Goal: Information Seeking & Learning: Learn about a topic

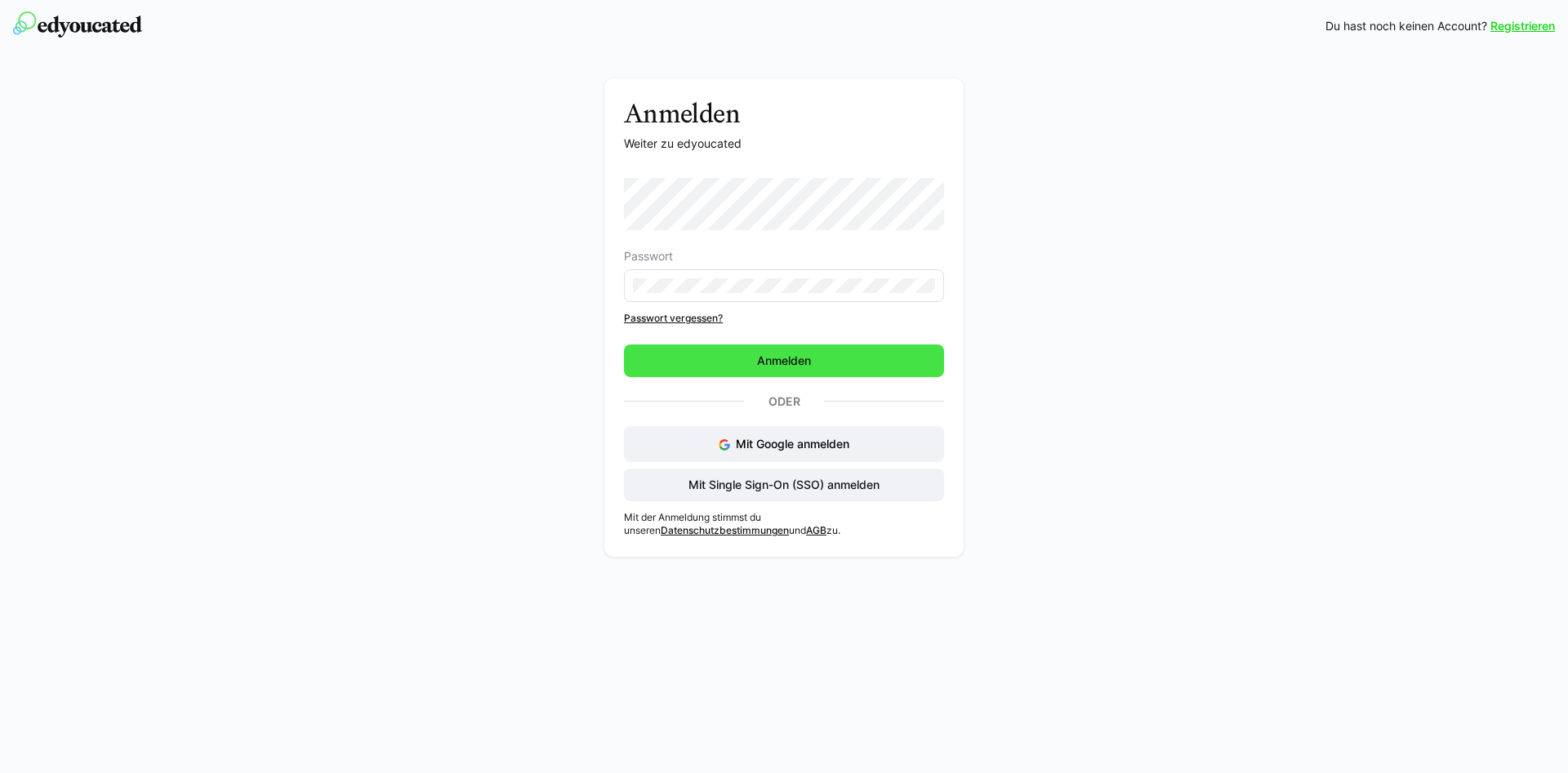
click at [767, 348] on span "Anmelden" at bounding box center [784, 361] width 320 height 33
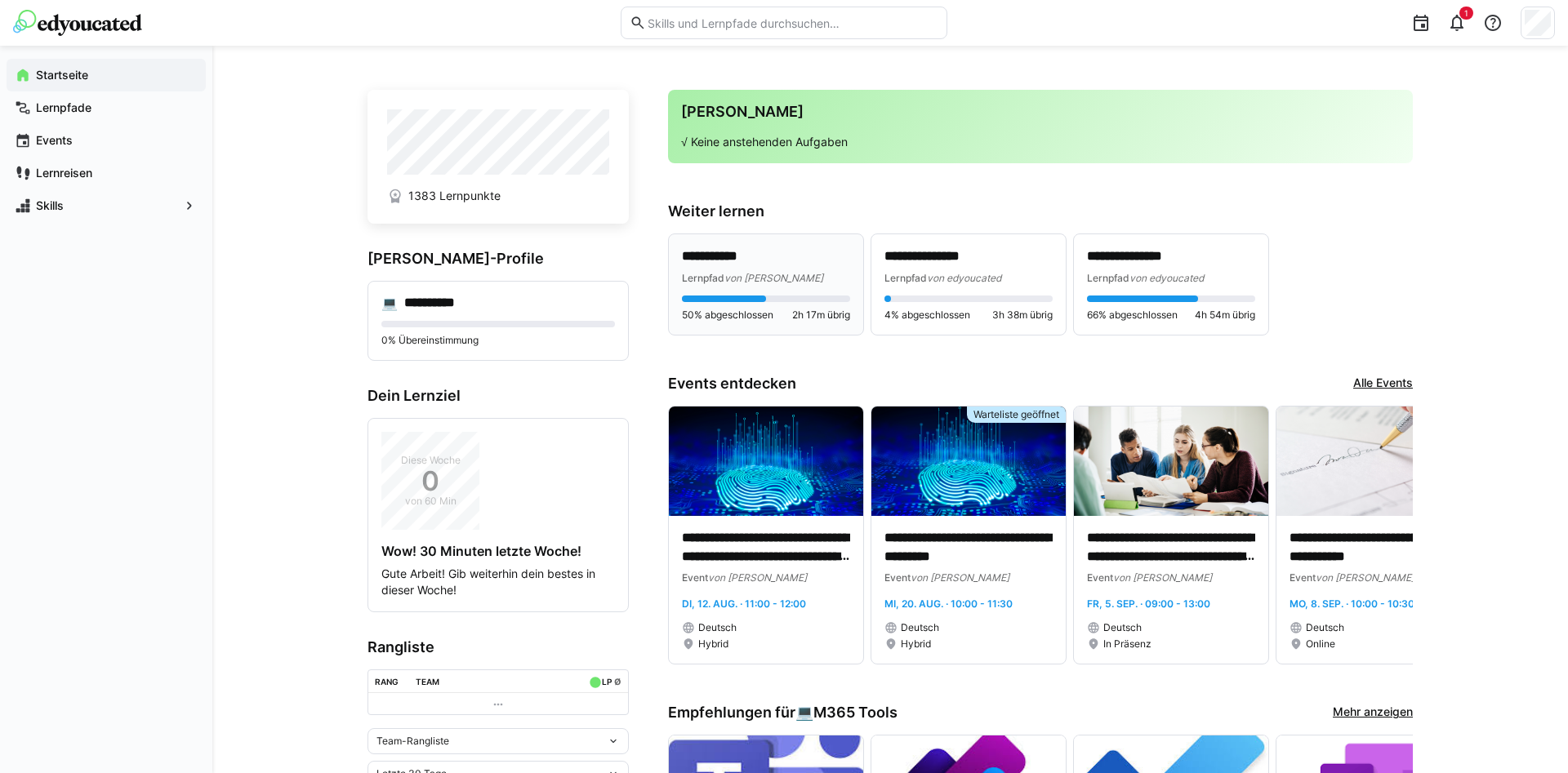
click at [741, 272] on div "Lernpfad von Laverana" at bounding box center [766, 277] width 168 height 16
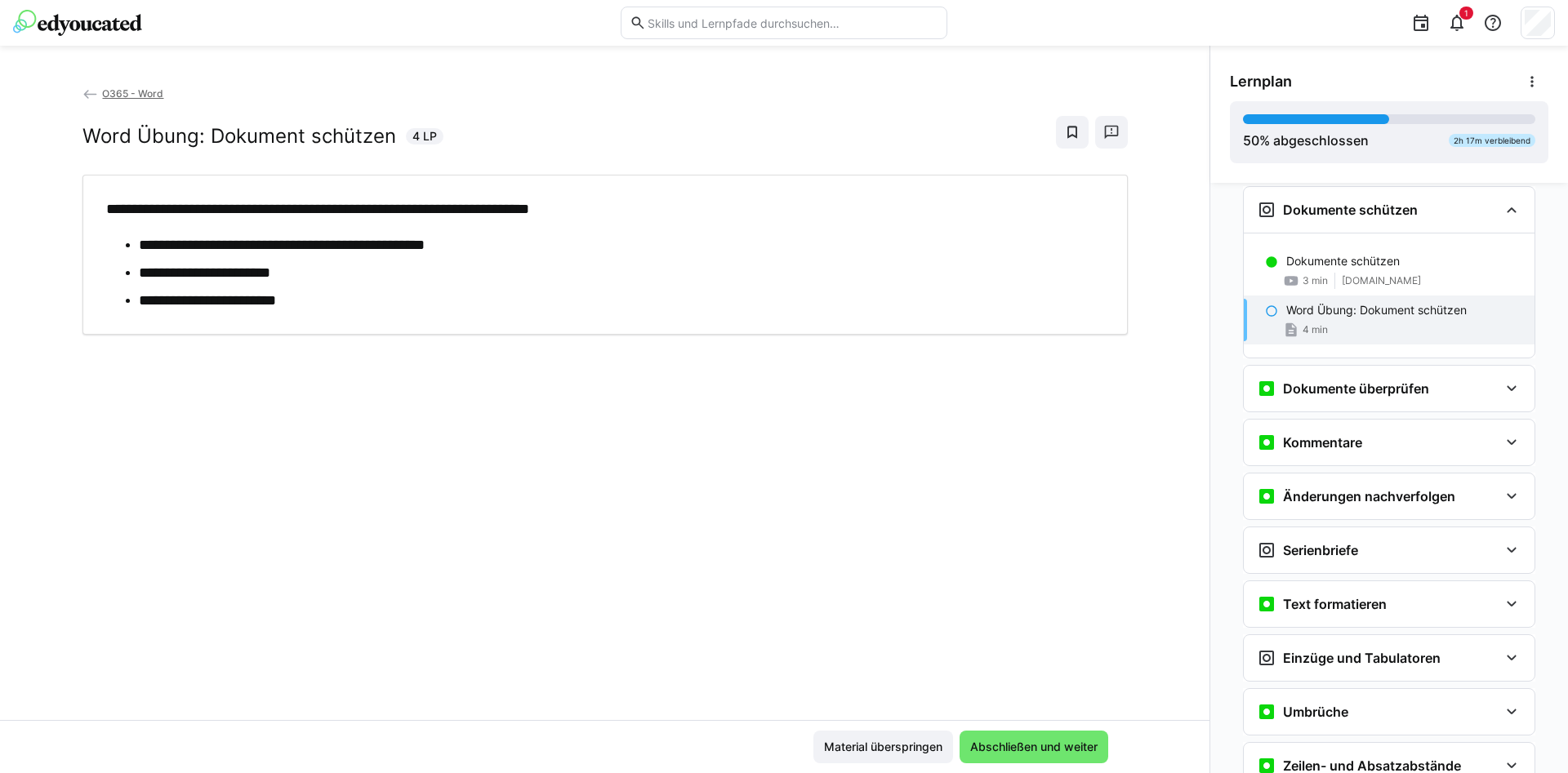
scroll to position [645, 0]
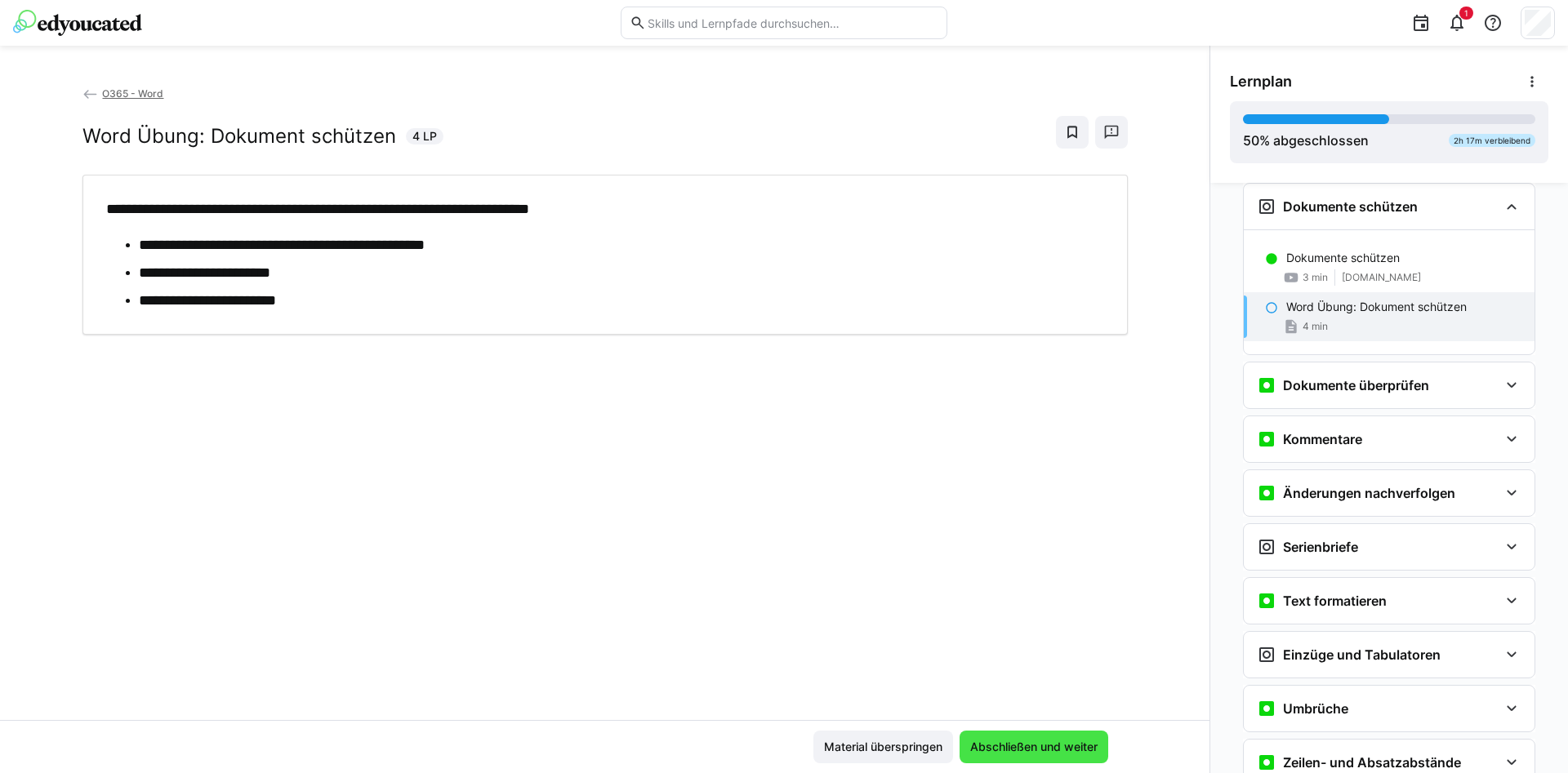
click at [1032, 741] on span "Abschließen und weiter" at bounding box center [1034, 746] width 133 height 16
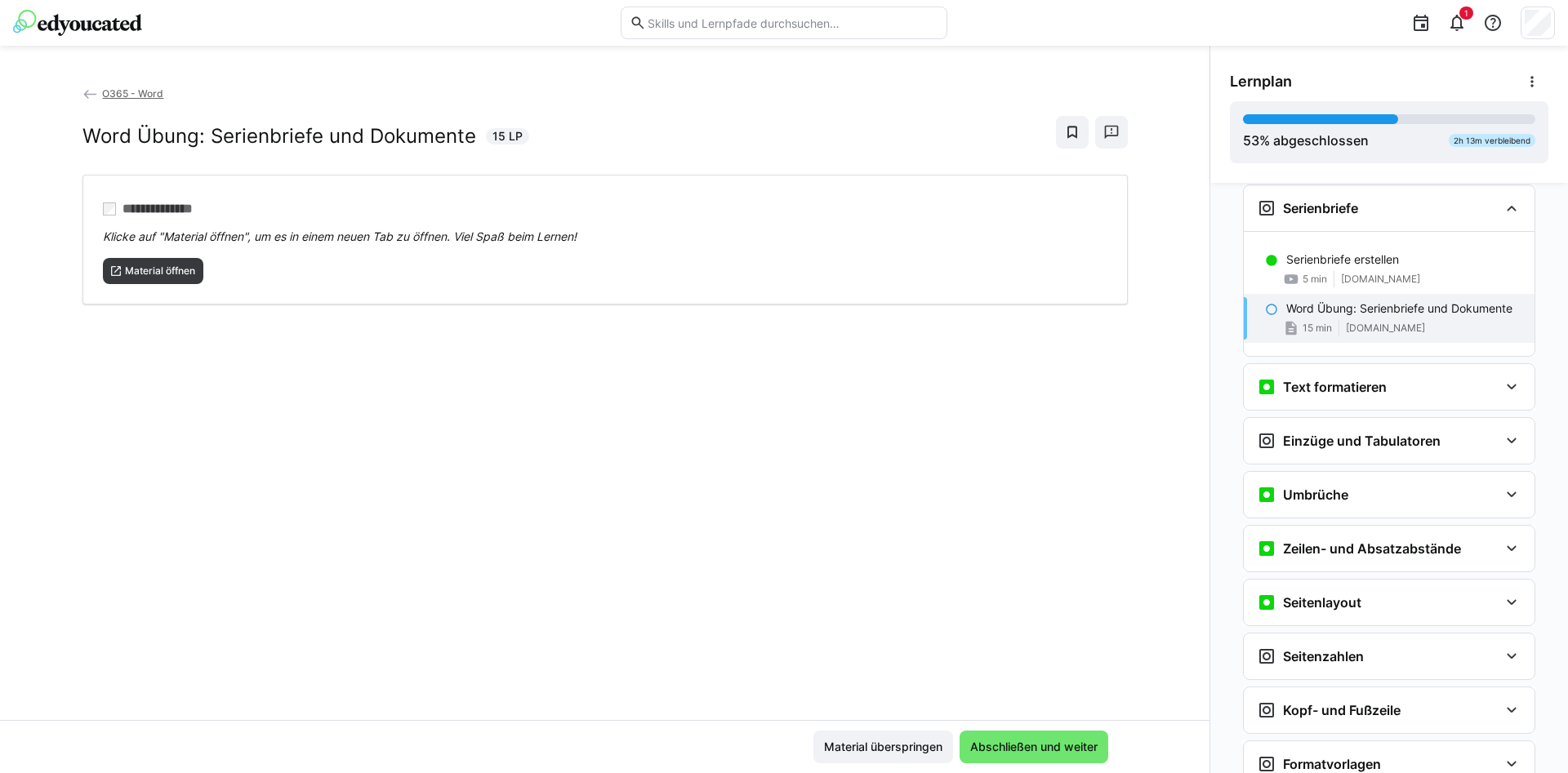
scroll to position [985, 0]
click at [115, 264] on span "Material öffnen" at bounding box center [153, 270] width 101 height 26
click at [1036, 745] on span "Abschließen und weiter" at bounding box center [1034, 746] width 133 height 16
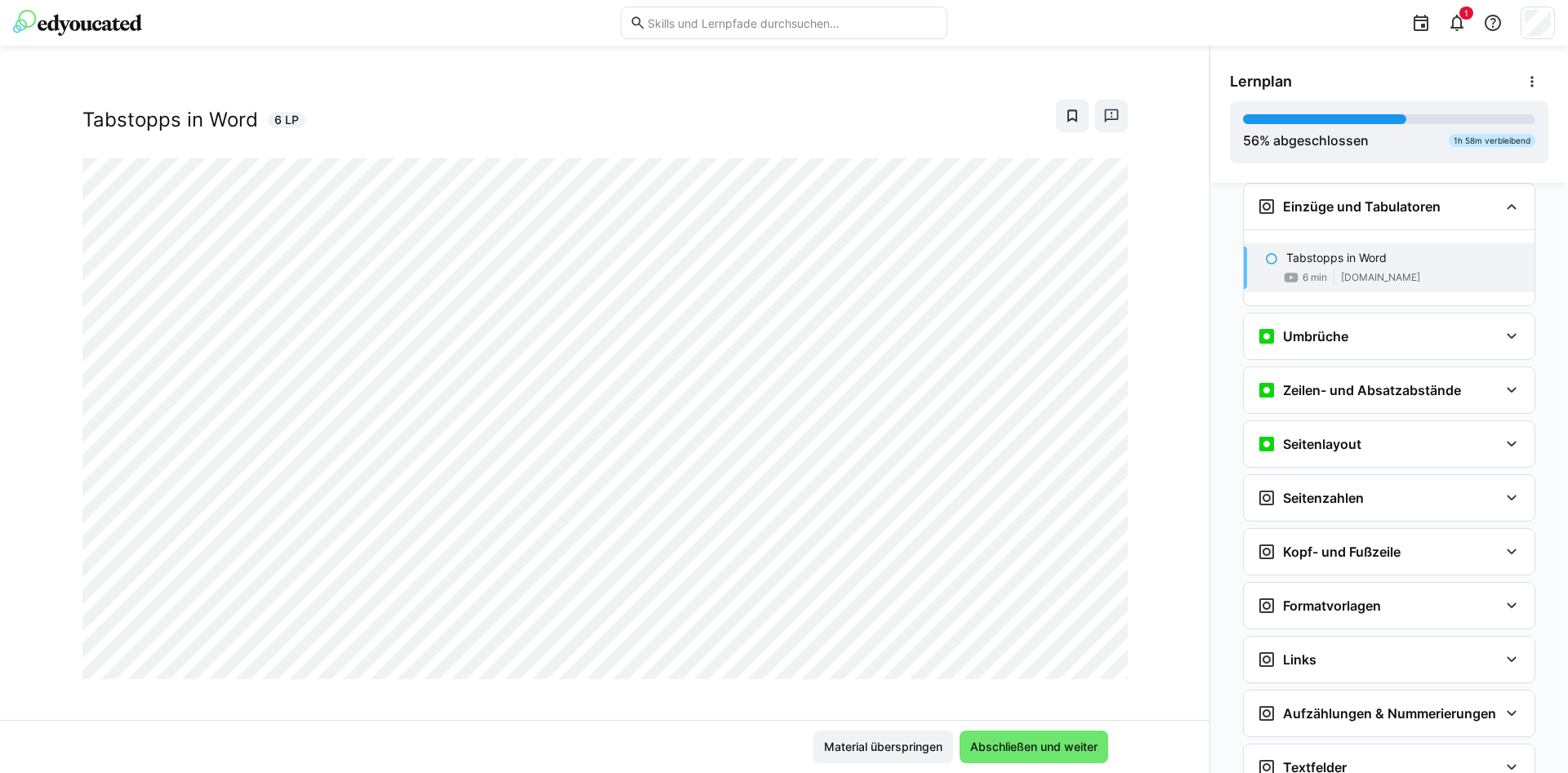
scroll to position [28, 0]
click at [995, 741] on span "Abschließen und weiter" at bounding box center [1034, 746] width 133 height 16
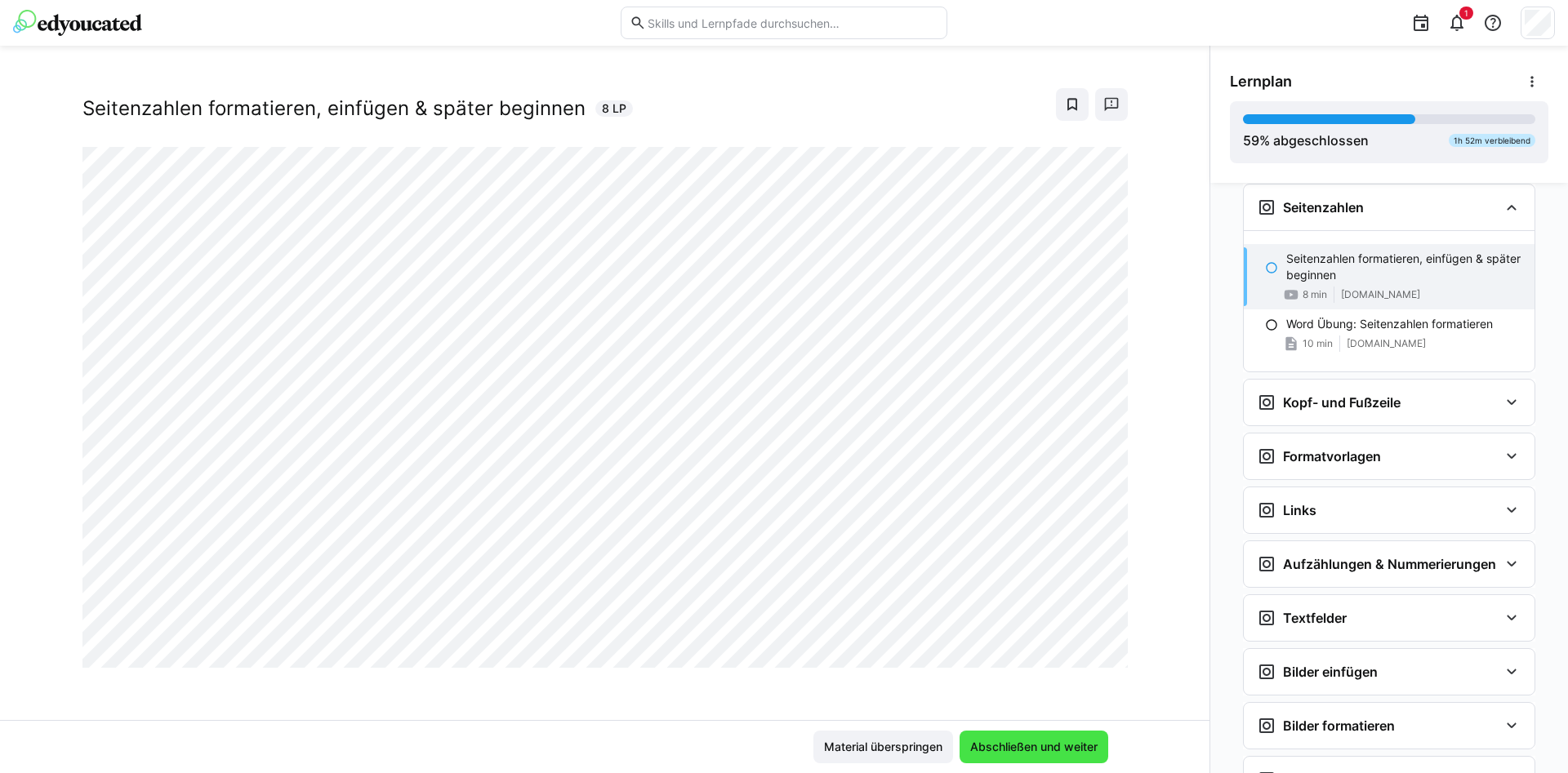
scroll to position [1509, 0]
click at [1047, 745] on span "Abschließen und weiter" at bounding box center [1034, 746] width 133 height 16
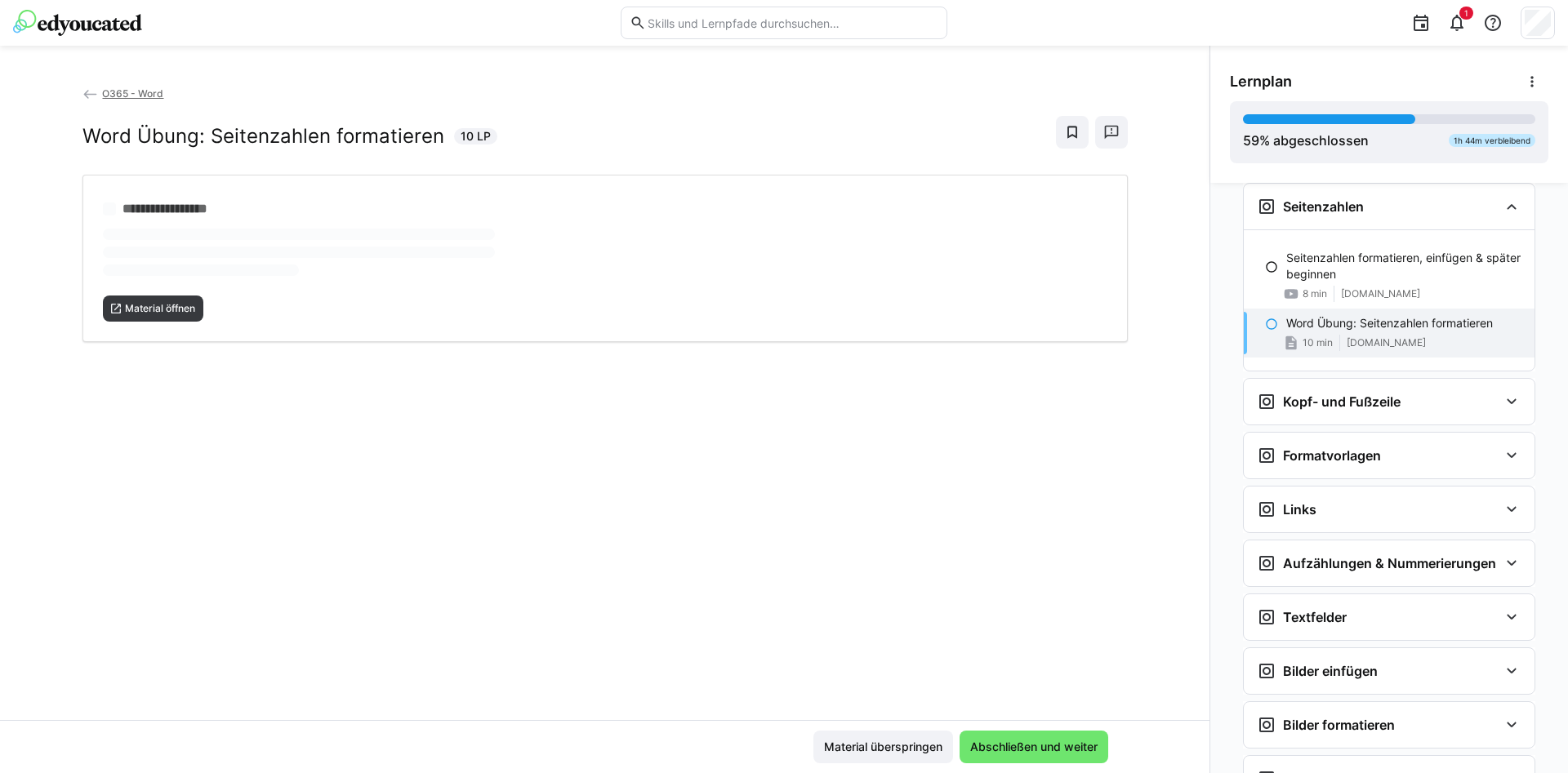
scroll to position [0, 0]
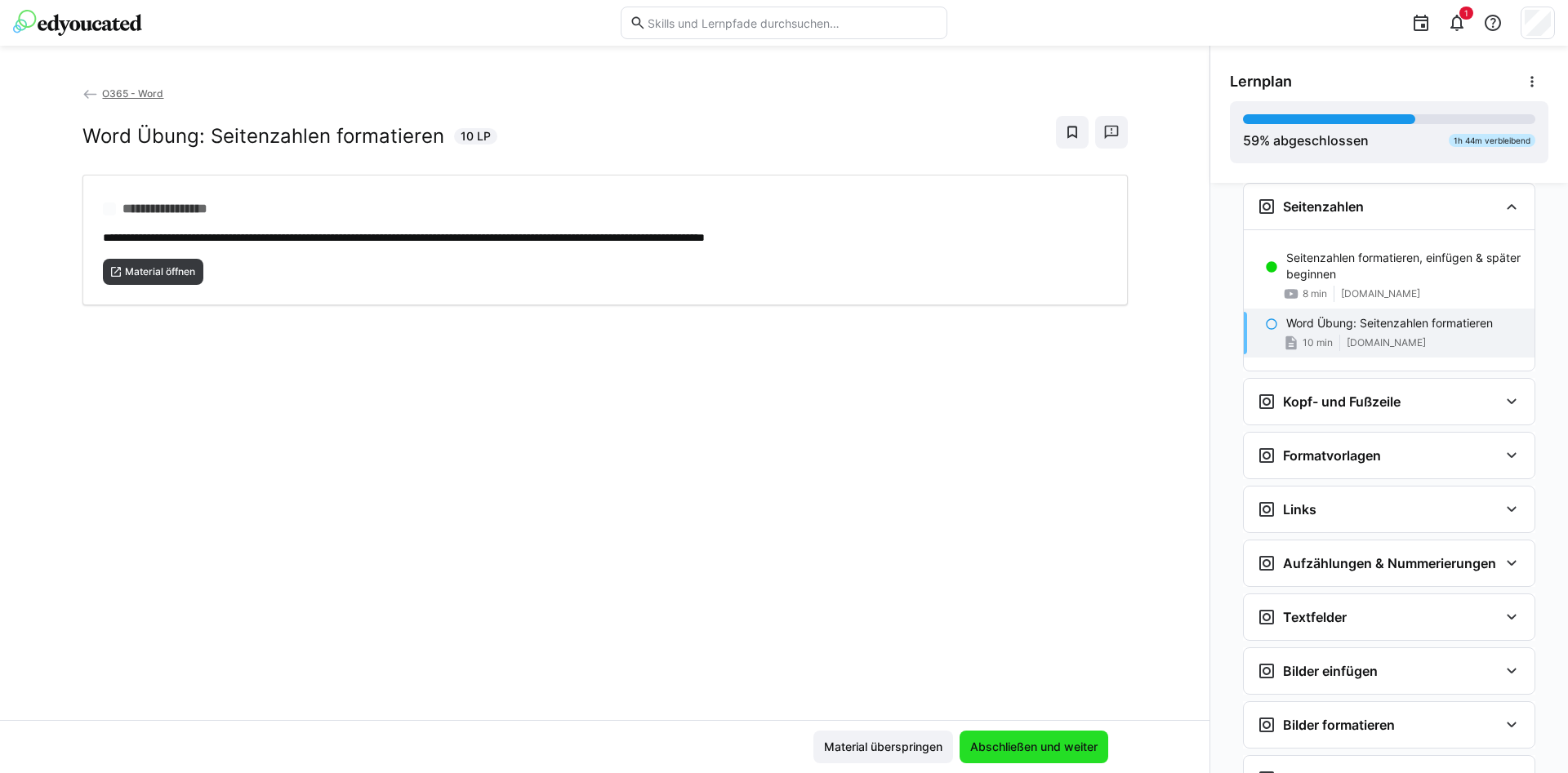
click at [1005, 739] on span "Abschließen und weiter" at bounding box center [1034, 746] width 133 height 16
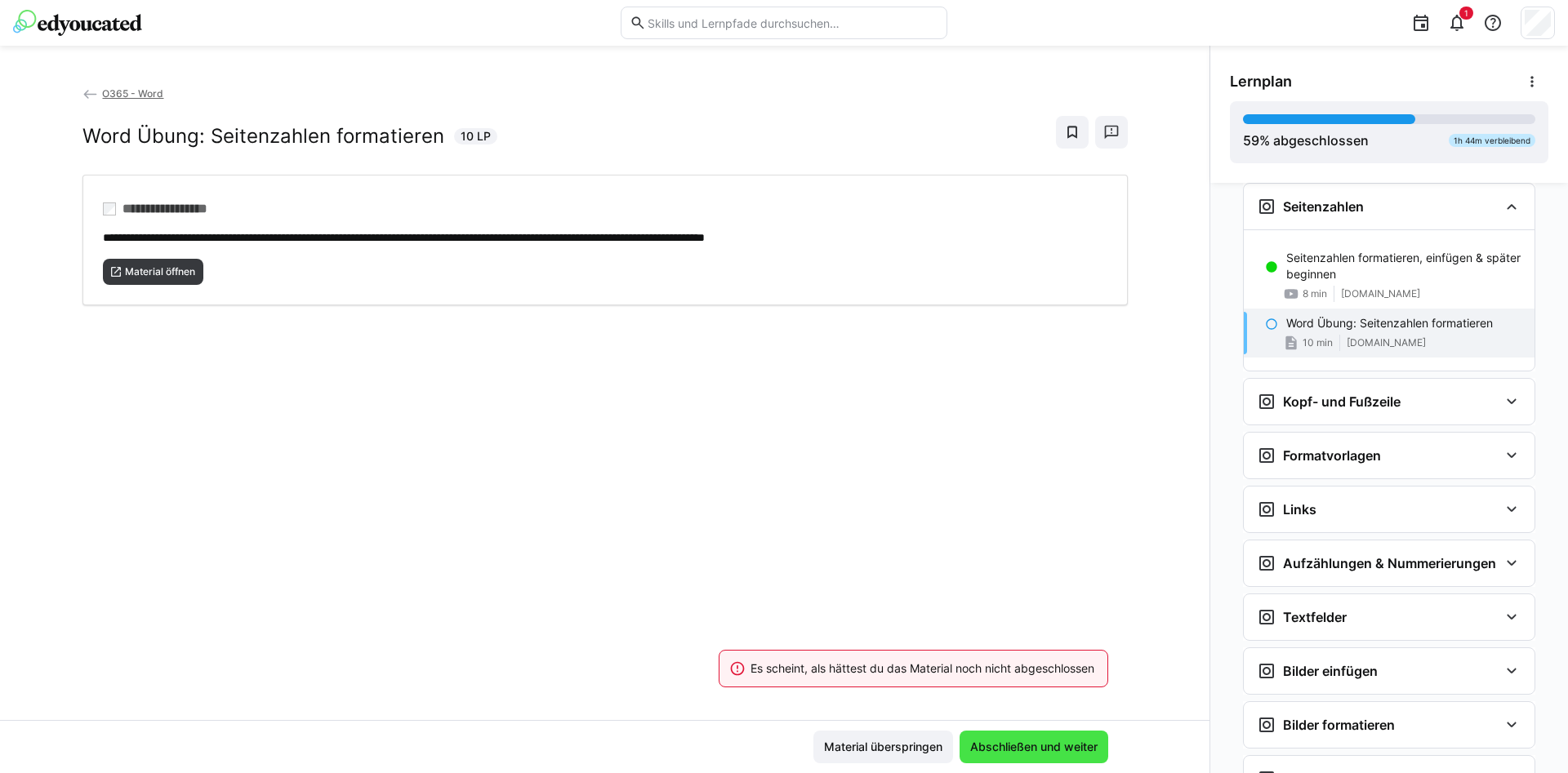
click at [999, 743] on span "Abschließen und weiter" at bounding box center [1034, 746] width 133 height 16
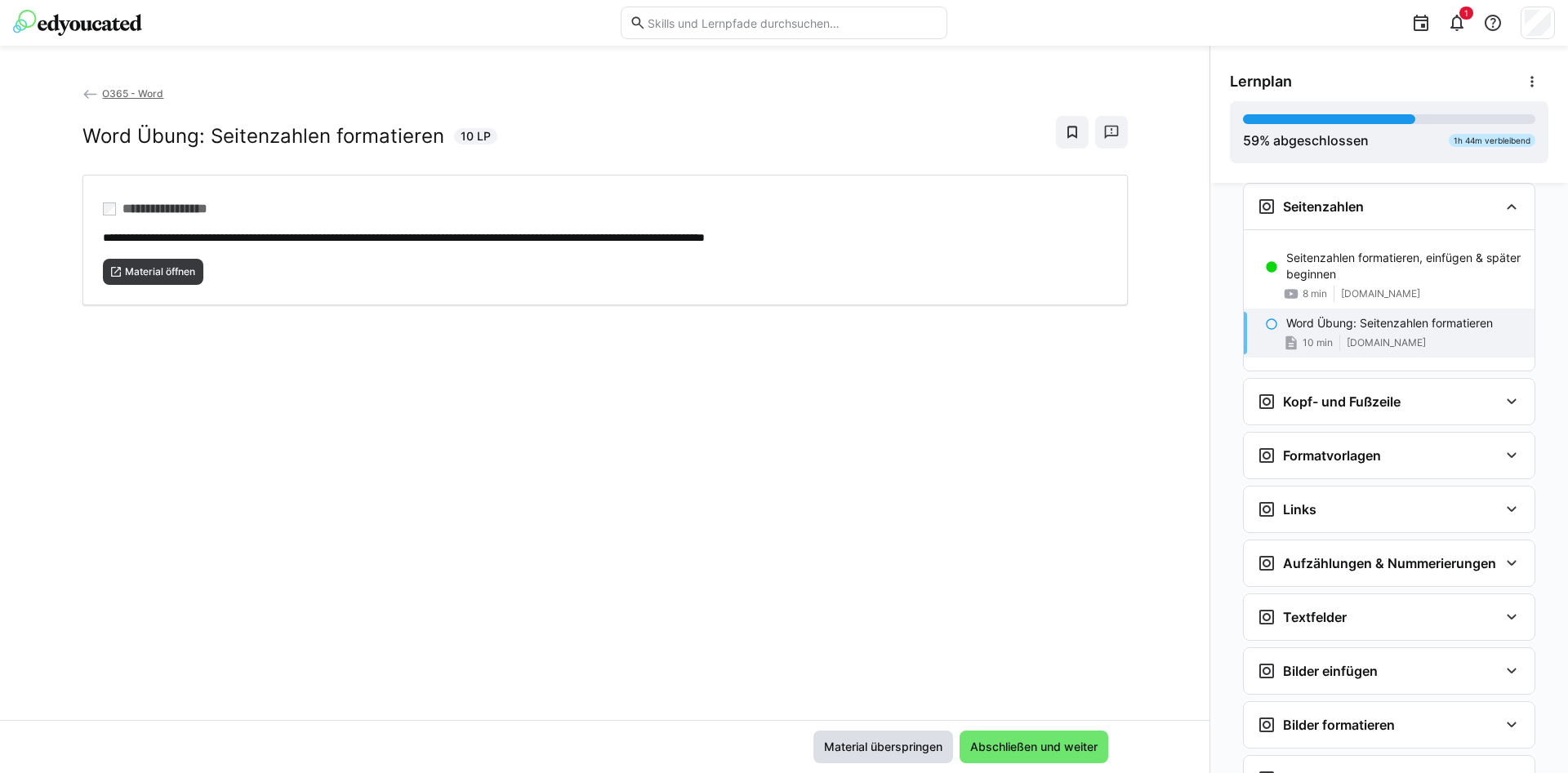
click at [906, 736] on span "Material überspringen" at bounding box center [883, 747] width 139 height 33
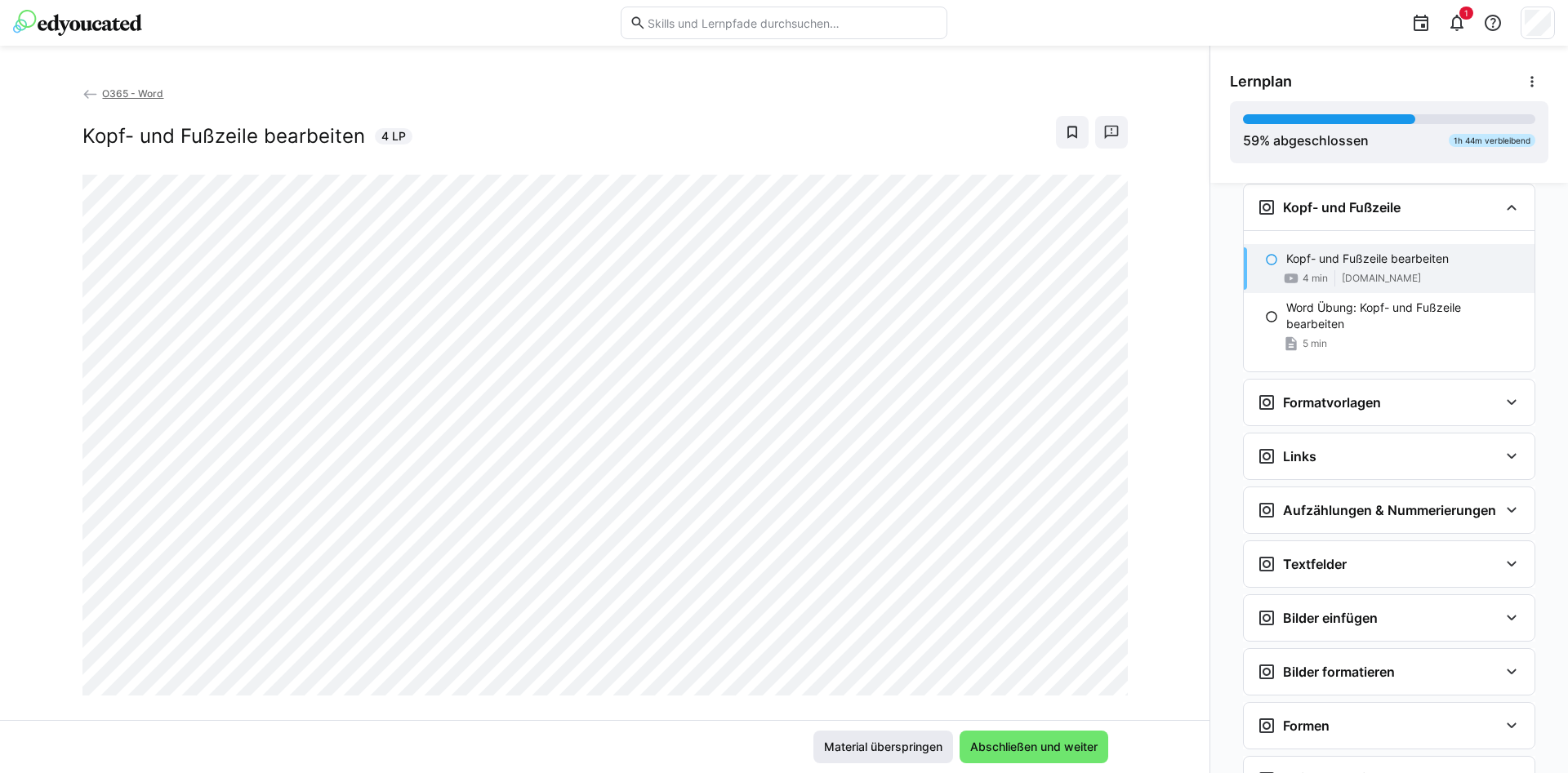
scroll to position [1705, 0]
click at [907, 748] on span "Material überspringen" at bounding box center [883, 746] width 123 height 16
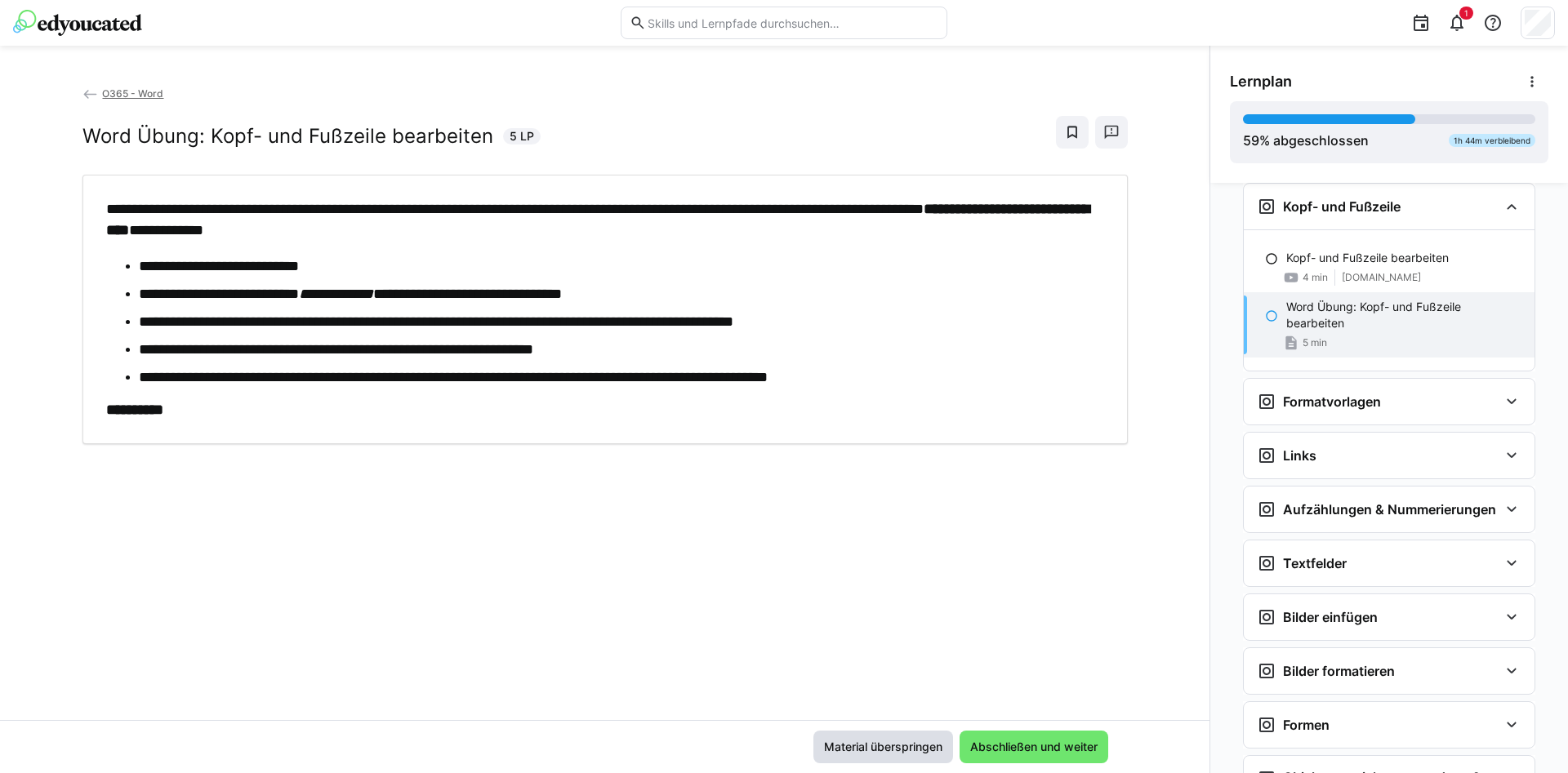
click at [907, 748] on span "Material überspringen" at bounding box center [883, 746] width 123 height 16
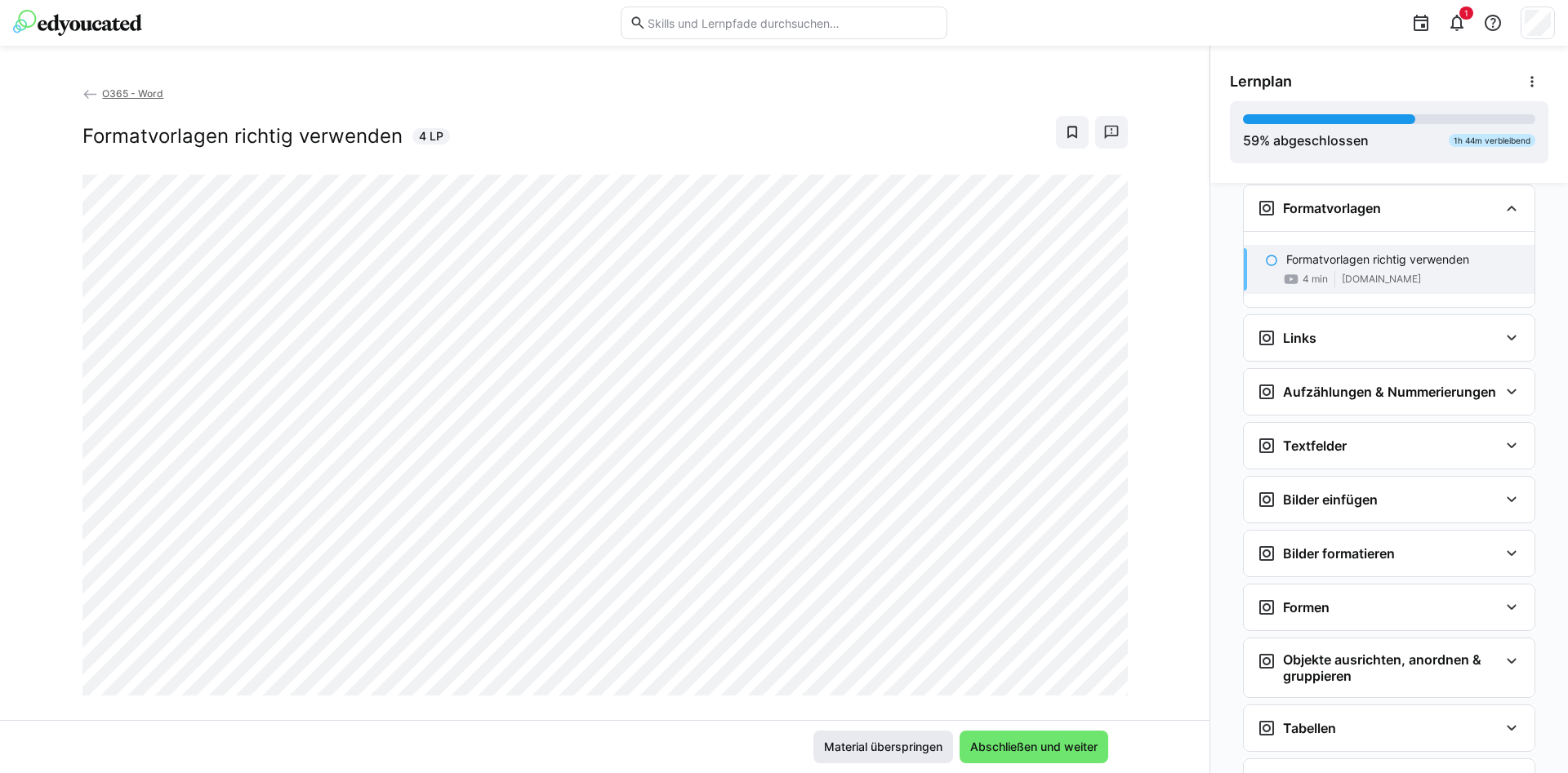
scroll to position [1900, 0]
click at [917, 740] on span "Material überspringen" at bounding box center [883, 746] width 123 height 16
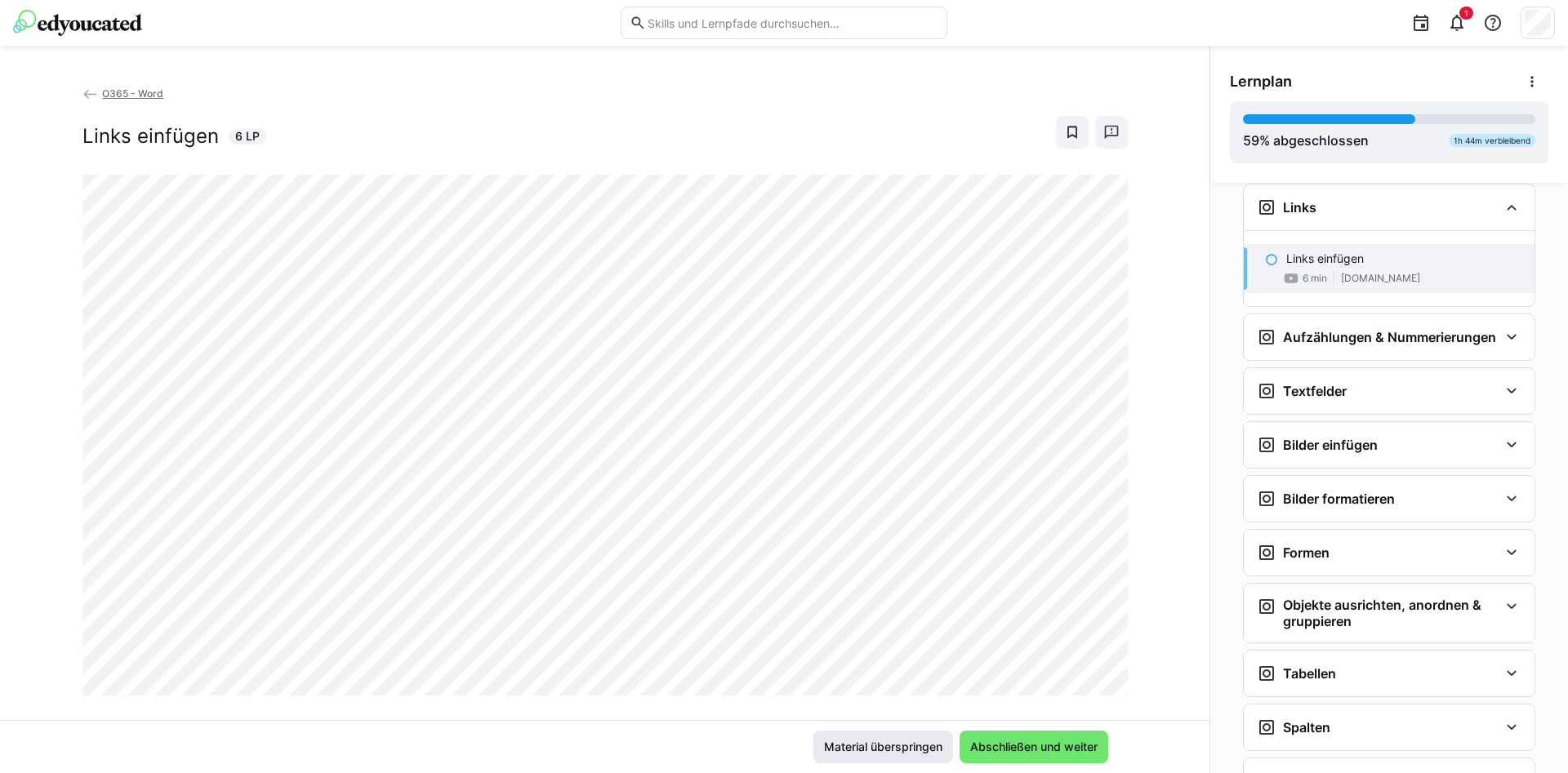
scroll to position [2030, 0]
click at [915, 739] on span "Material überspringen" at bounding box center [883, 746] width 123 height 16
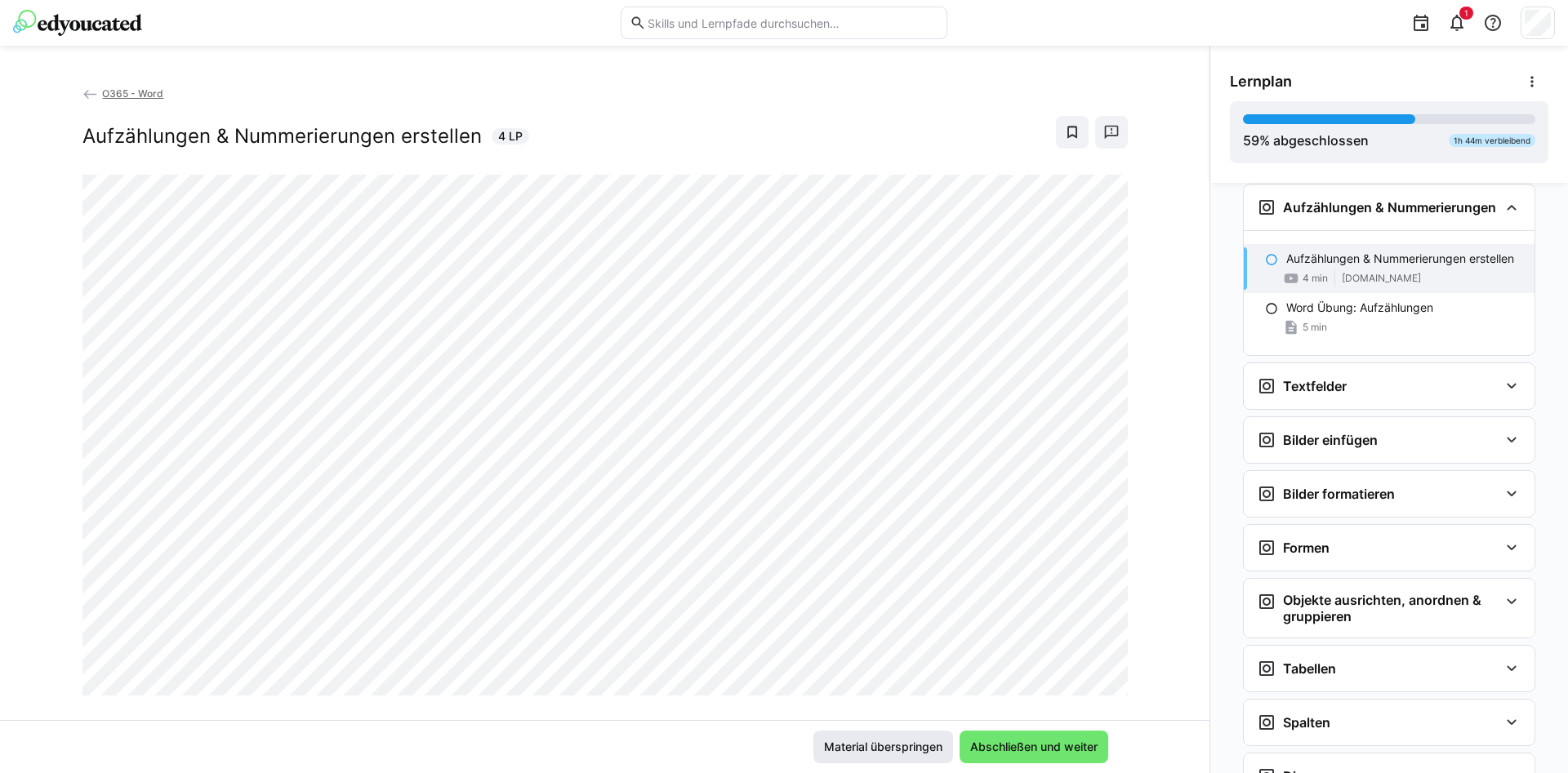
scroll to position [2159, 0]
click at [915, 739] on span "Material überspringen" at bounding box center [883, 746] width 123 height 16
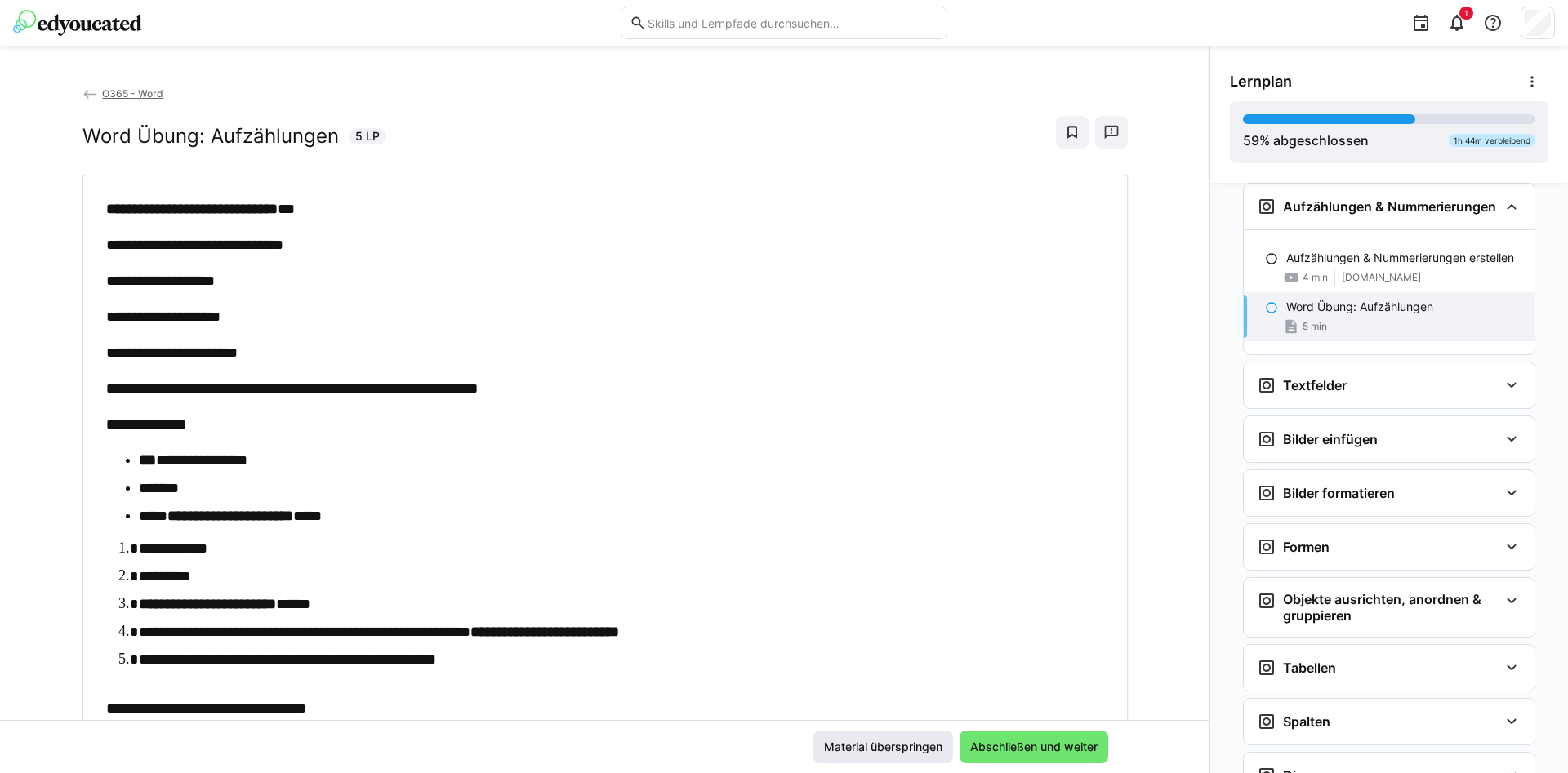
click at [915, 740] on span "Material überspringen" at bounding box center [883, 746] width 123 height 16
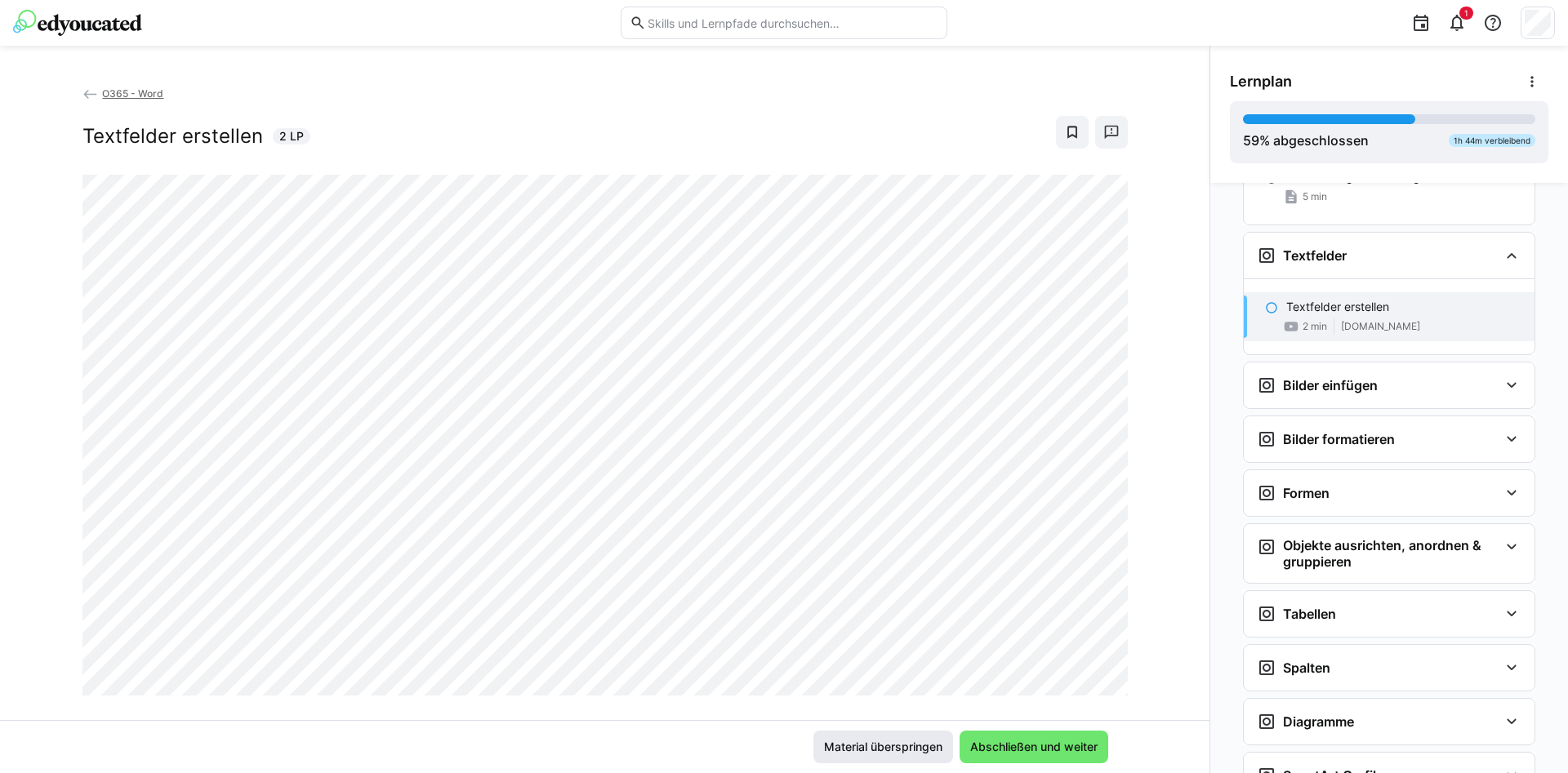
scroll to position [2290, 0]
click at [915, 740] on span "Material überspringen" at bounding box center [883, 746] width 123 height 16
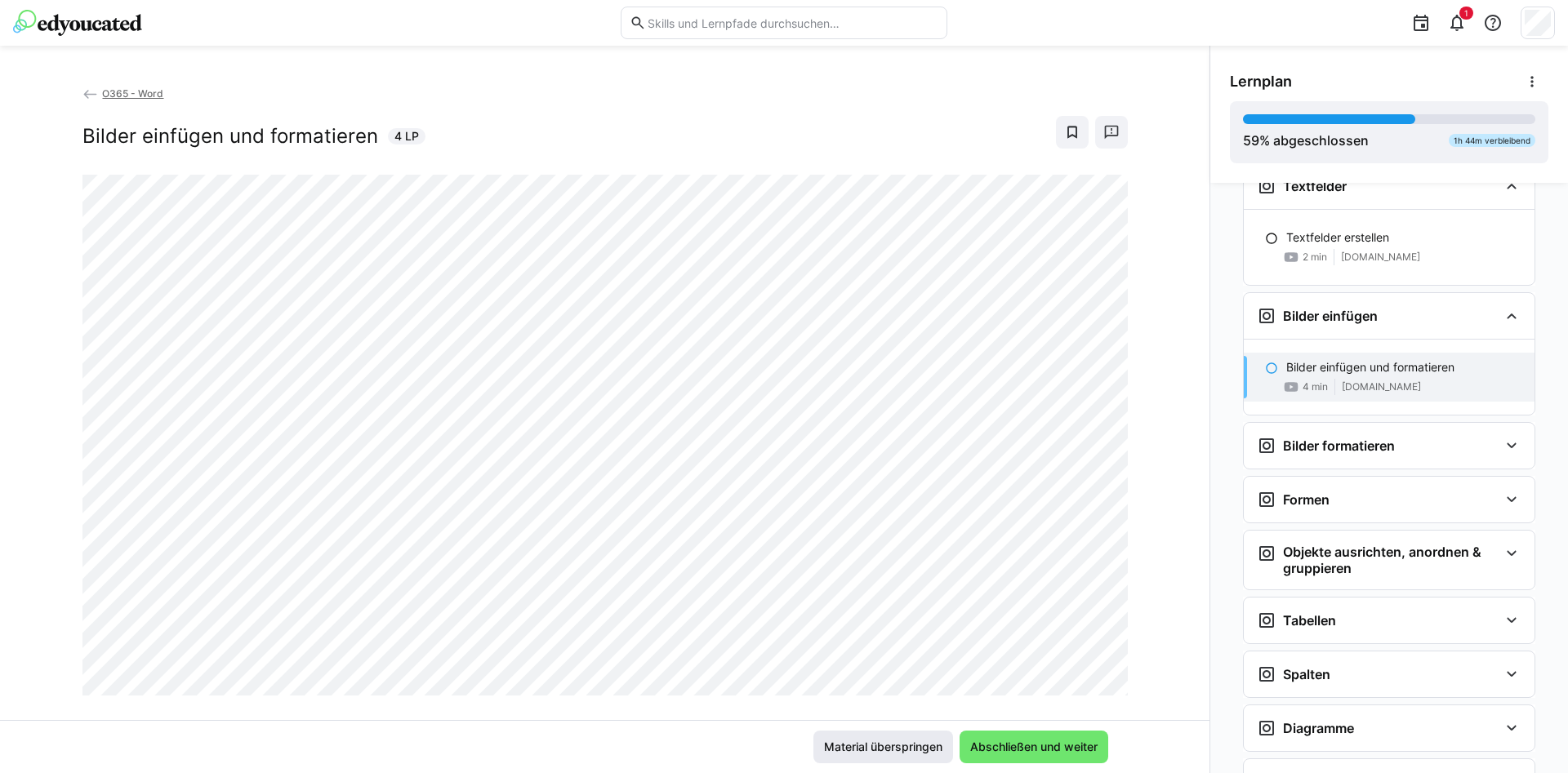
scroll to position [2366, 0]
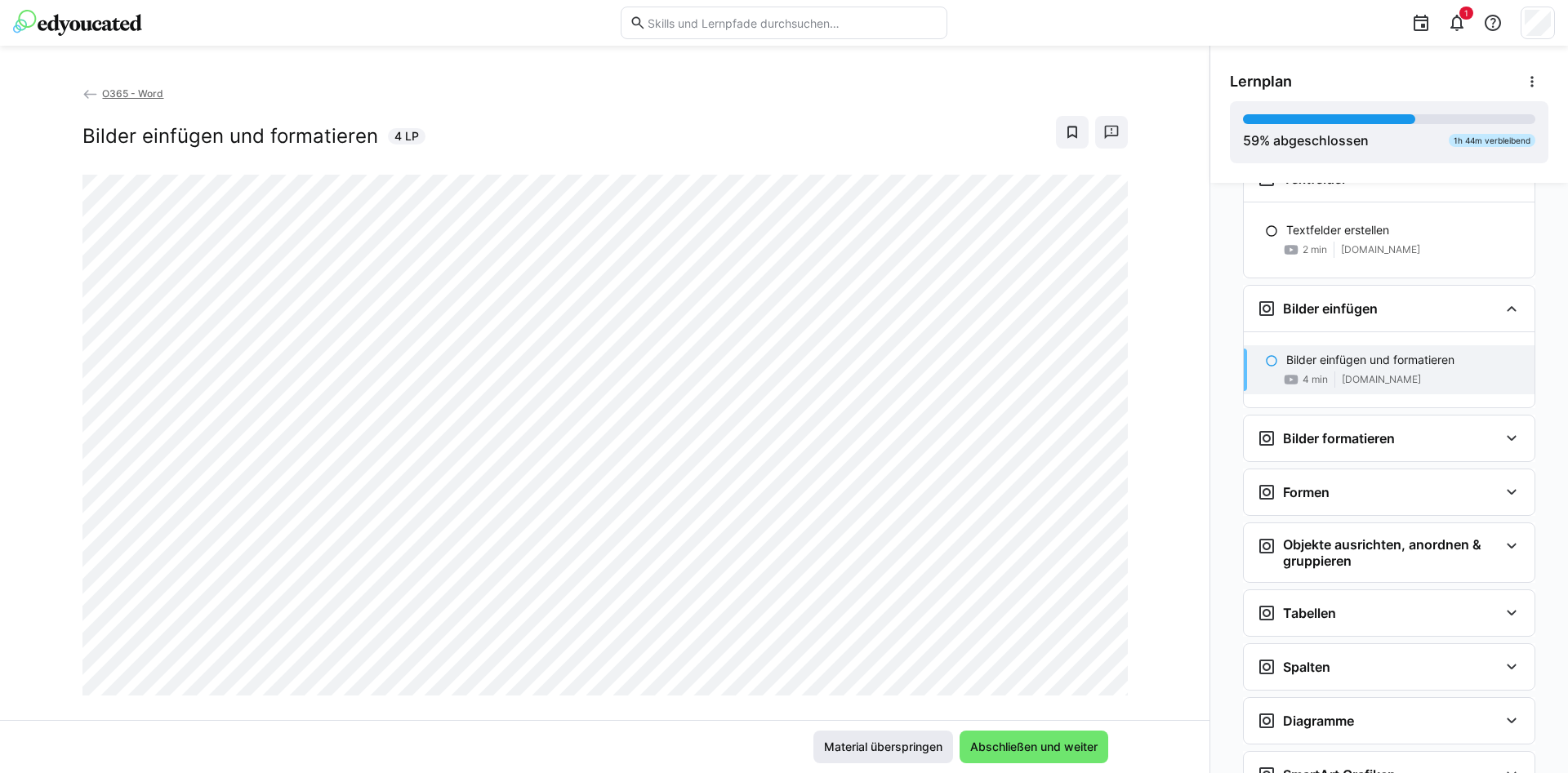
click at [914, 741] on span "Material überspringen" at bounding box center [883, 746] width 123 height 16
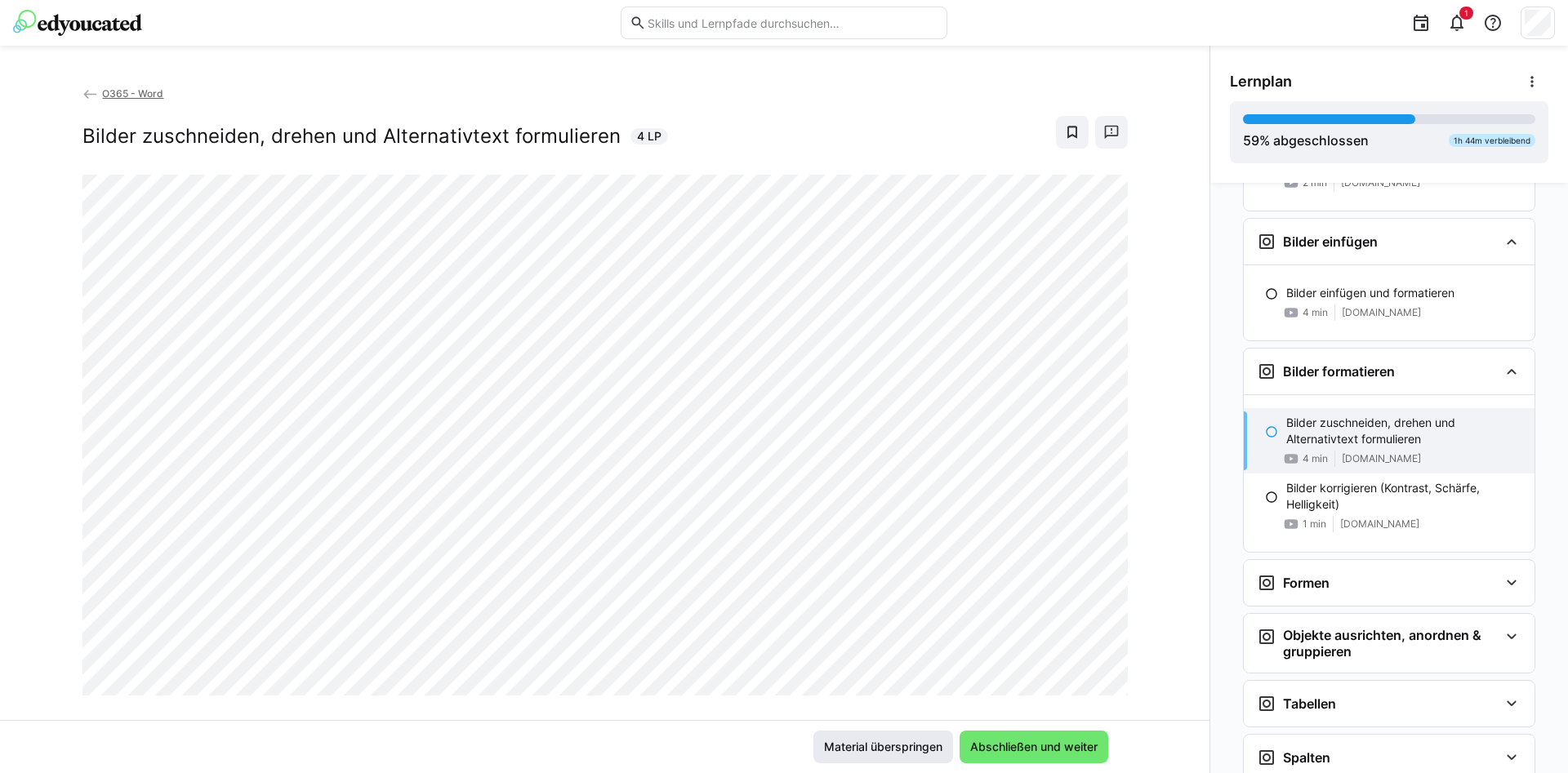
scroll to position [2441, 0]
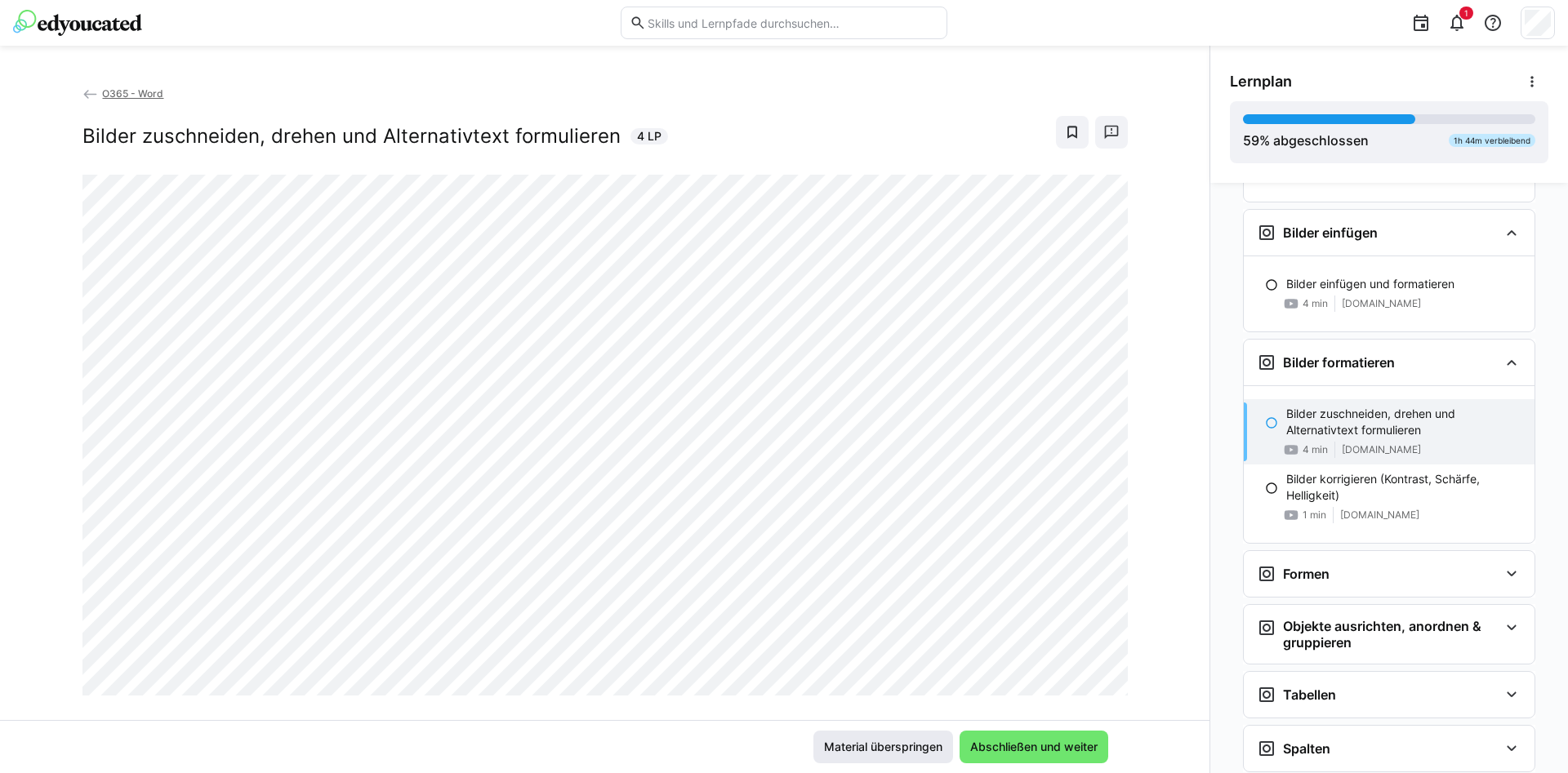
click at [914, 741] on span "Material überspringen" at bounding box center [883, 746] width 123 height 16
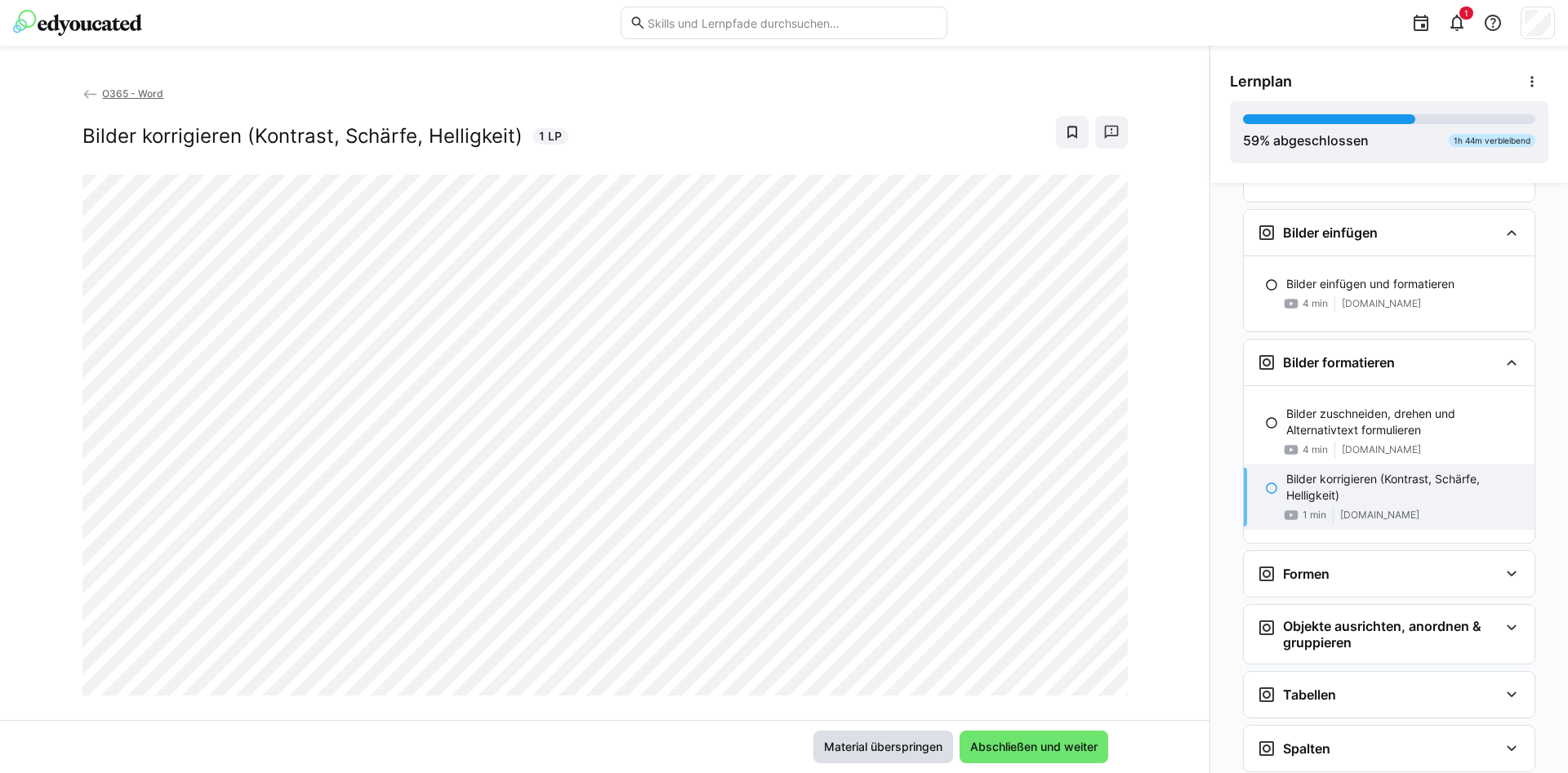
click at [913, 741] on span "Material überspringen" at bounding box center [883, 746] width 123 height 16
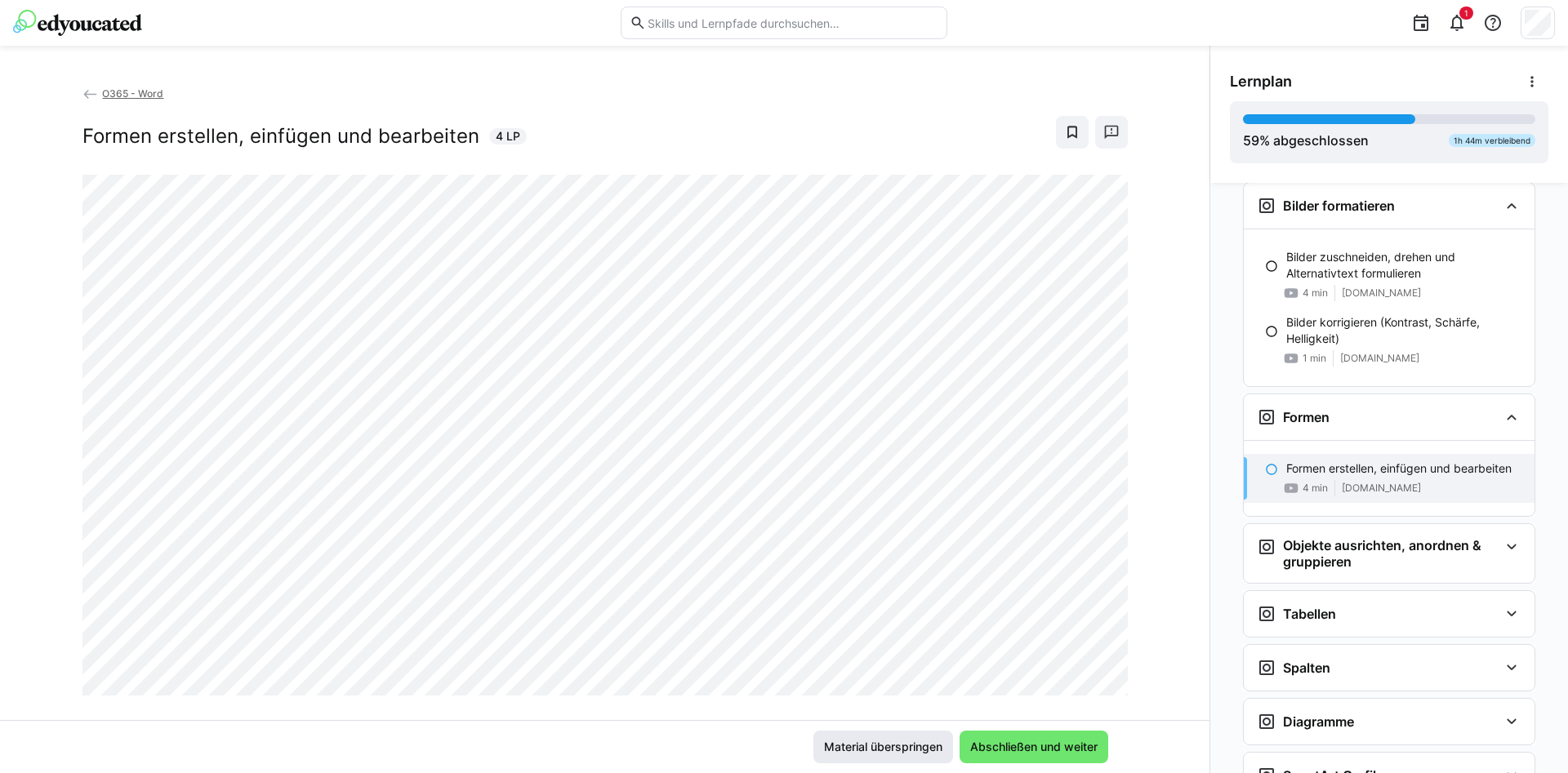
scroll to position [2599, 0]
click at [913, 741] on span "Material überspringen" at bounding box center [883, 746] width 123 height 16
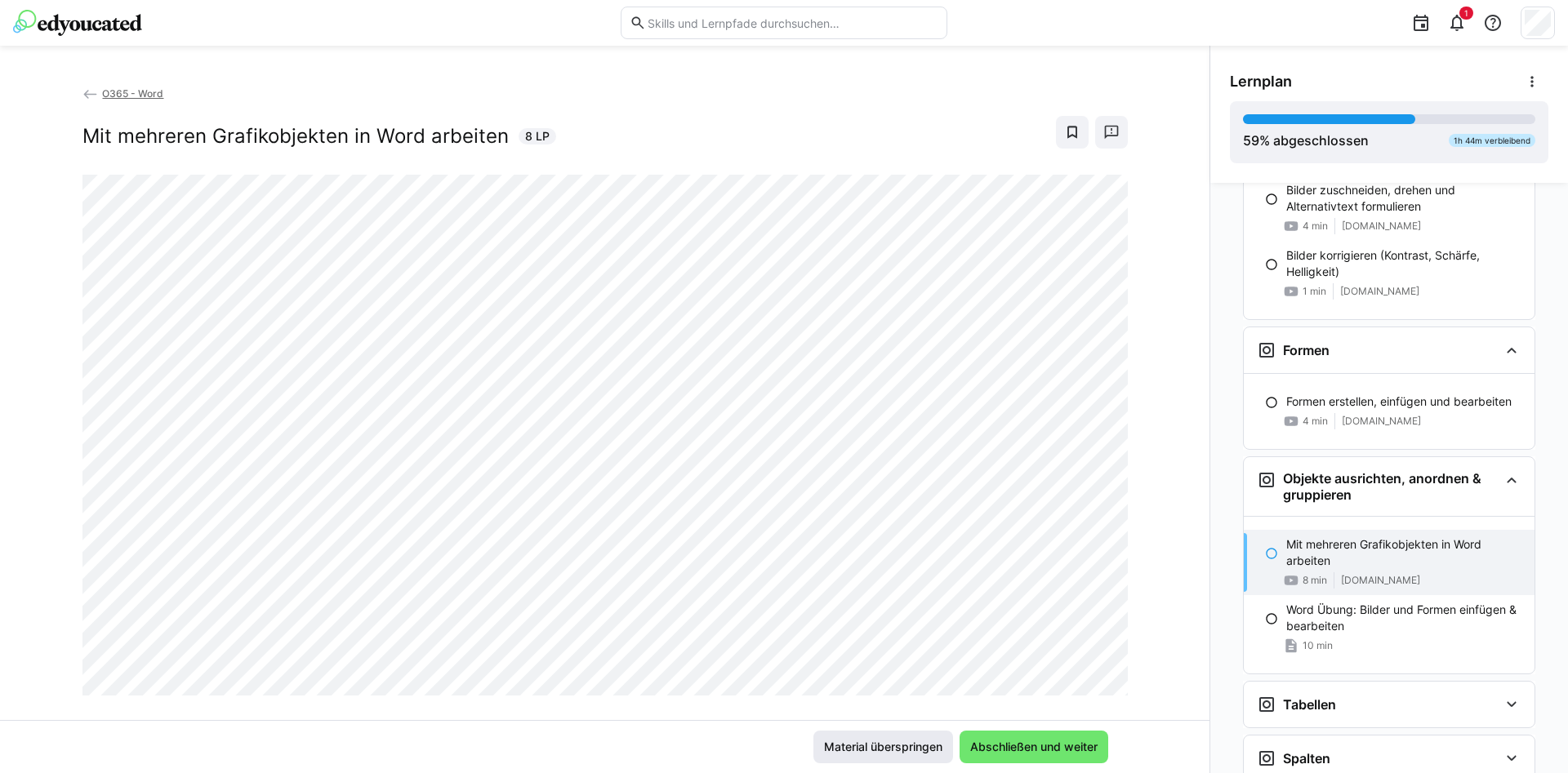
scroll to position [2675, 0]
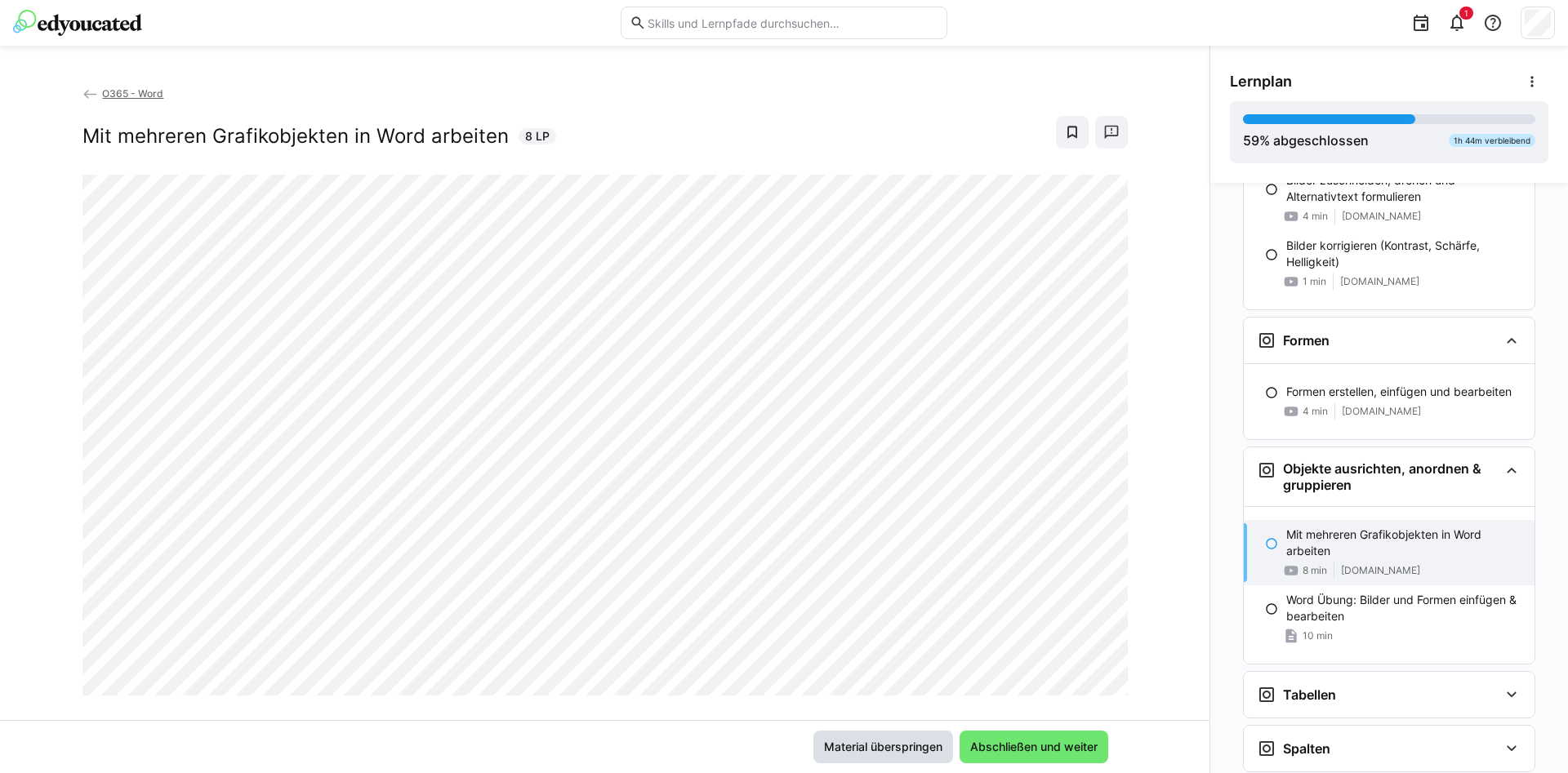
click at [913, 742] on span "Material überspringen" at bounding box center [883, 746] width 123 height 16
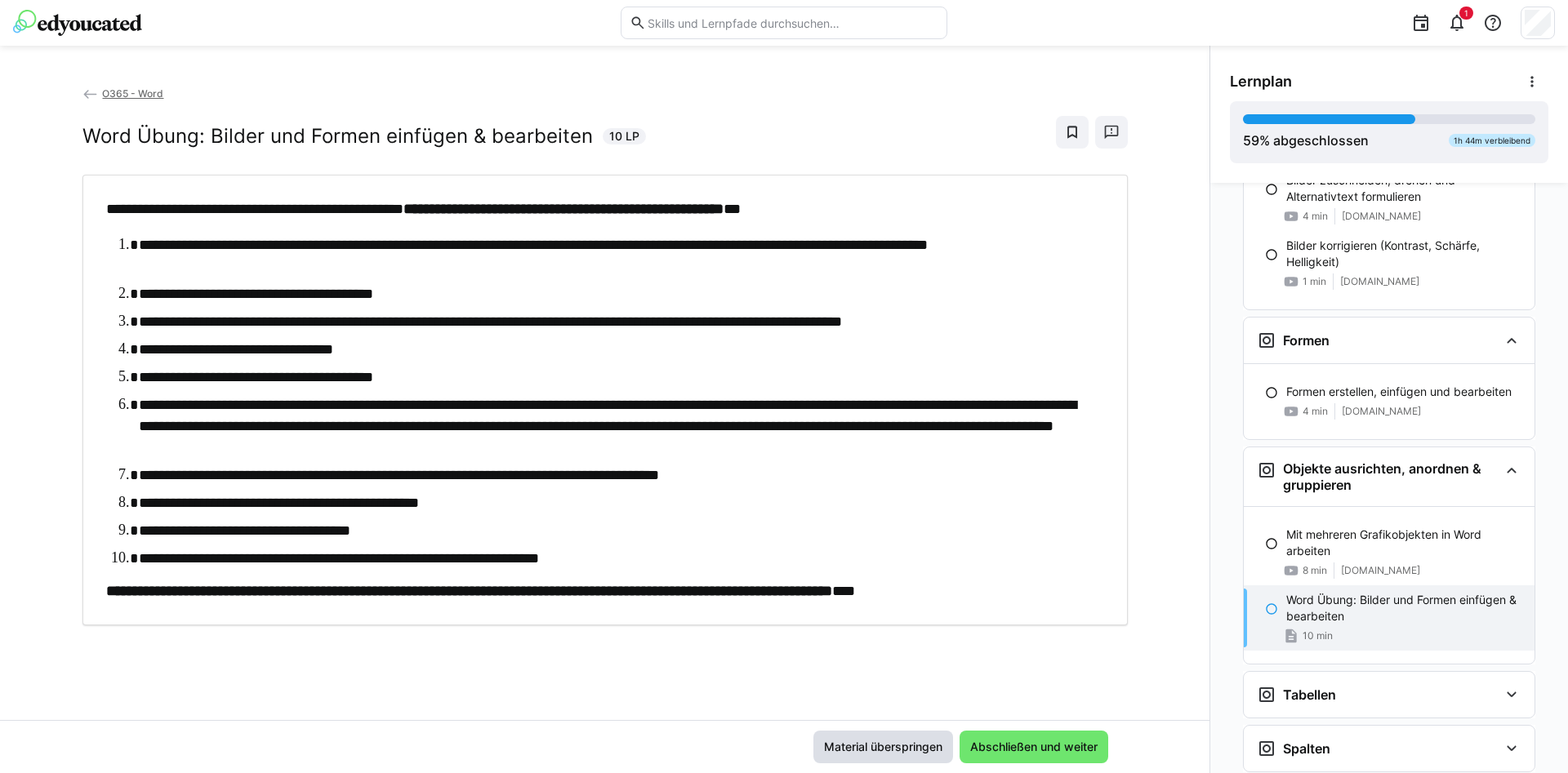
click at [913, 742] on span "Material überspringen" at bounding box center [883, 746] width 123 height 16
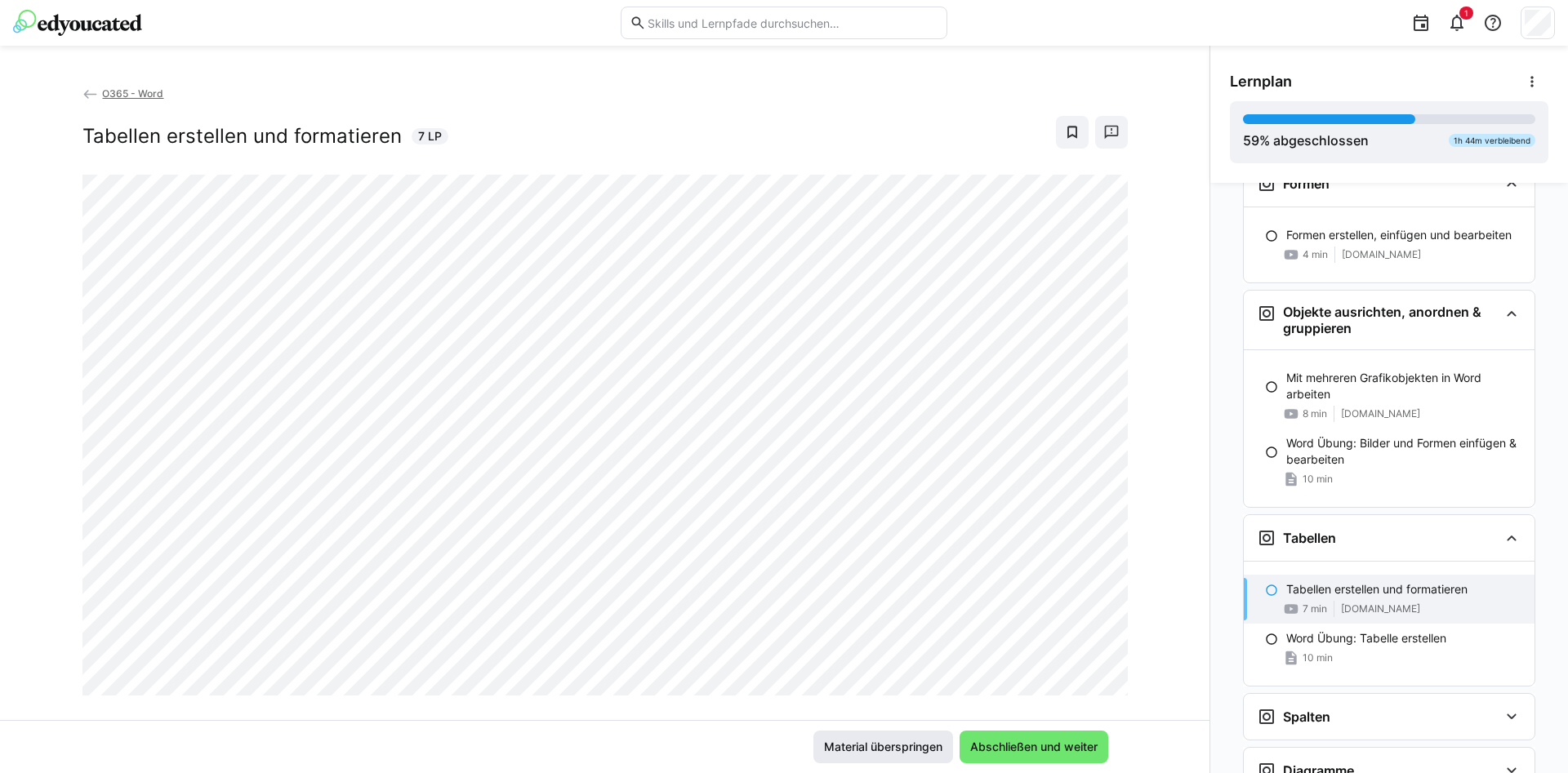
scroll to position [2832, 0]
click at [913, 742] on span "Material überspringen" at bounding box center [883, 746] width 123 height 16
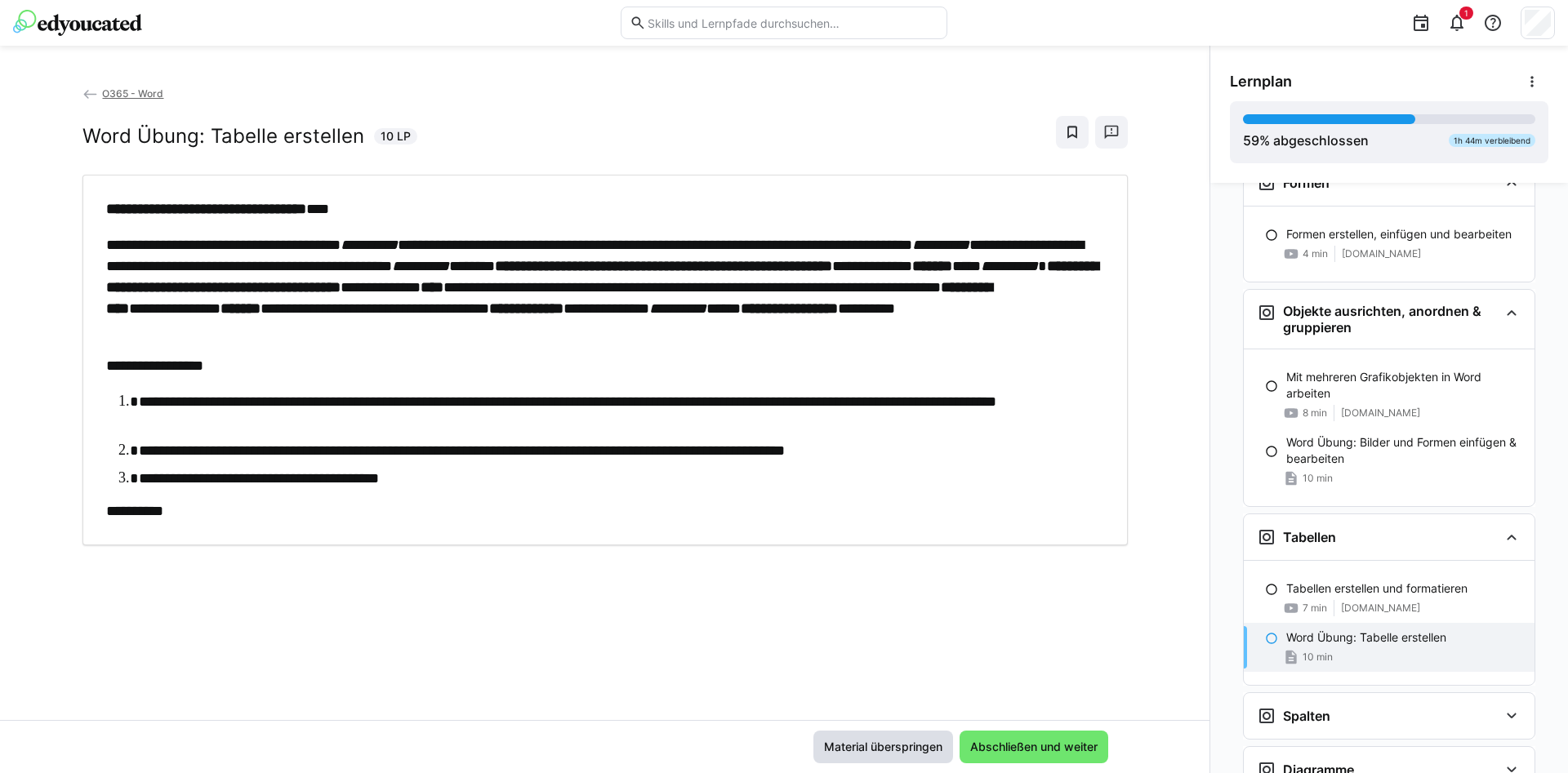
click at [913, 742] on span "Material überspringen" at bounding box center [883, 746] width 123 height 16
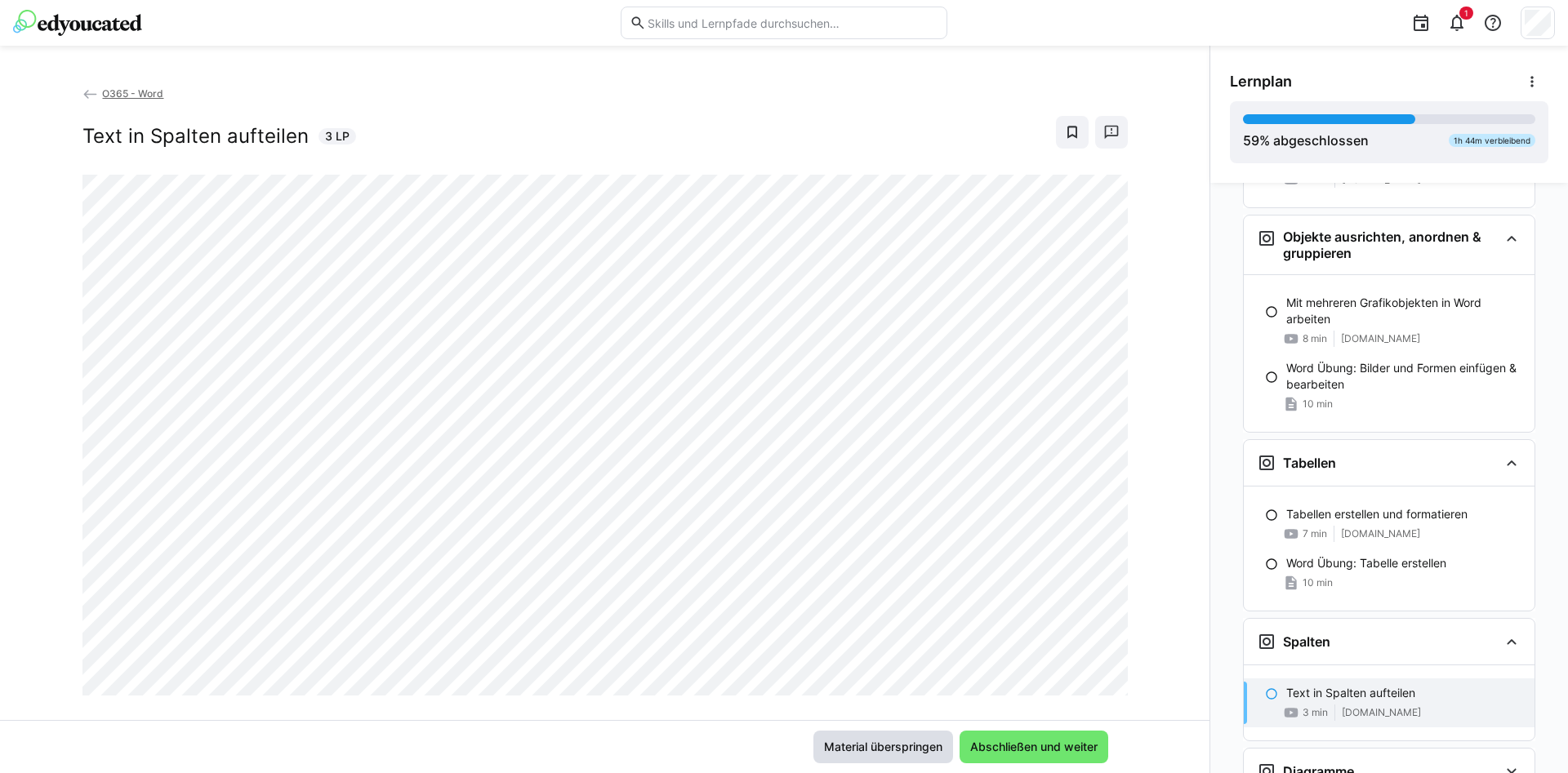
click at [913, 743] on span "Material überspringen" at bounding box center [883, 746] width 123 height 16
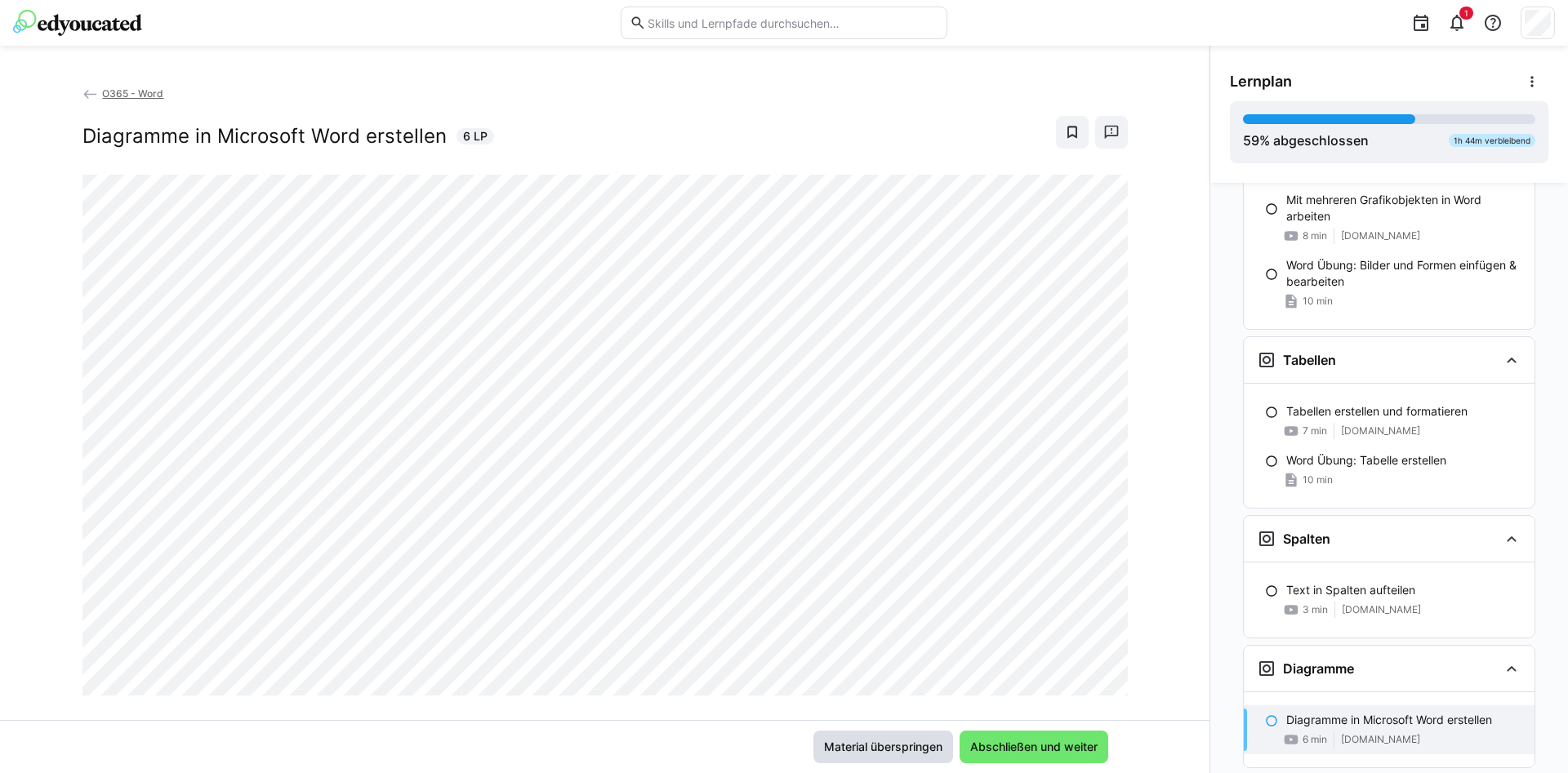
click at [913, 743] on span "Material überspringen" at bounding box center [883, 746] width 123 height 16
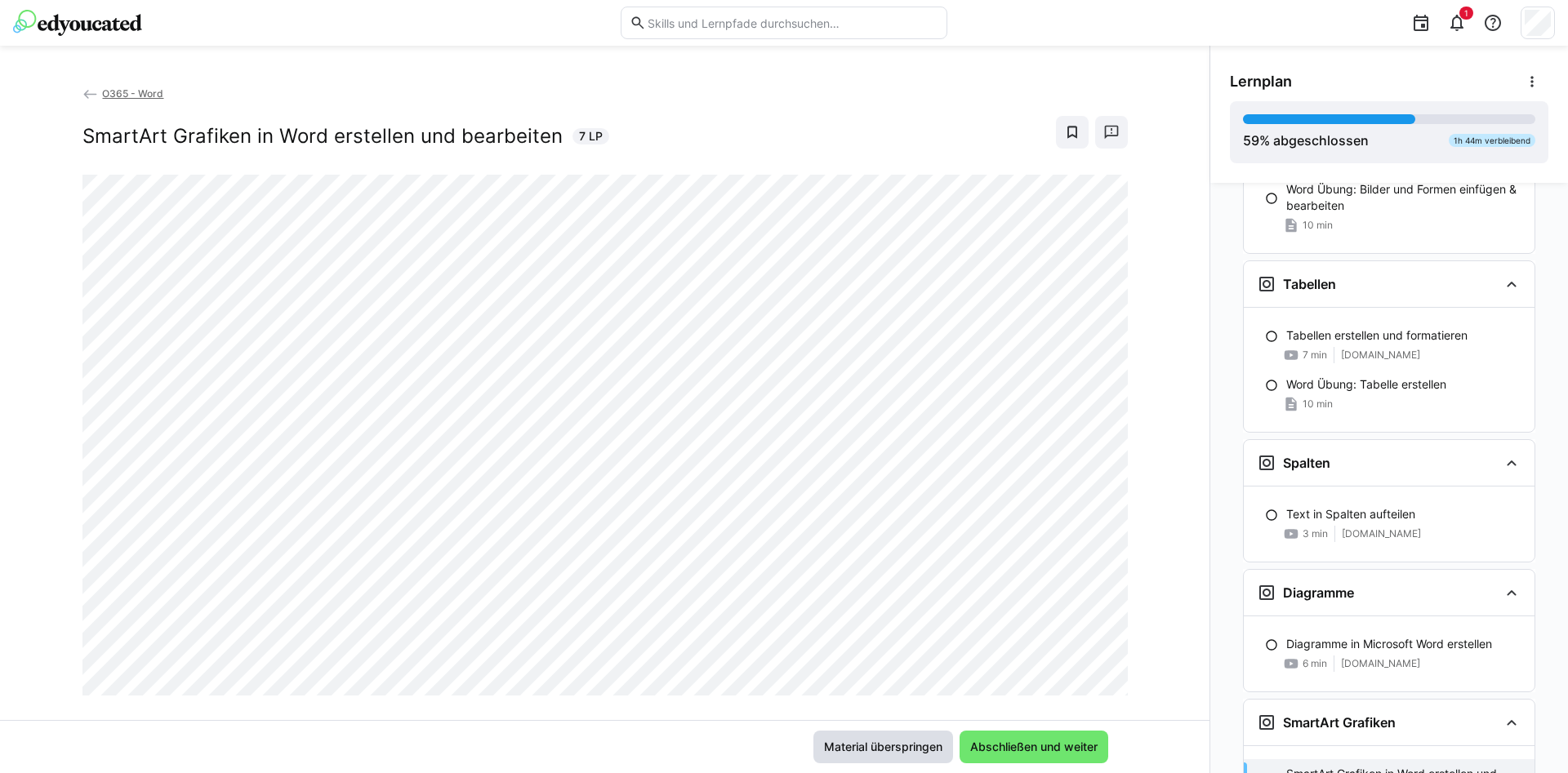
click at [913, 743] on span "Material überspringen" at bounding box center [883, 746] width 123 height 16
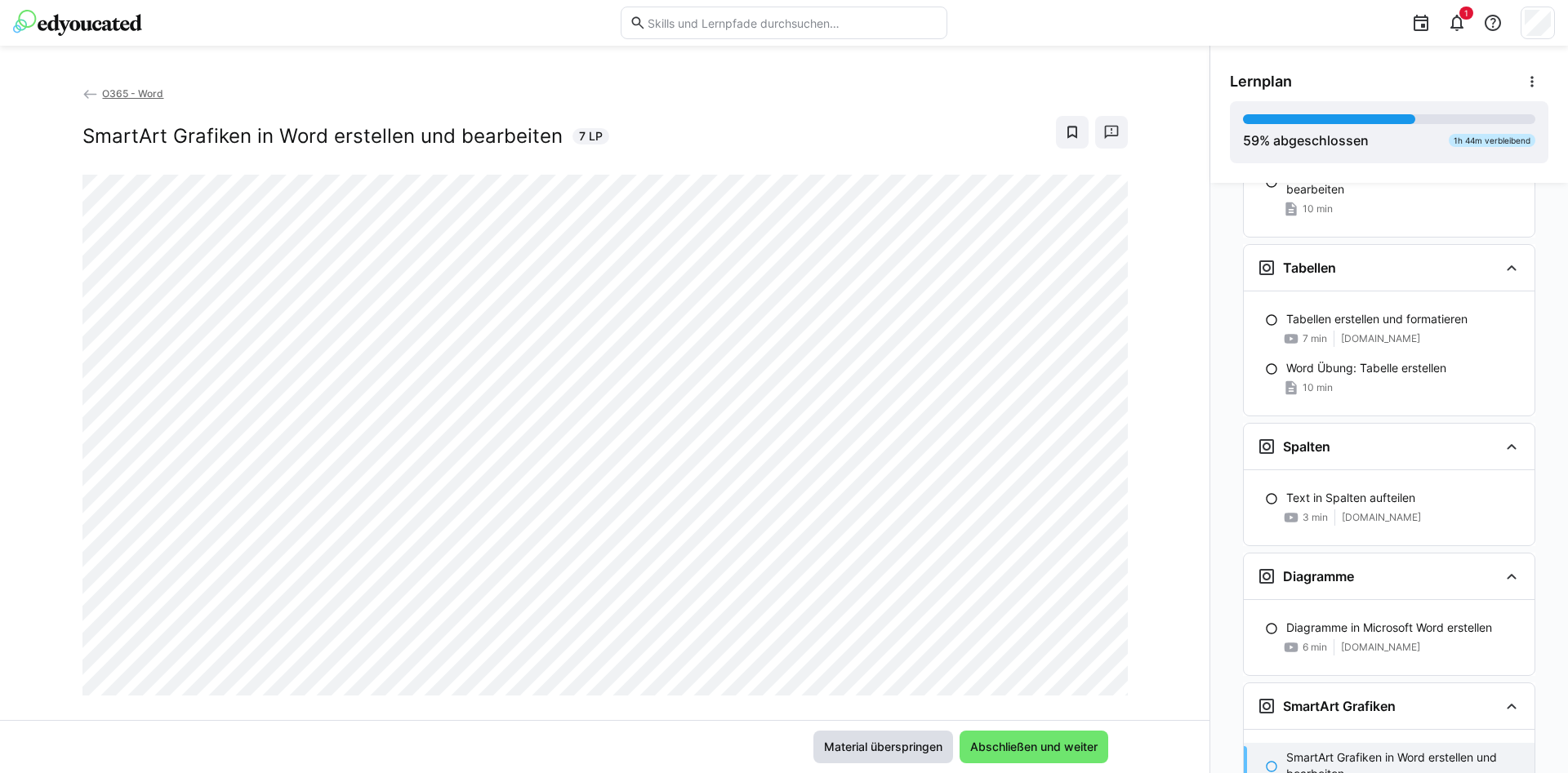
scroll to position [3104, 0]
click at [913, 743] on span "Material überspringen" at bounding box center [883, 746] width 123 height 16
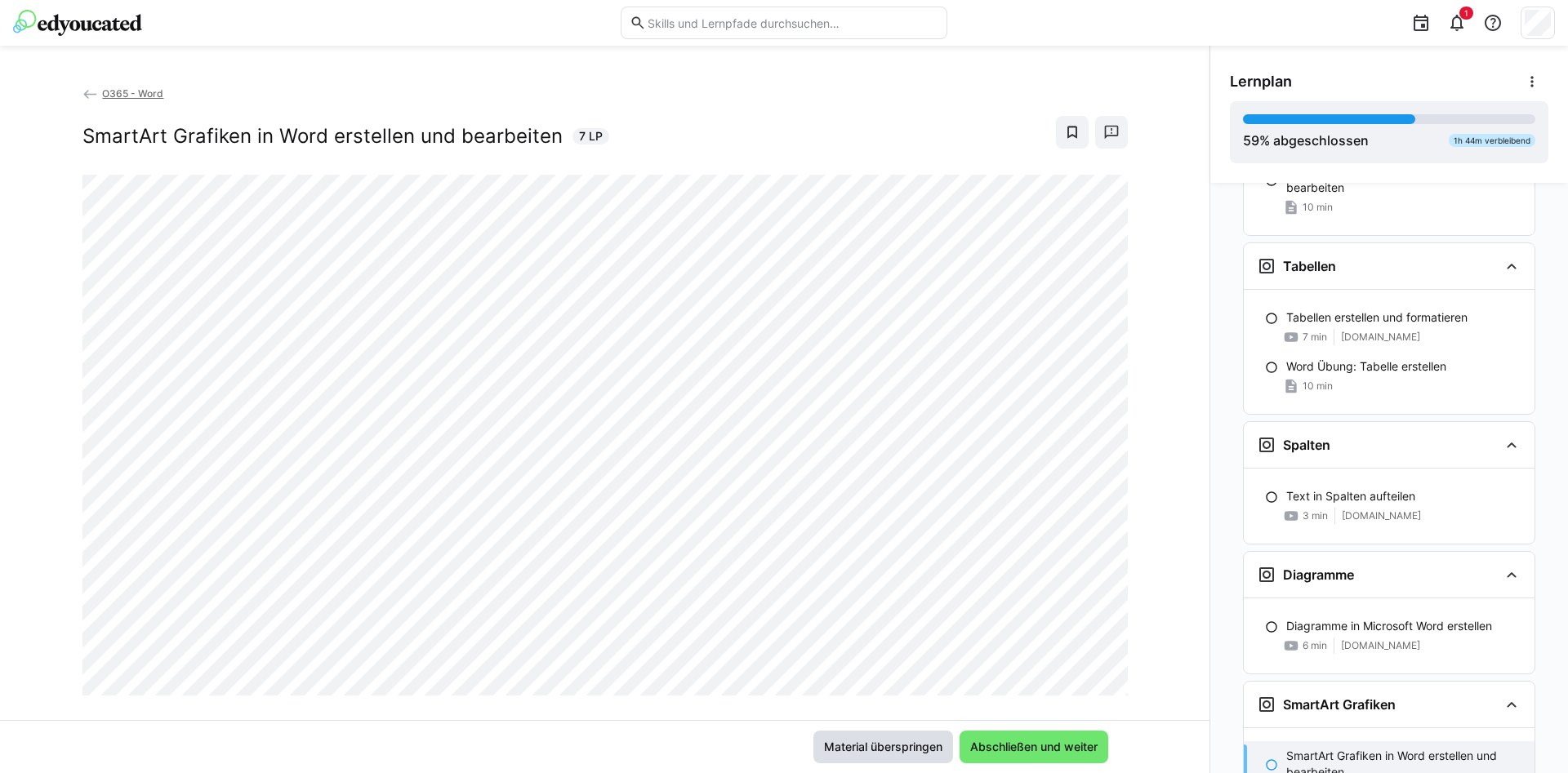
click at [913, 743] on span "Material überspringen" at bounding box center [883, 746] width 123 height 16
click at [914, 743] on span "Material überspringen" at bounding box center [883, 746] width 123 height 16
click at [914, 741] on span "Material überspringen" at bounding box center [883, 746] width 123 height 16
click at [915, 738] on span "Material überspringen" at bounding box center [883, 746] width 123 height 16
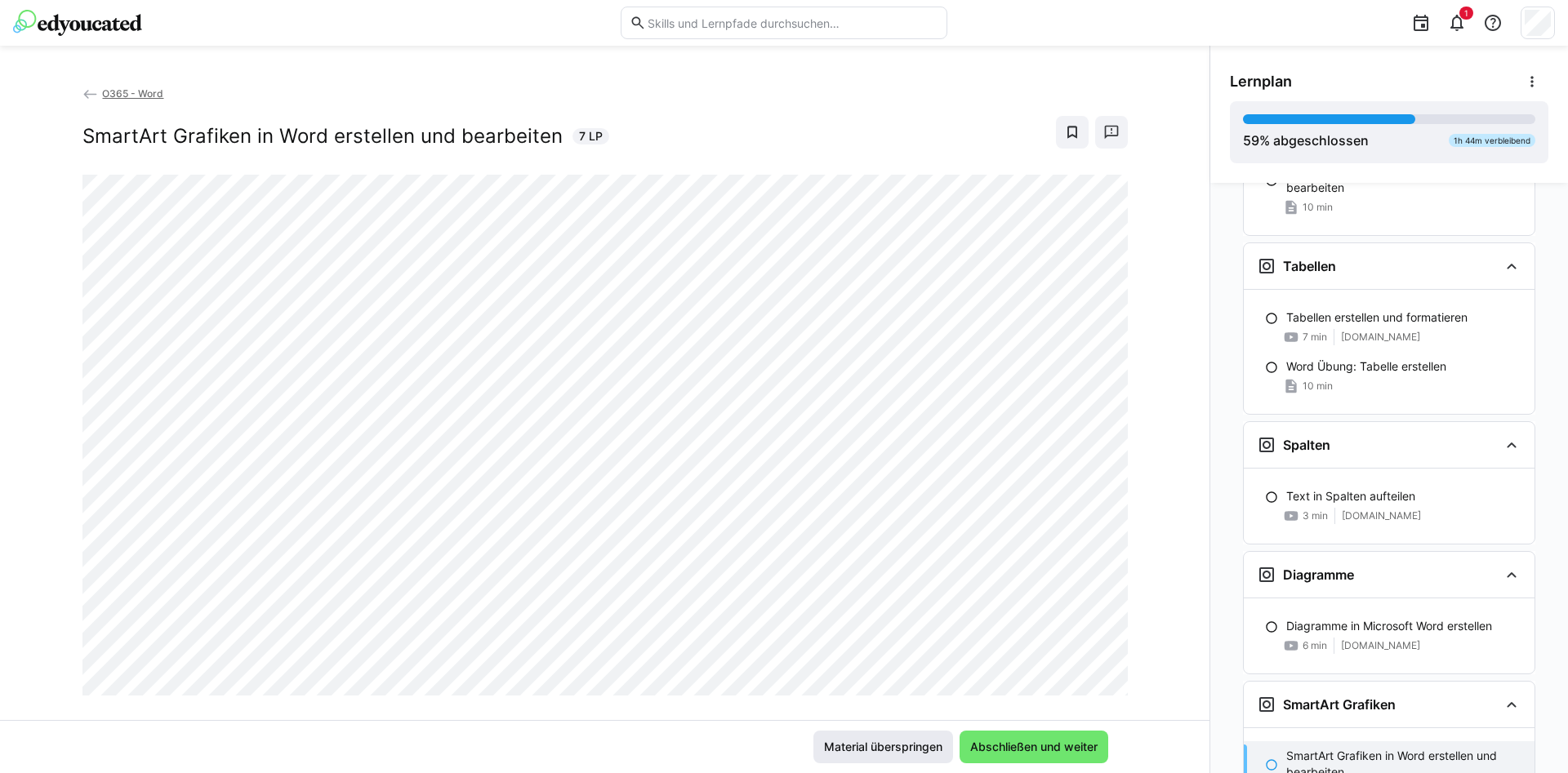
click at [915, 738] on span "Material überspringen" at bounding box center [883, 746] width 123 height 16
click at [880, 744] on span "Material überspringen" at bounding box center [883, 746] width 123 height 16
click at [839, 738] on span "Material überspringen" at bounding box center [883, 746] width 123 height 16
click at [999, 747] on span "Abschließen und weiter" at bounding box center [1034, 746] width 133 height 16
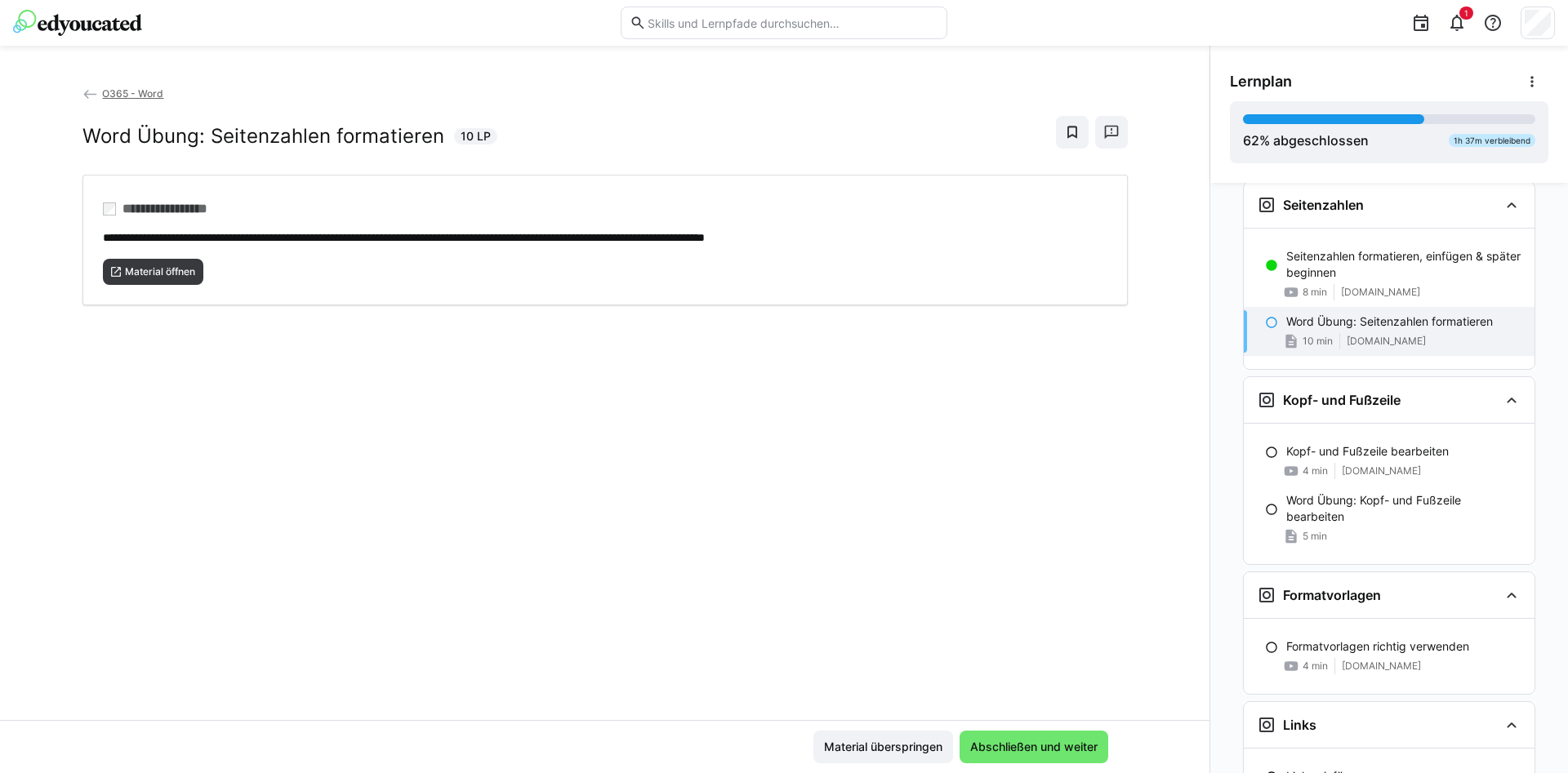
scroll to position [1509, 0]
click at [879, 743] on span "Material überspringen" at bounding box center [883, 746] width 123 height 16
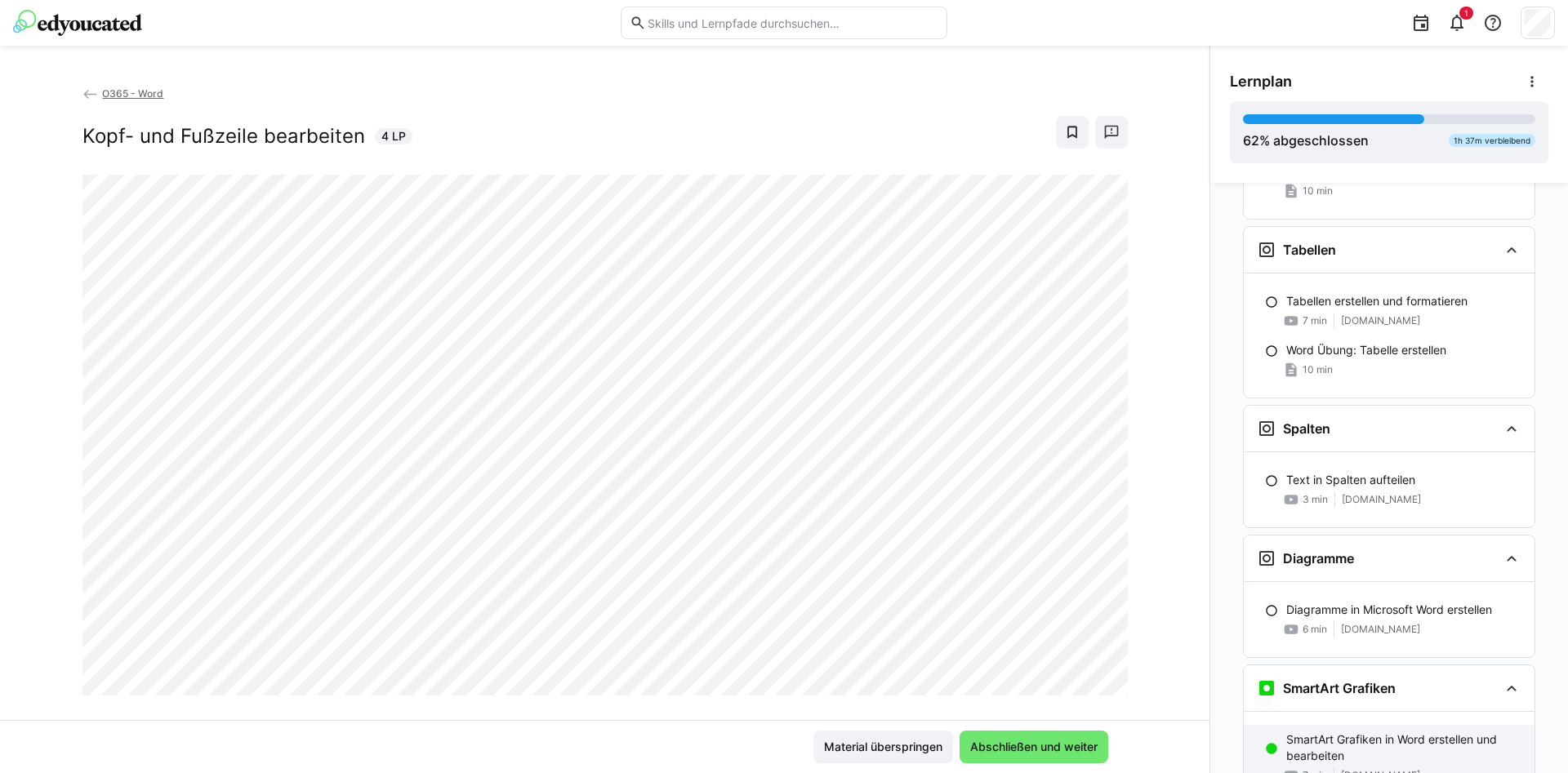
scroll to position [3202, 0]
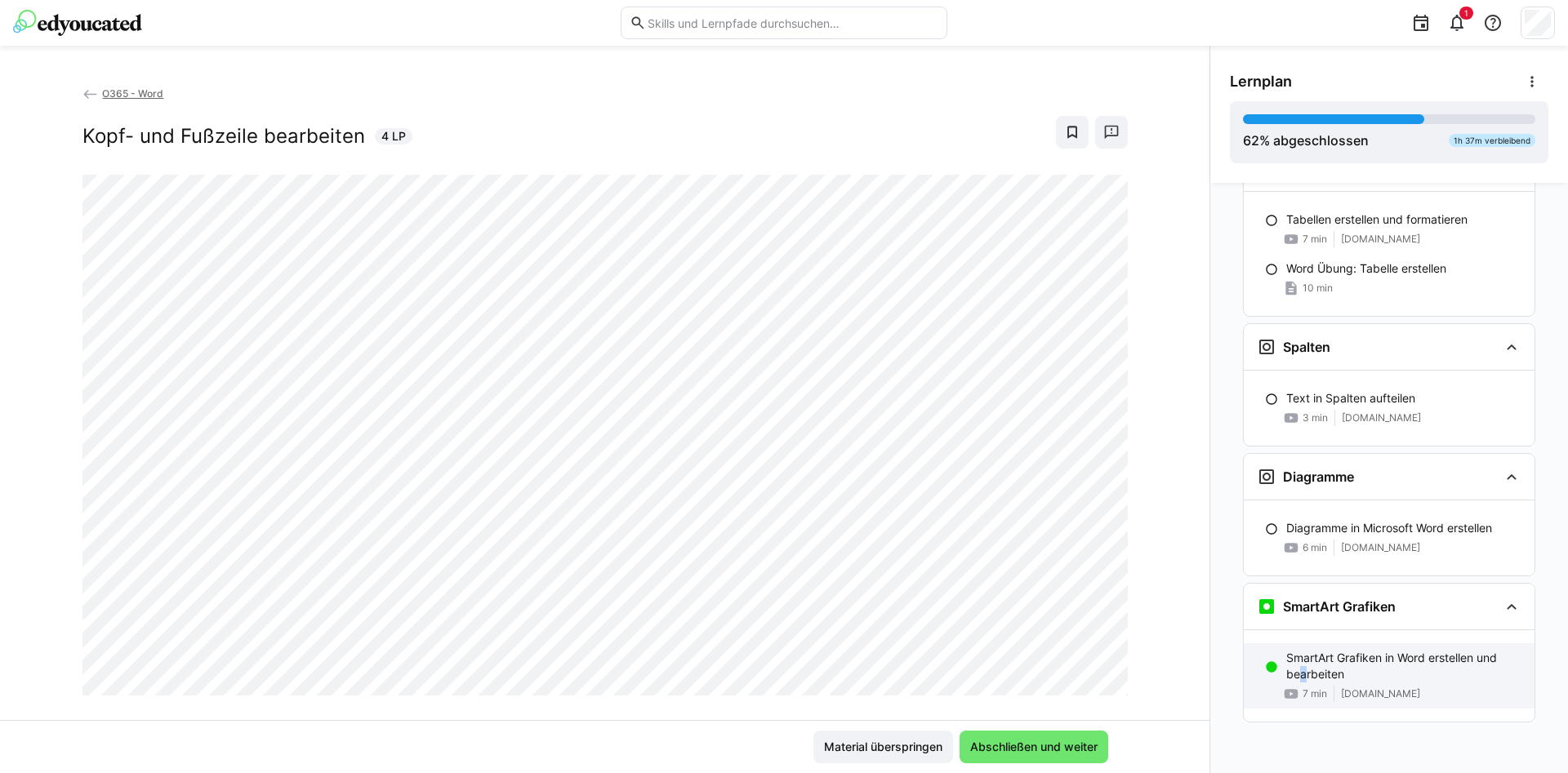
click at [1305, 673] on p "SmartArt Grafiken in Word erstellen und bearbeiten" at bounding box center [1404, 666] width 236 height 33
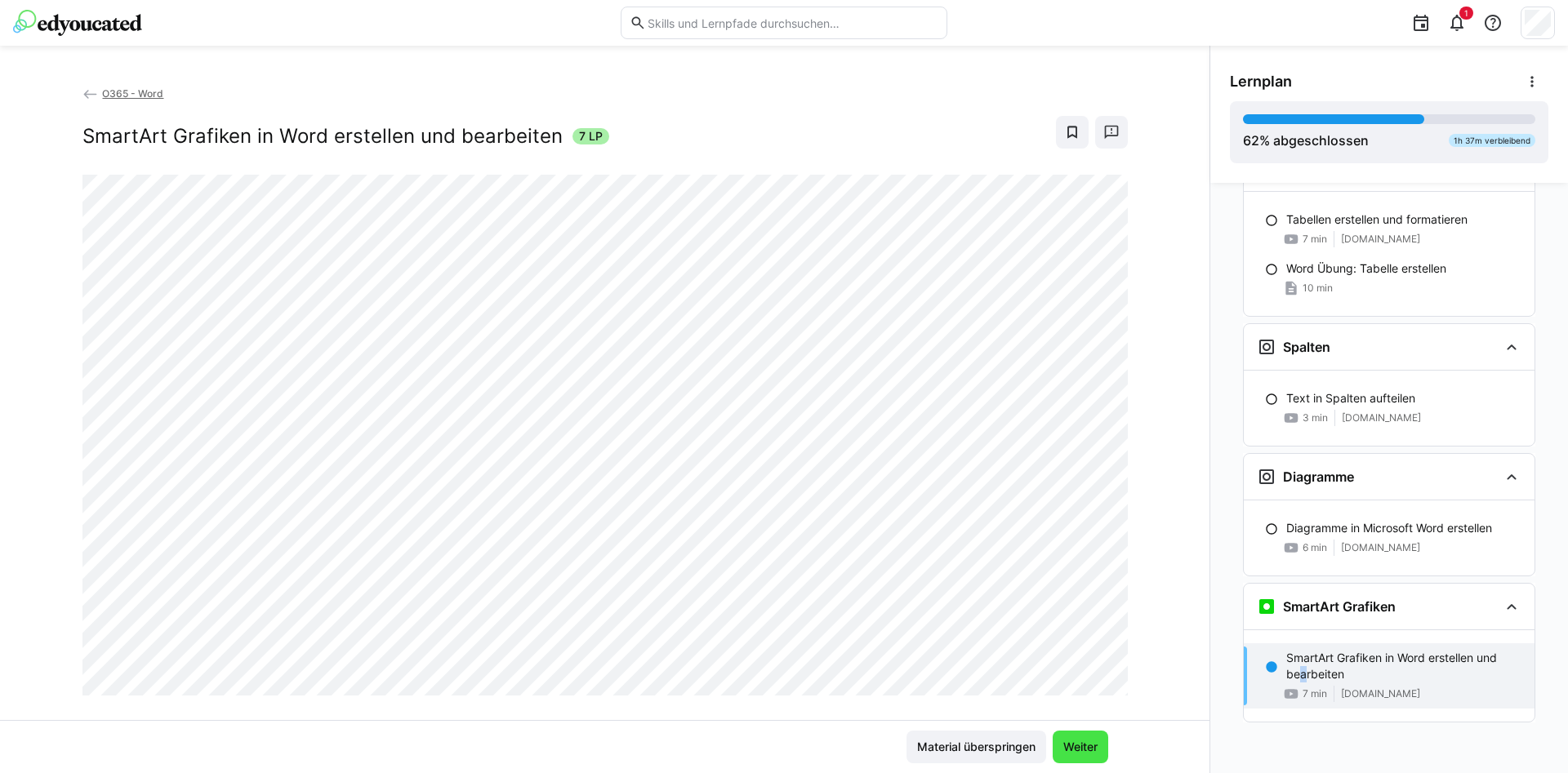
click at [1074, 747] on span "Weiter" at bounding box center [1080, 746] width 39 height 16
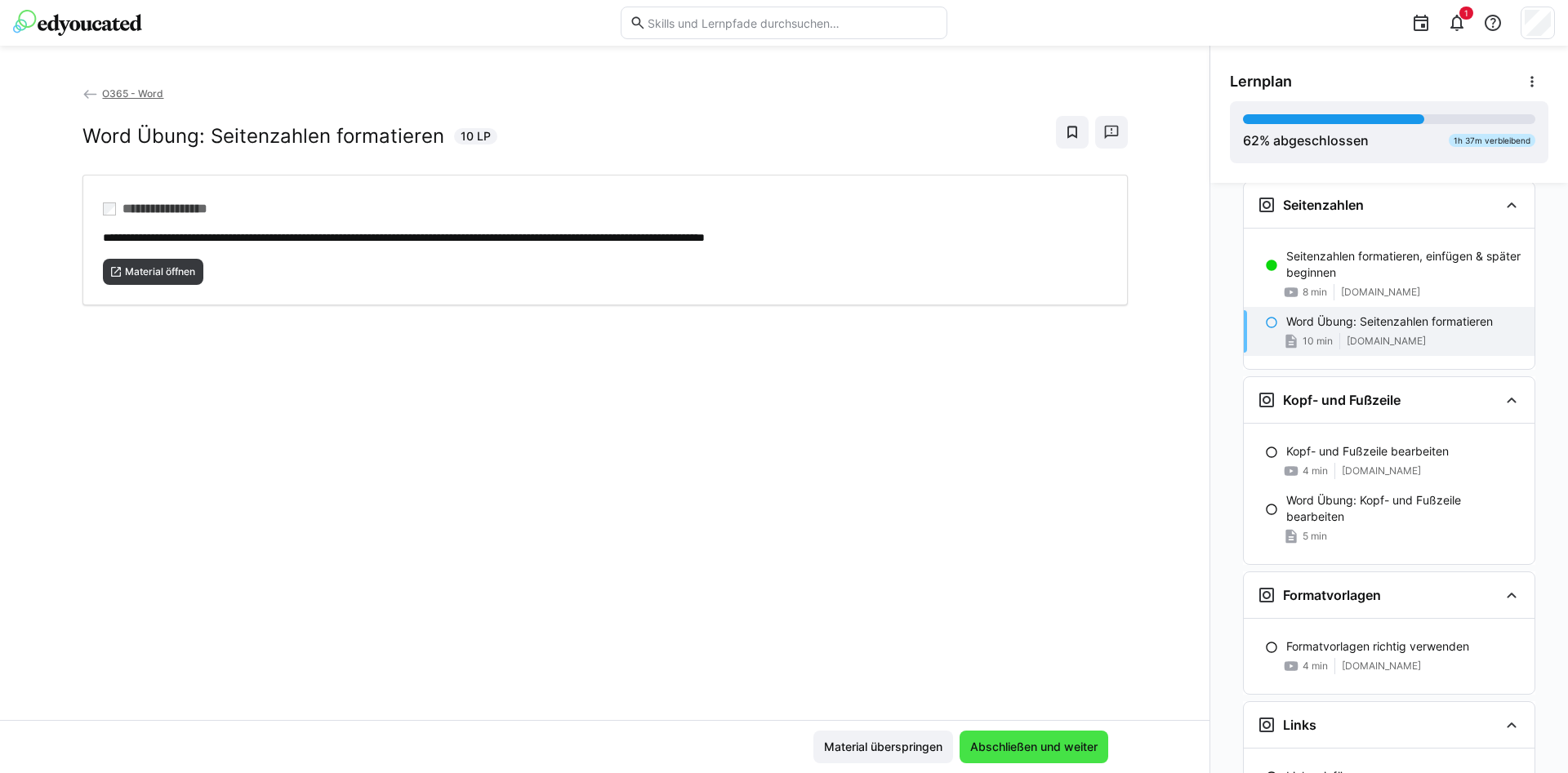
scroll to position [1509, 0]
click at [1025, 740] on span "Abschließen und weiter" at bounding box center [1034, 746] width 133 height 16
click at [860, 743] on span "Material überspringen" at bounding box center [883, 746] width 123 height 16
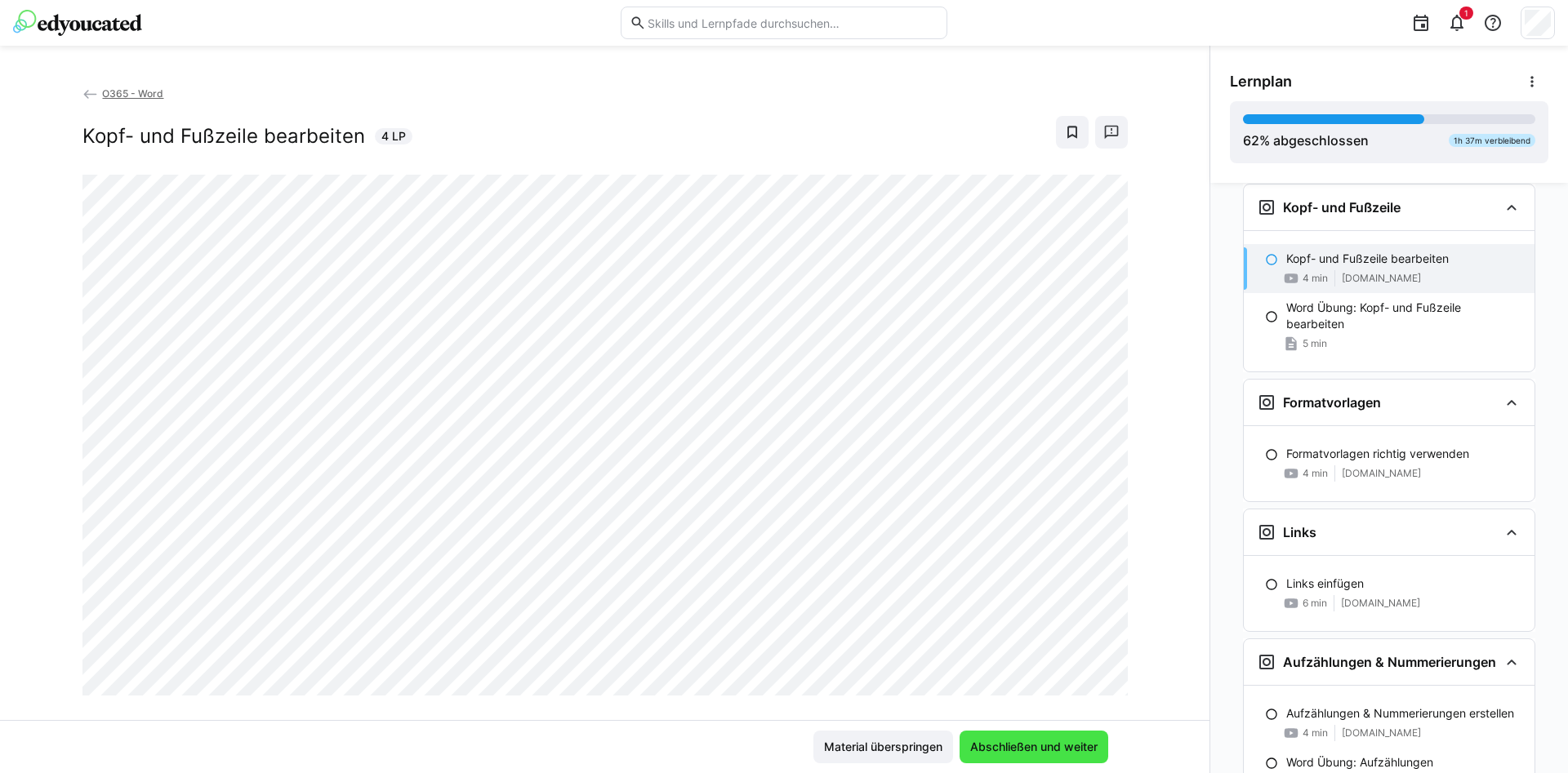
scroll to position [1705, 0]
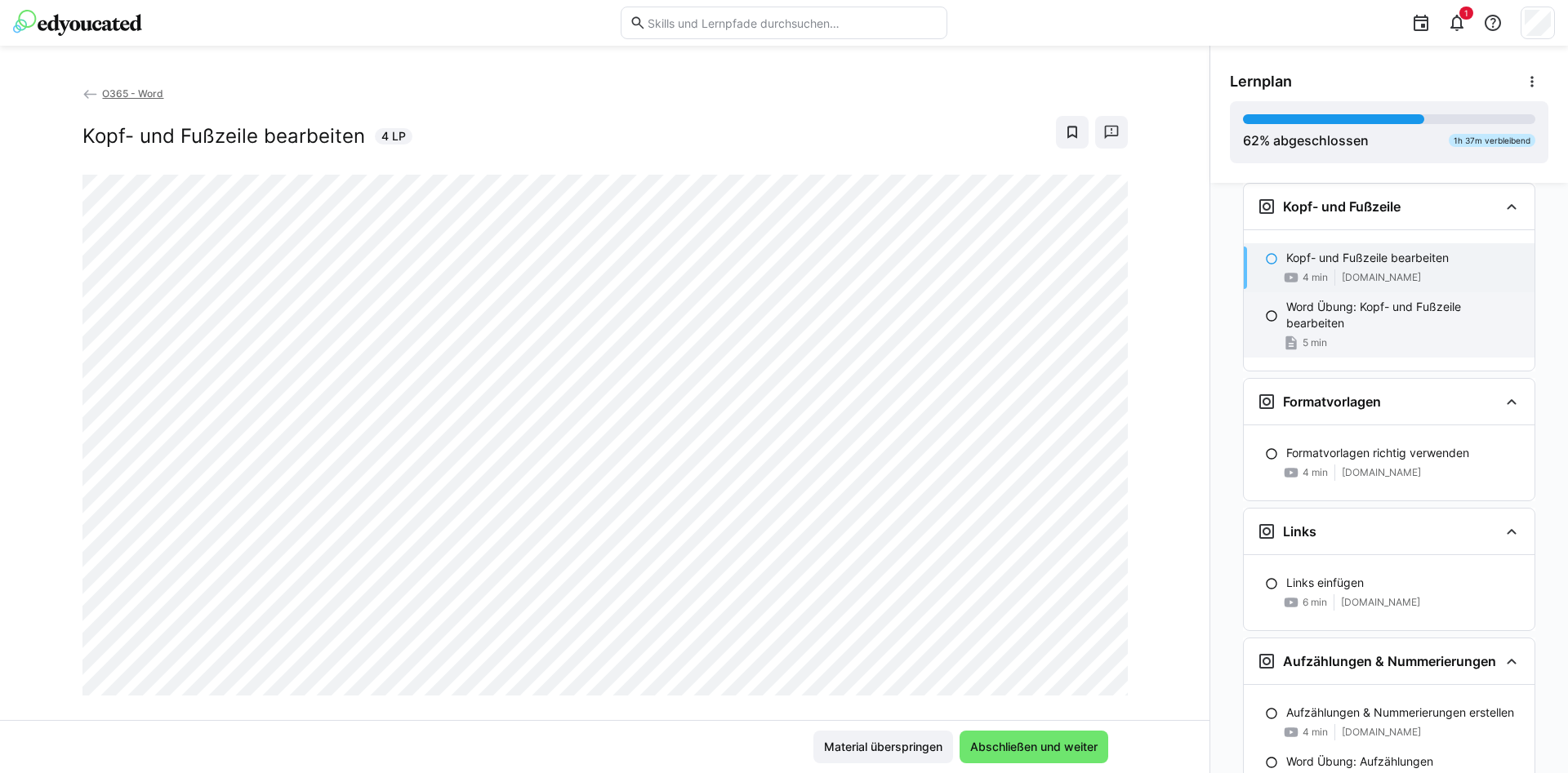
drag, startPoint x: 1276, startPoint y: 313, endPoint x: 1274, endPoint y: 341, distance: 28.1
click at [1276, 317] on eds-icon at bounding box center [1272, 316] width 13 height 13
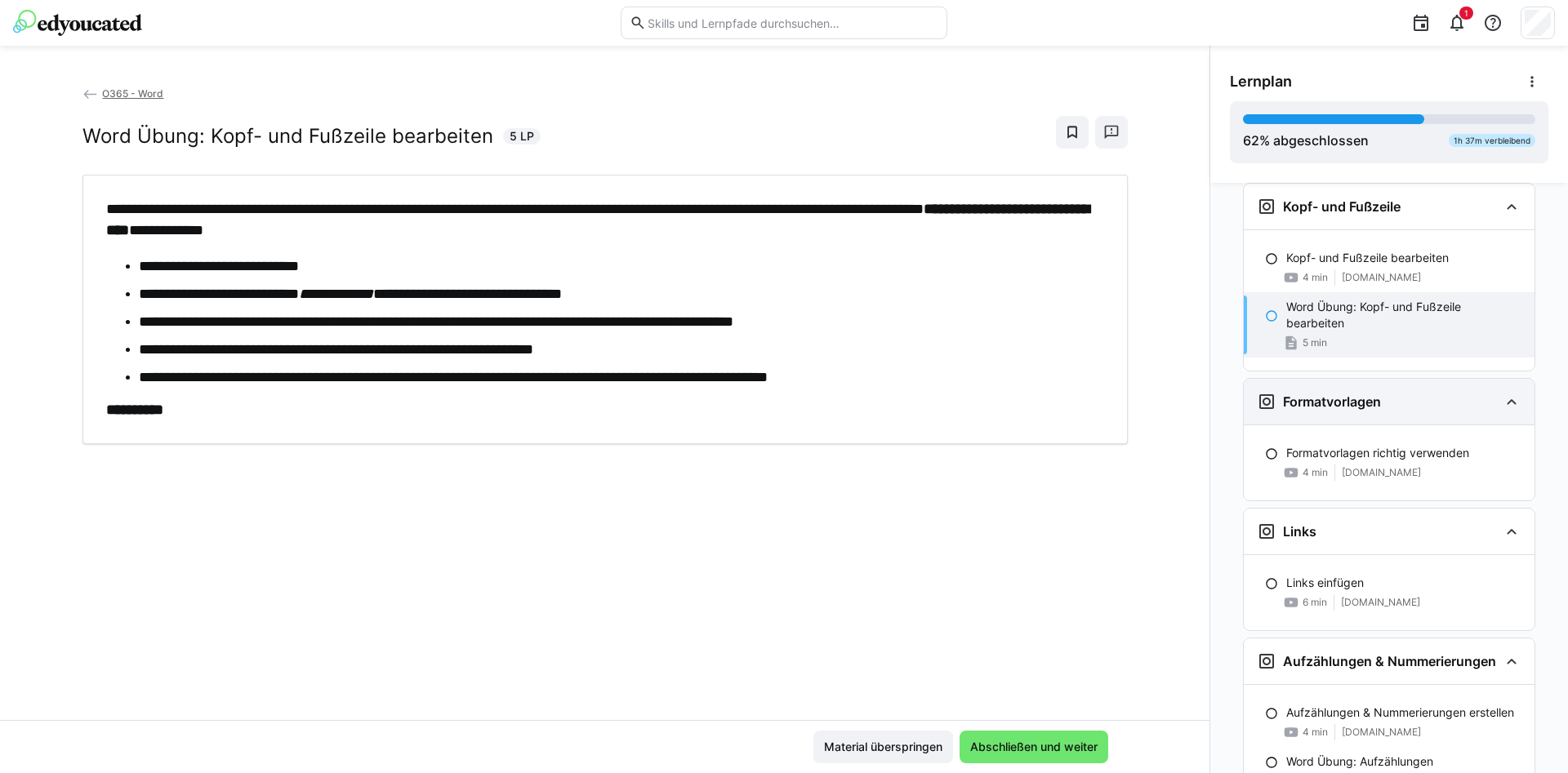
click at [1278, 413] on div "Formatvorlagen" at bounding box center [1389, 402] width 291 height 46
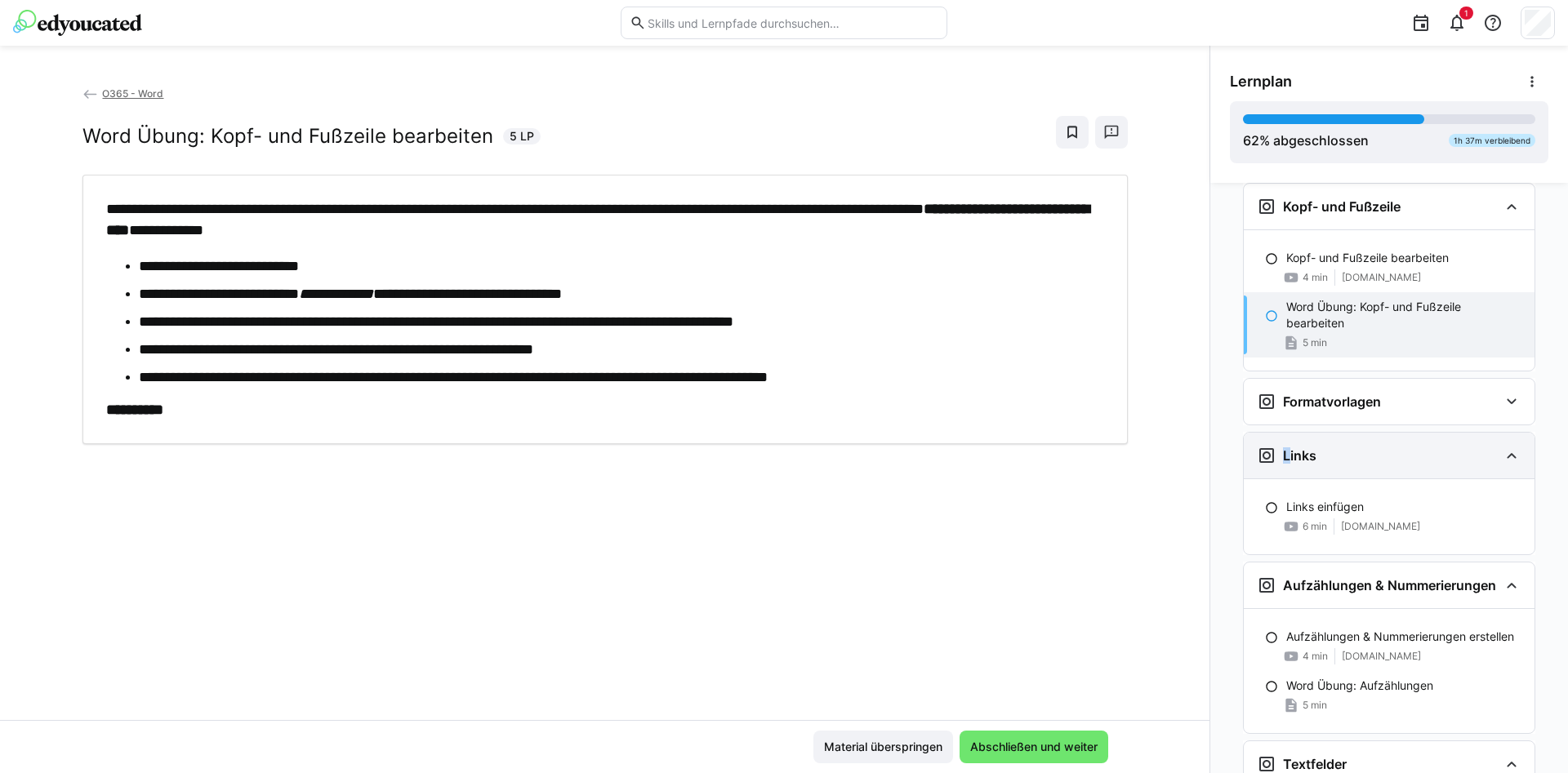
click at [1280, 457] on div "Links" at bounding box center [1287, 456] width 60 height 19
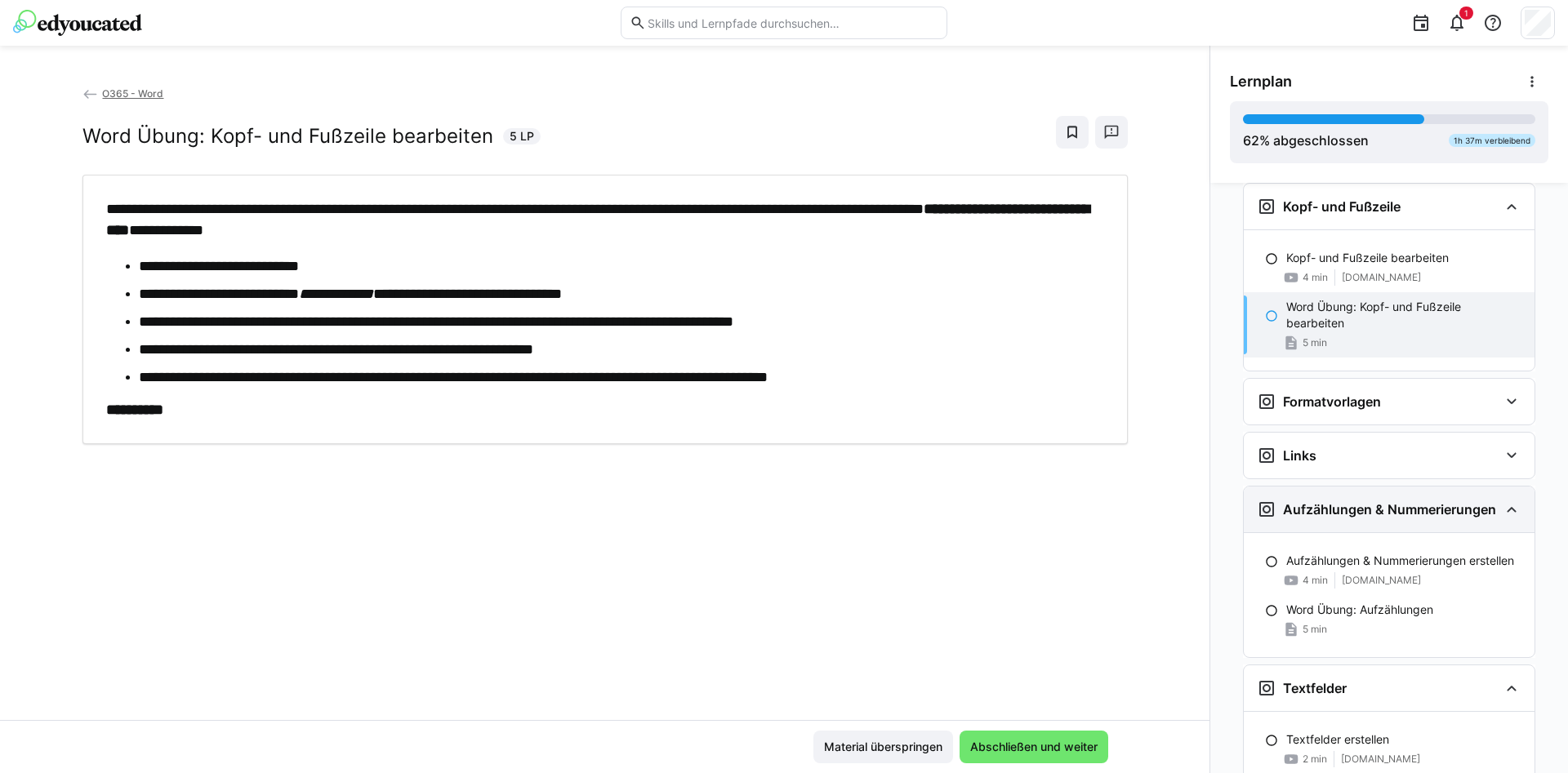
click at [1289, 491] on div "Aufzählungen & Nummerierungen" at bounding box center [1389, 510] width 291 height 46
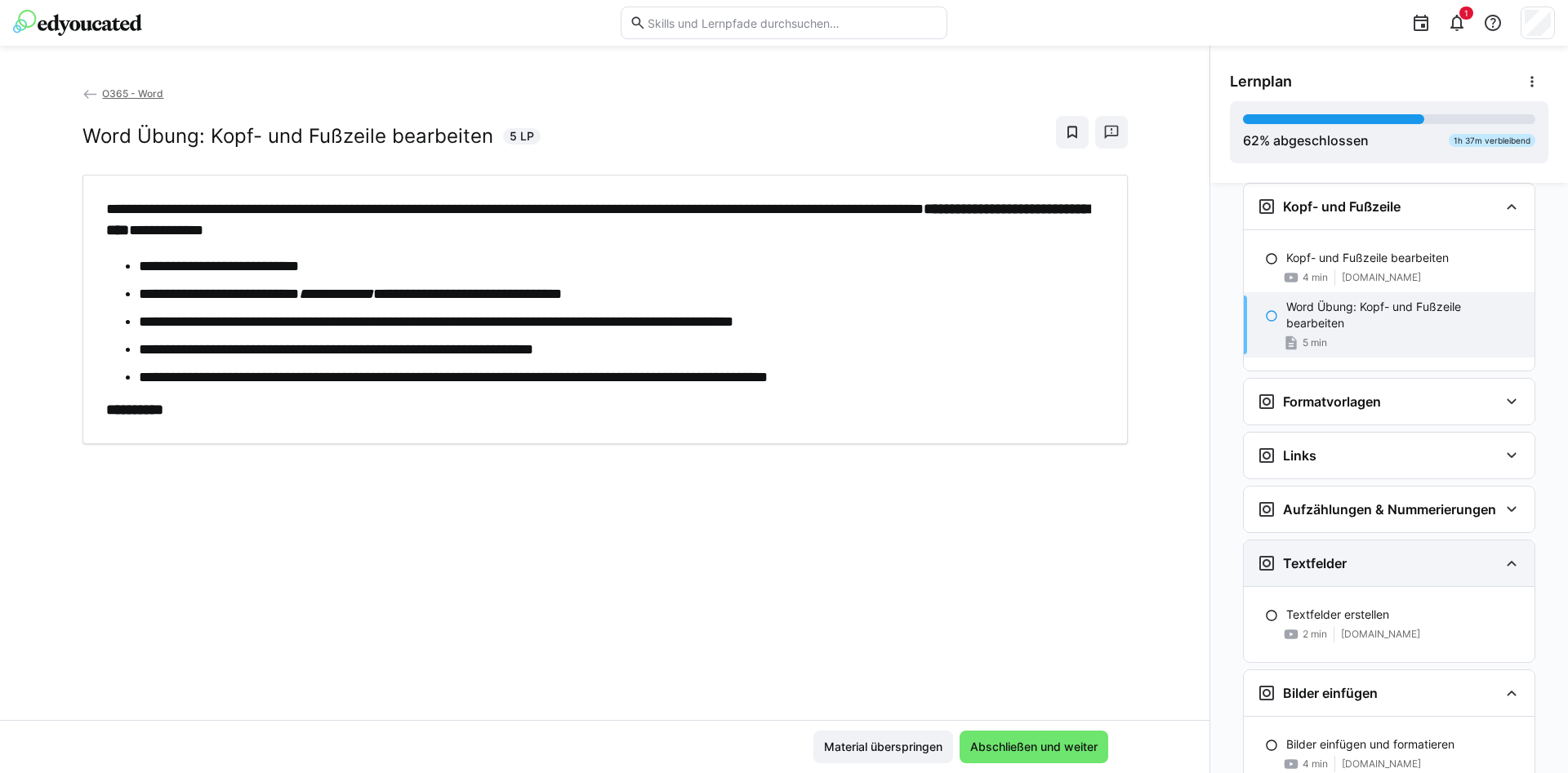
click at [1273, 558] on eds-icon at bounding box center [1267, 563] width 19 height 19
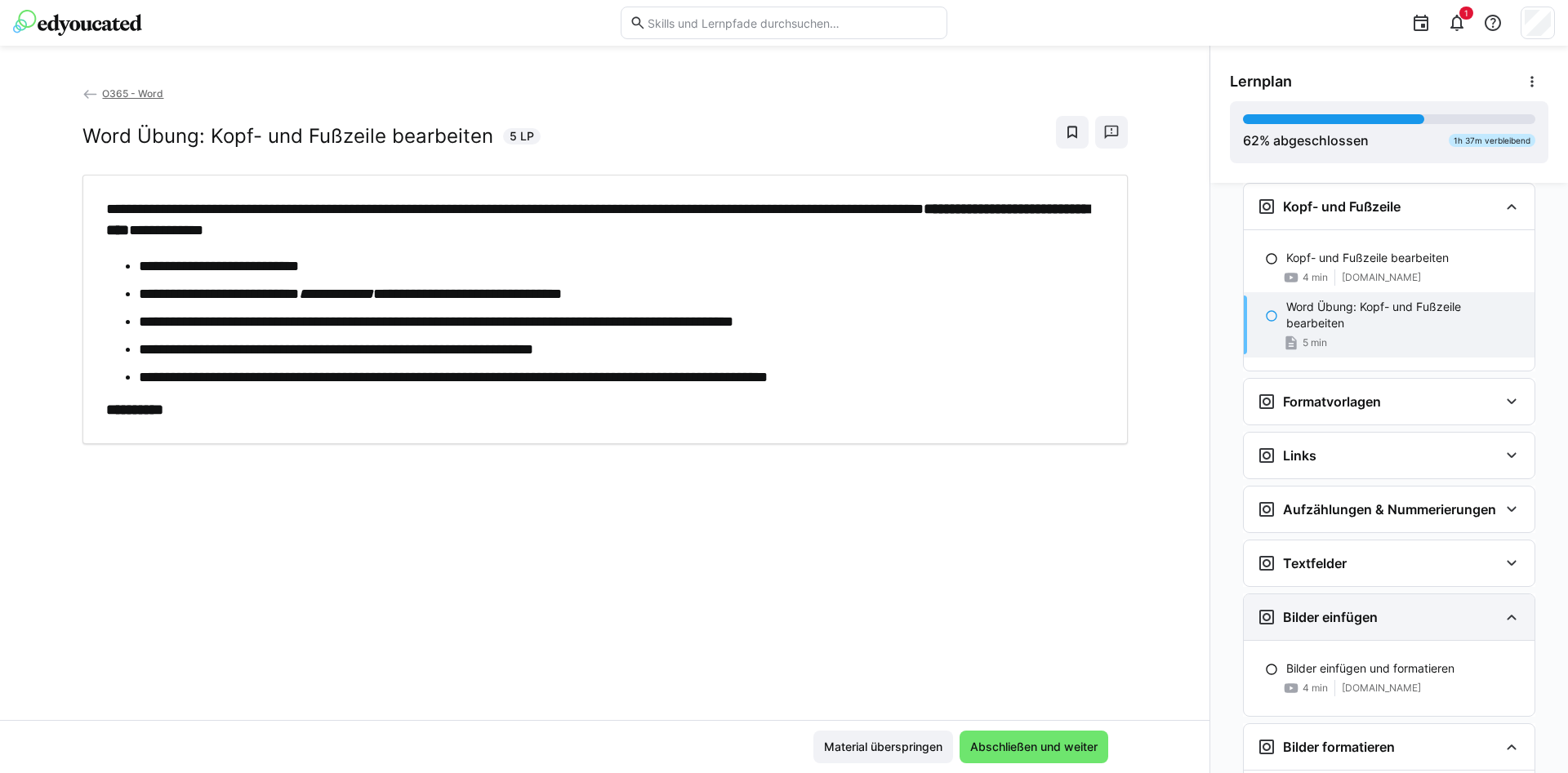
click at [1292, 602] on div "Bilder einfügen" at bounding box center [1389, 617] width 291 height 46
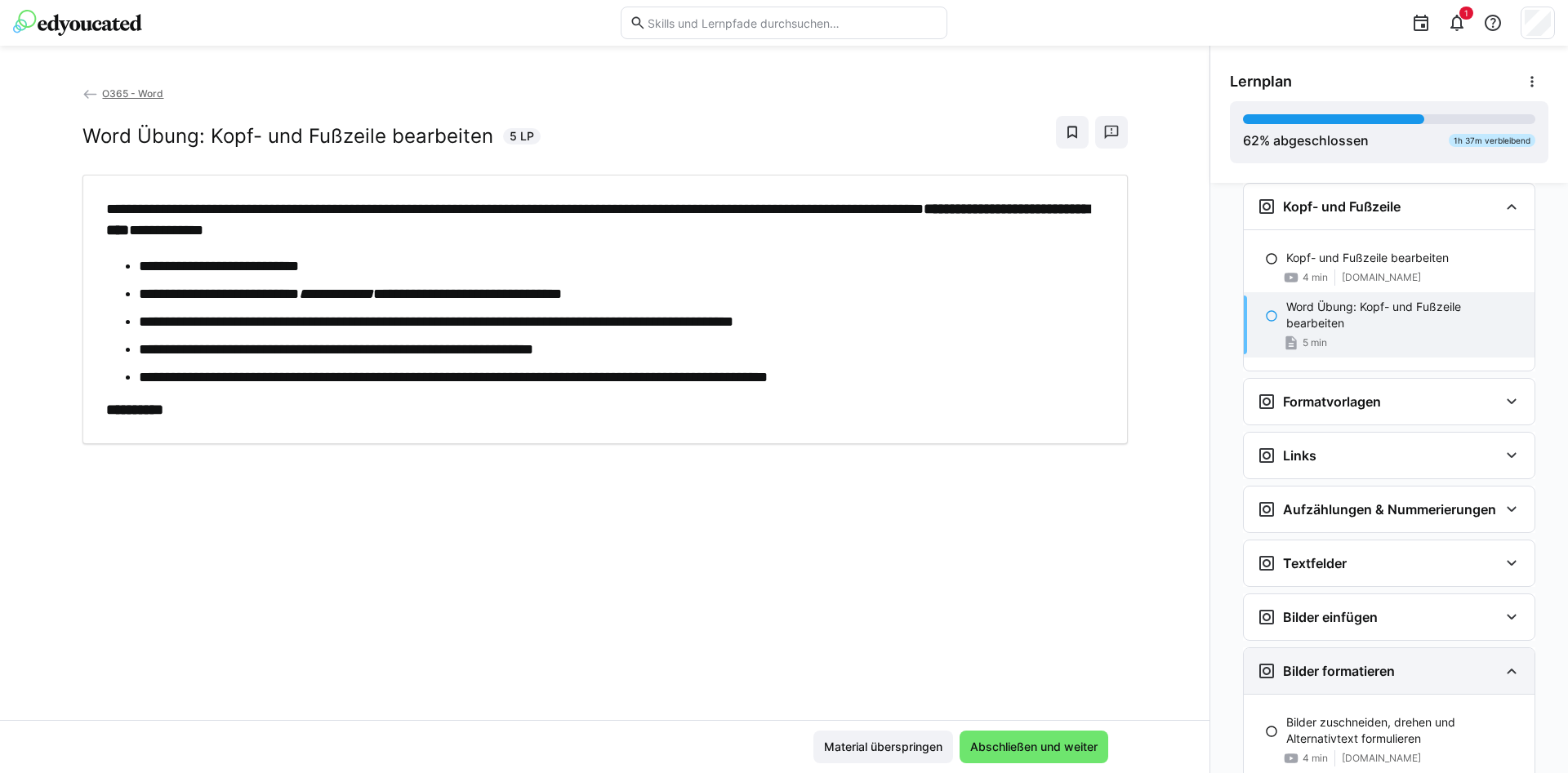
click at [1337, 663] on h3 "Bilder formatieren" at bounding box center [1339, 670] width 112 height 16
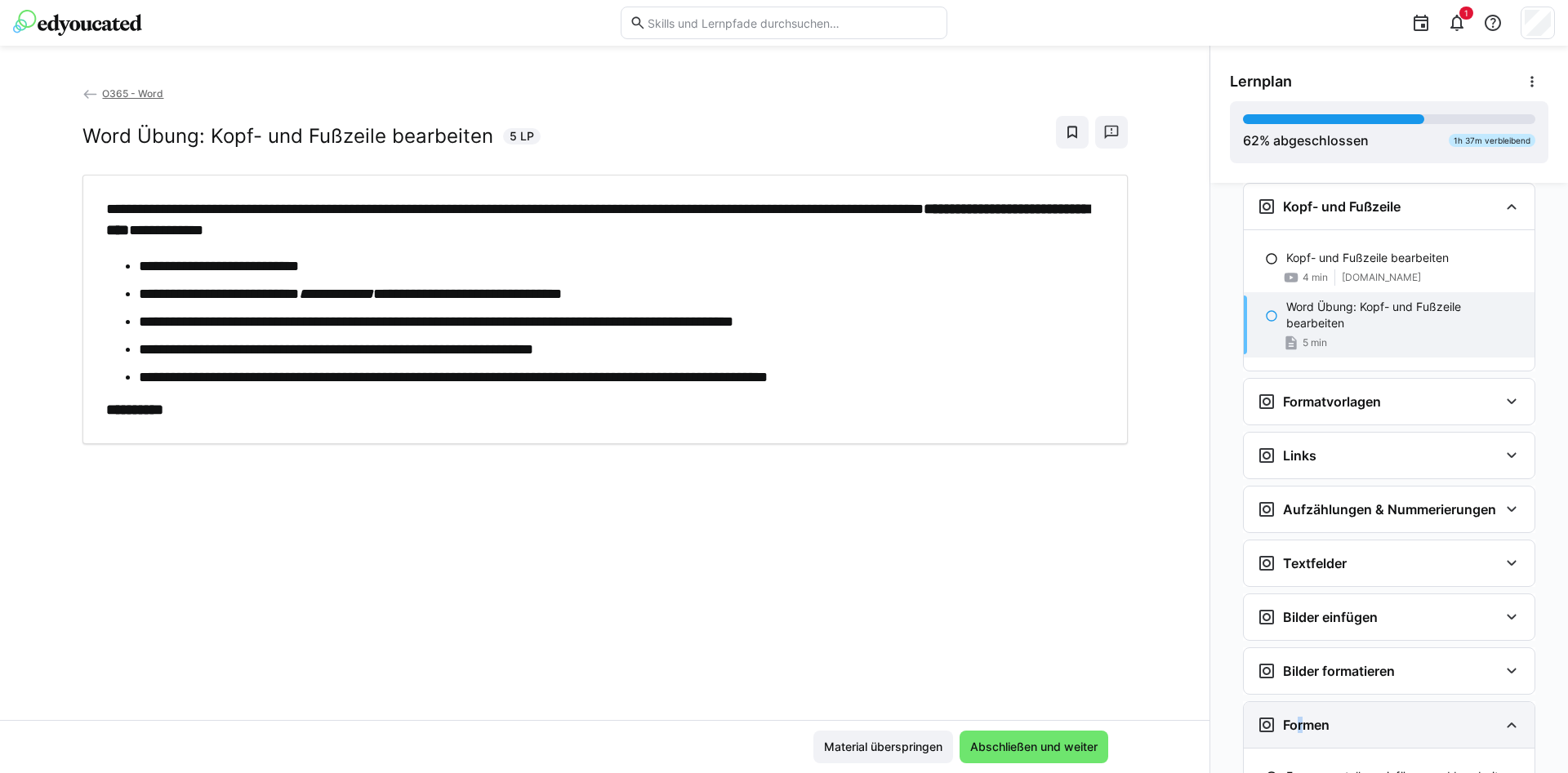
click at [1295, 722] on h3 "Formen" at bounding box center [1306, 724] width 46 height 16
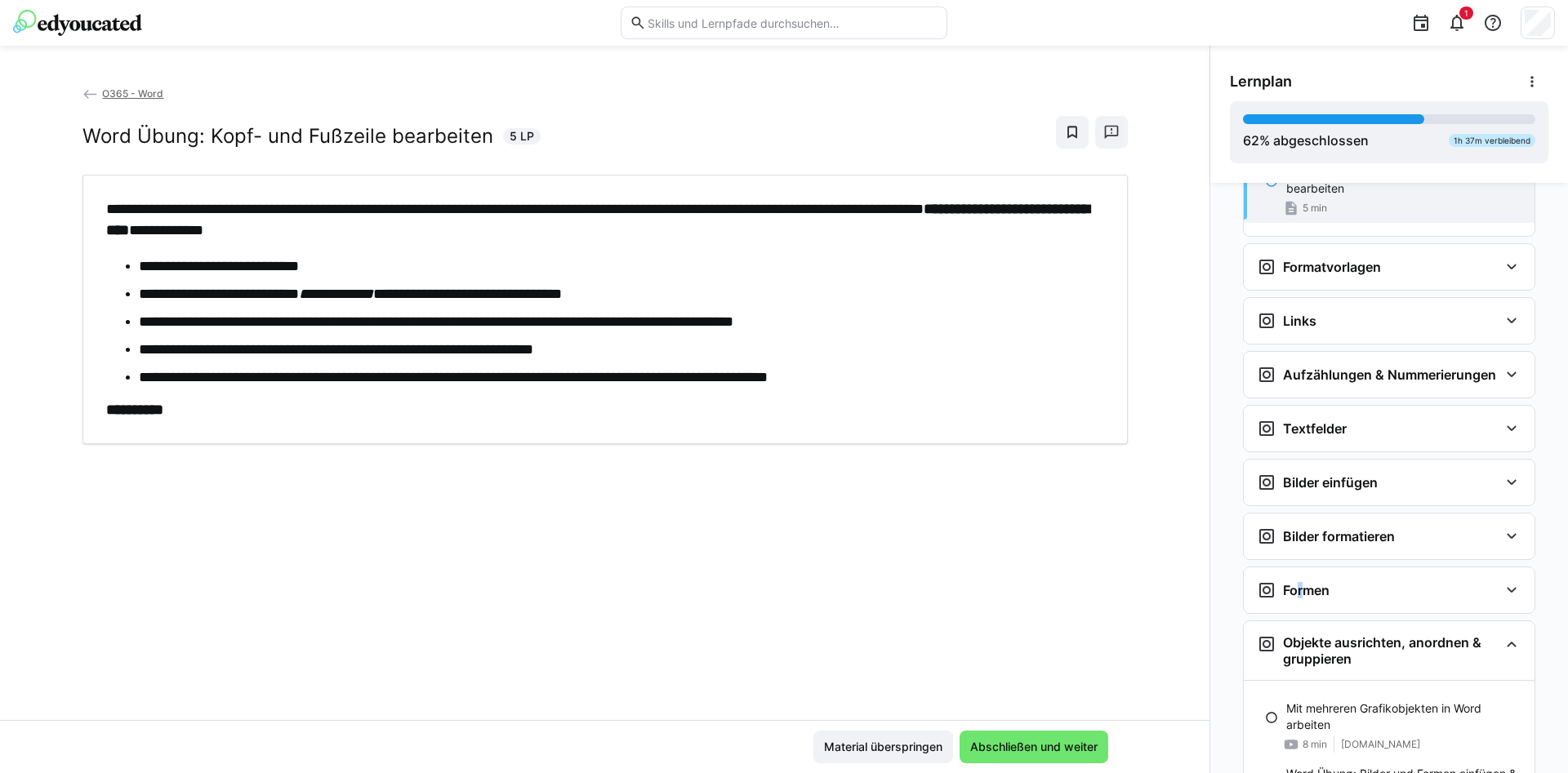
scroll to position [2037, 0]
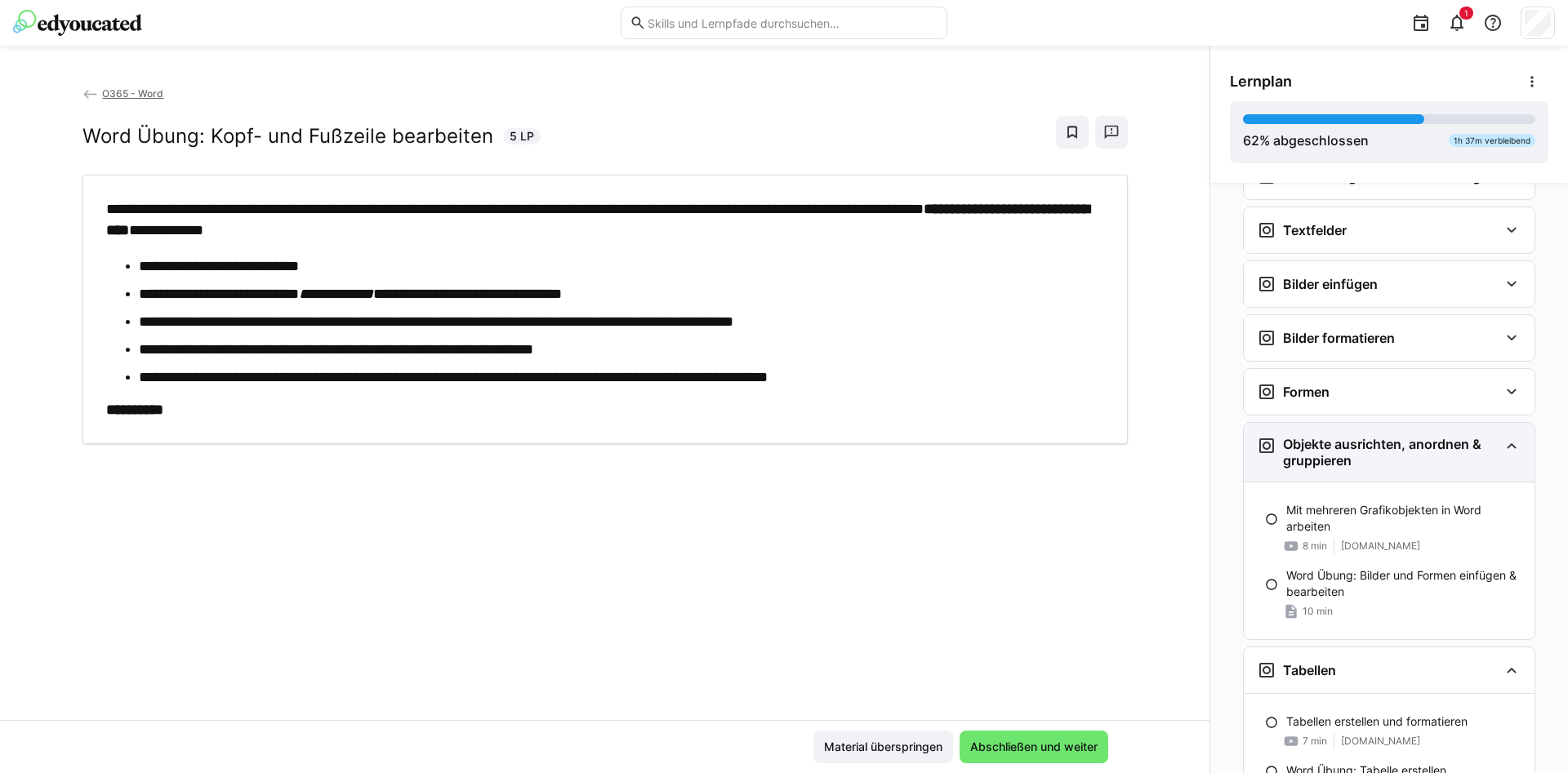
click at [1298, 436] on h3 "Objekte ausrichten, anordnen & gruppieren" at bounding box center [1391, 452] width 215 height 33
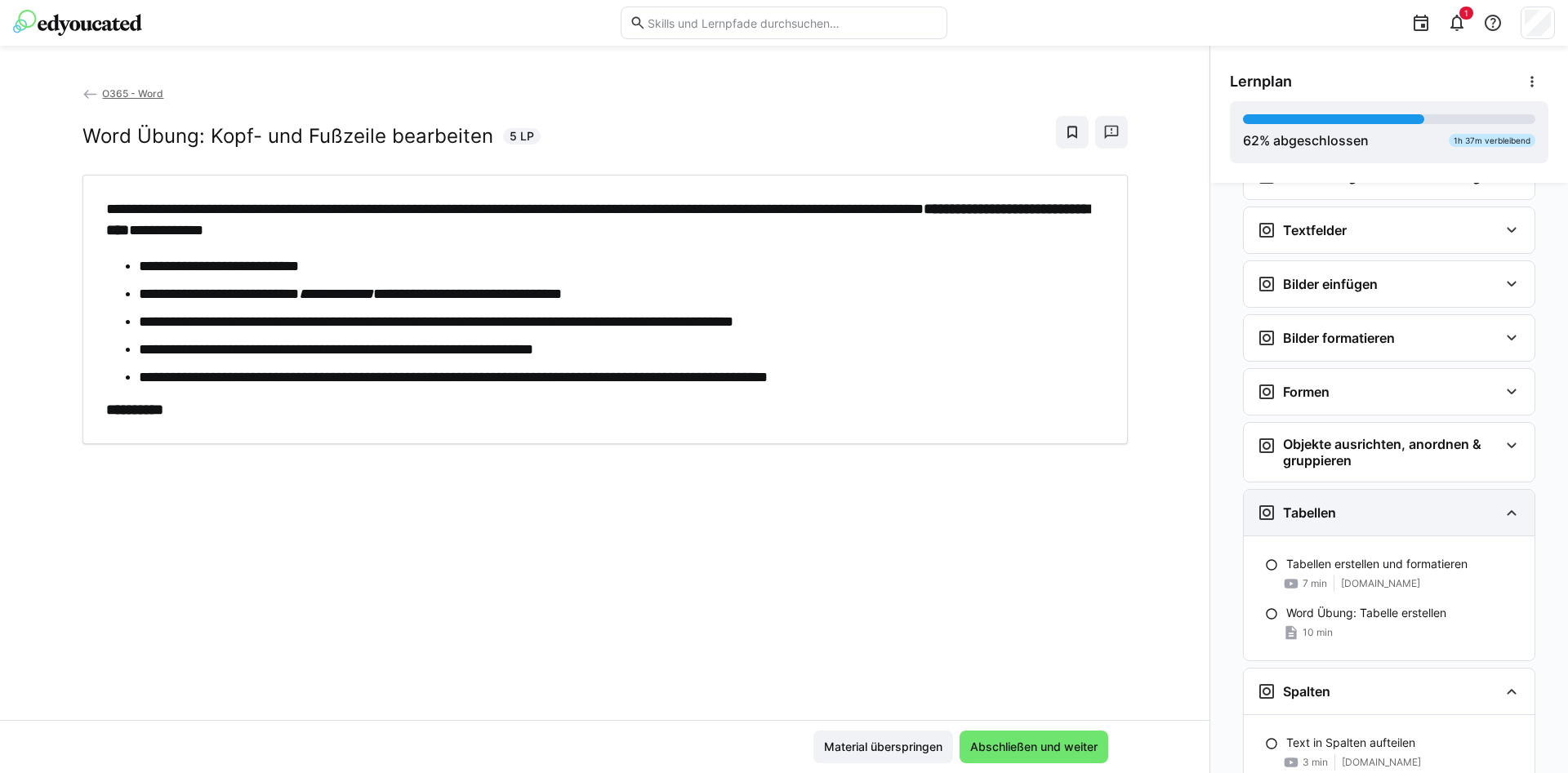
click at [1323, 522] on div "Tabellen" at bounding box center [1389, 512] width 291 height 46
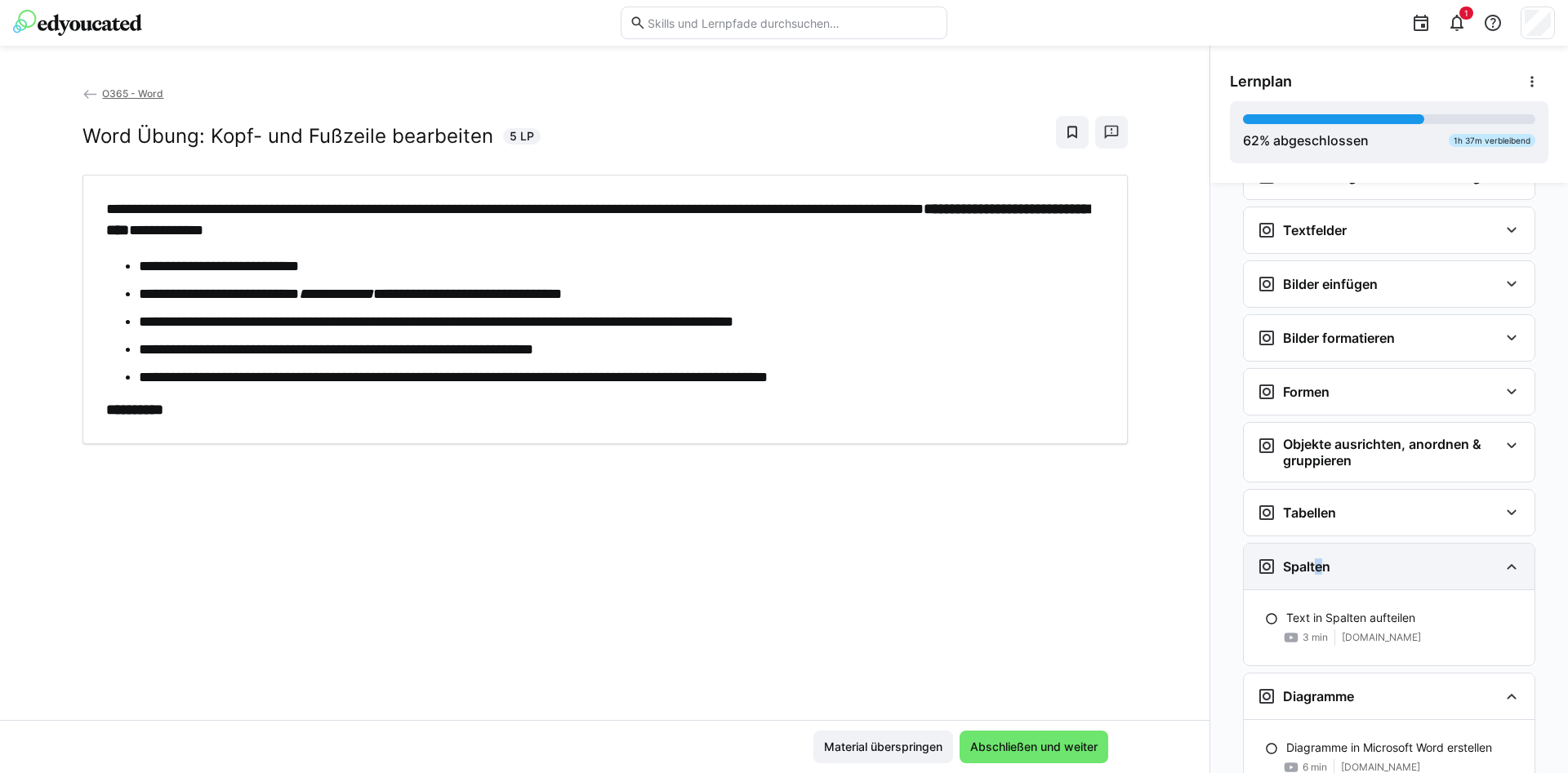
click at [1313, 580] on div "Spalten" at bounding box center [1389, 566] width 291 height 46
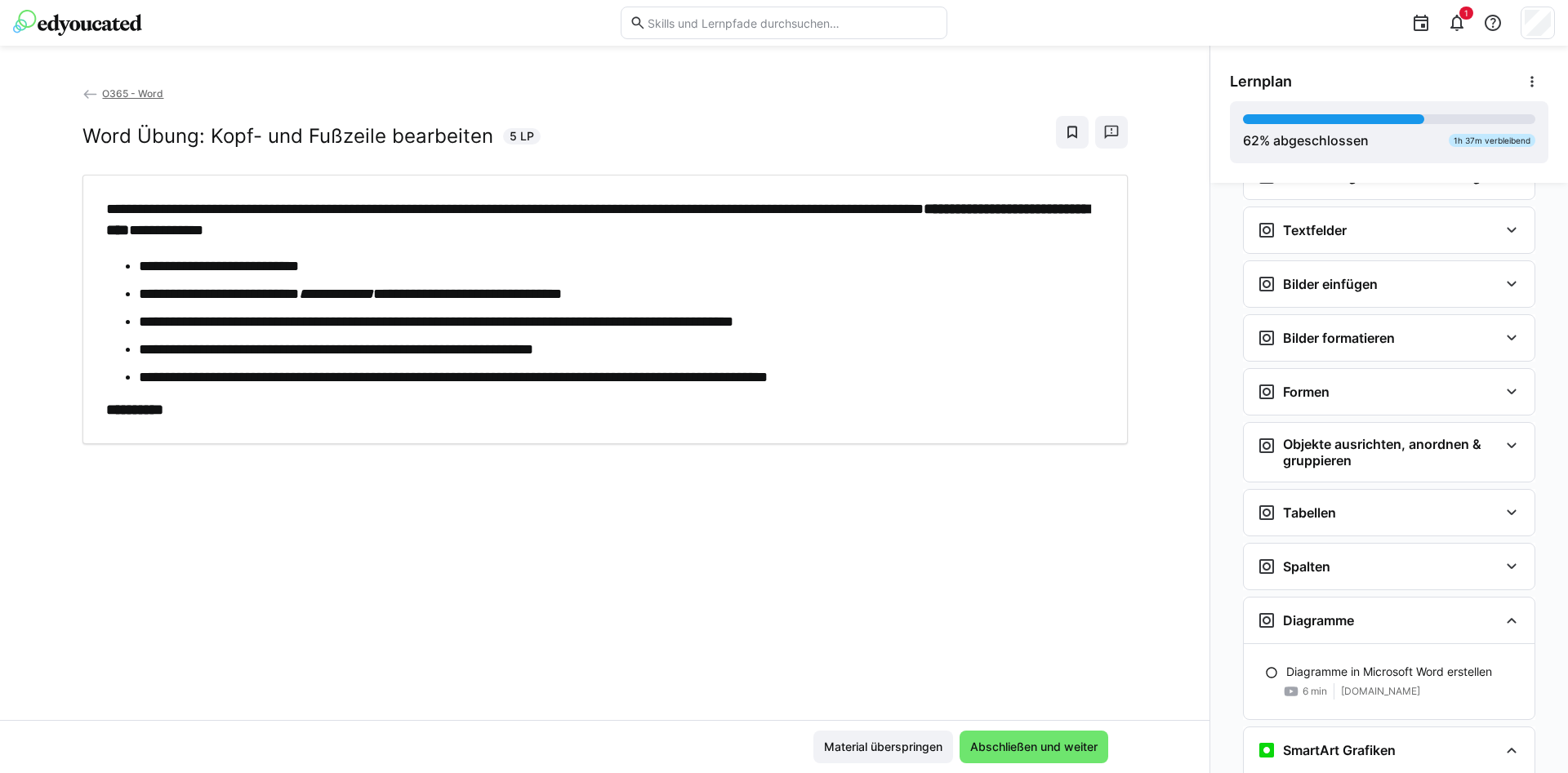
click at [1317, 647] on div "Diagramme in Microsoft Word erstellen 6 min [DOMAIN_NAME]" at bounding box center [1389, 682] width 291 height 75
click at [1319, 636] on div "Diagramme" at bounding box center [1389, 620] width 291 height 46
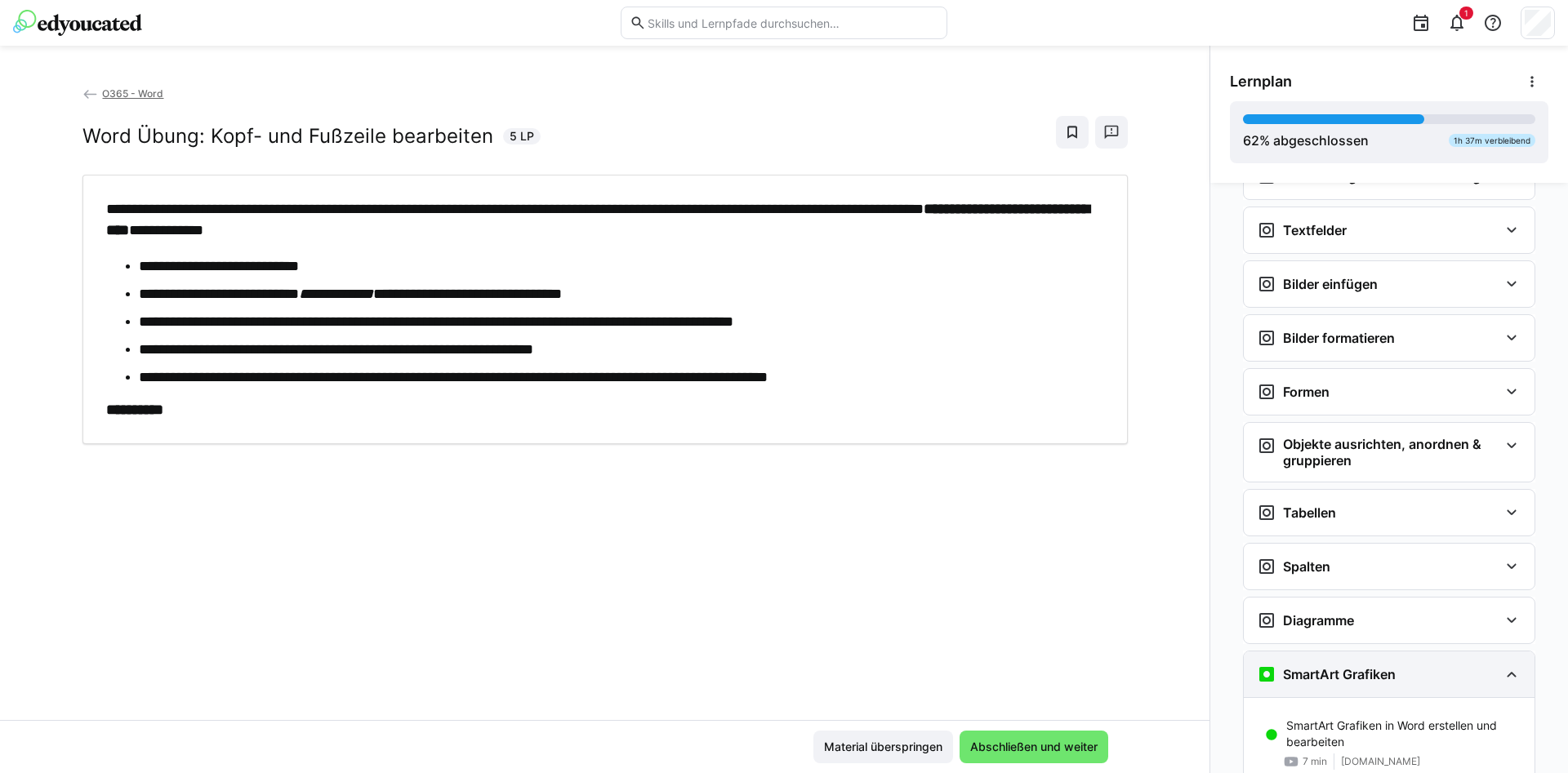
click at [1302, 677] on h3 "SmartArt Grafiken" at bounding box center [1339, 674] width 113 height 16
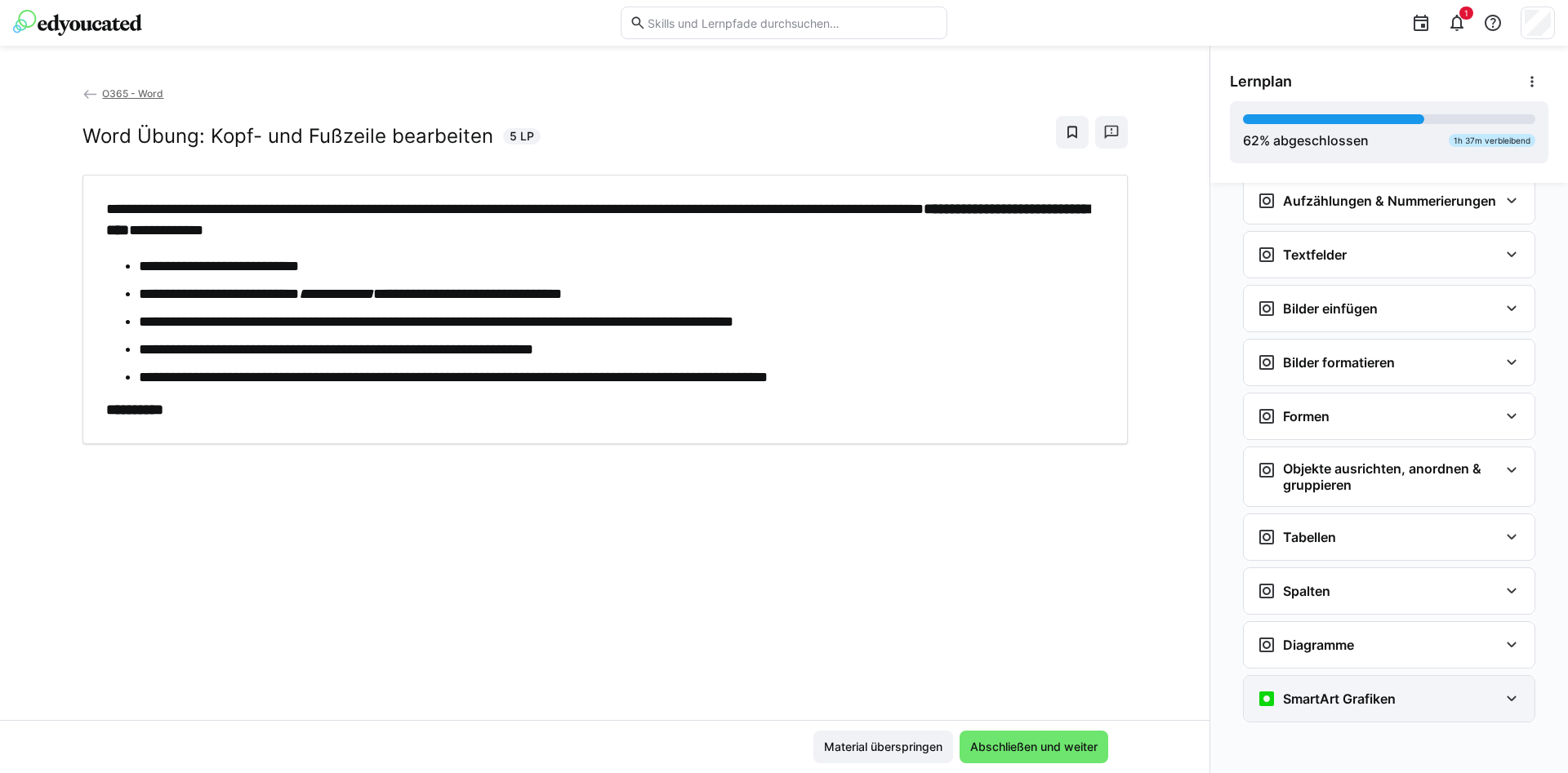
scroll to position [2013, 0]
click at [882, 748] on span "Material überspringen" at bounding box center [883, 746] width 123 height 16
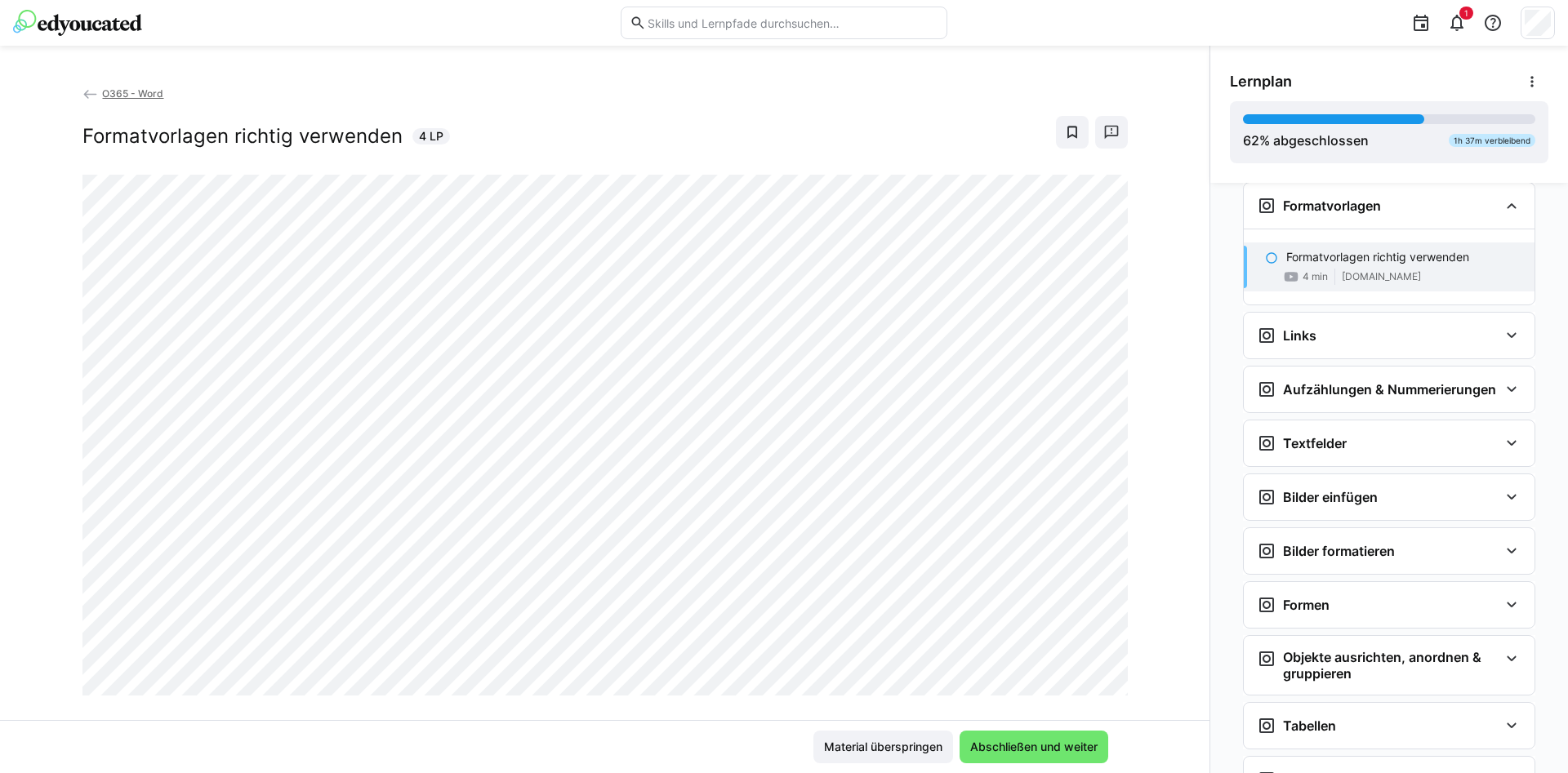
scroll to position [1900, 0]
click at [1005, 744] on span "Abschließen und weiter" at bounding box center [1034, 746] width 133 height 16
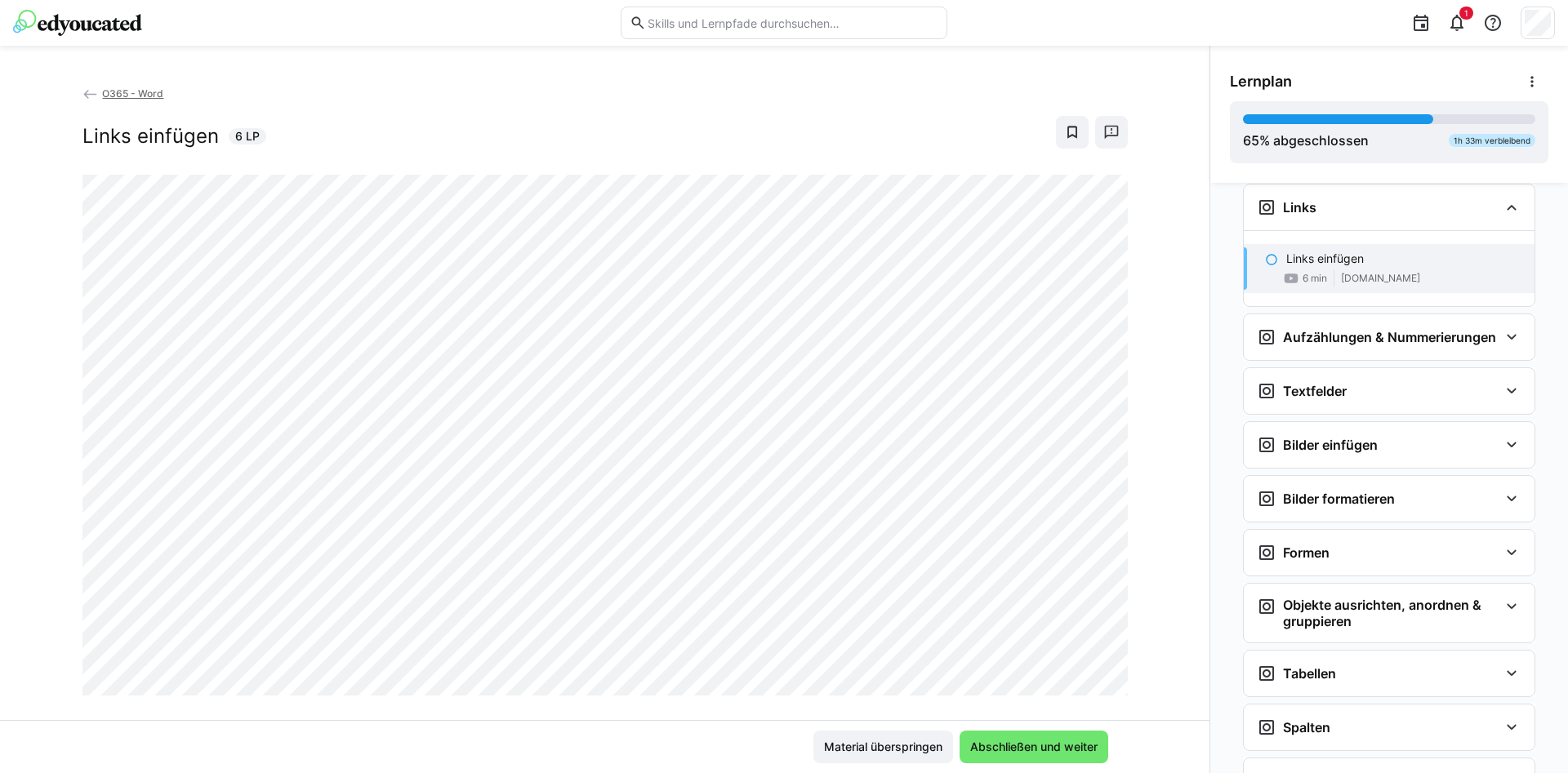
scroll to position [2030, 0]
click at [890, 751] on span "Material überspringen" at bounding box center [883, 746] width 123 height 16
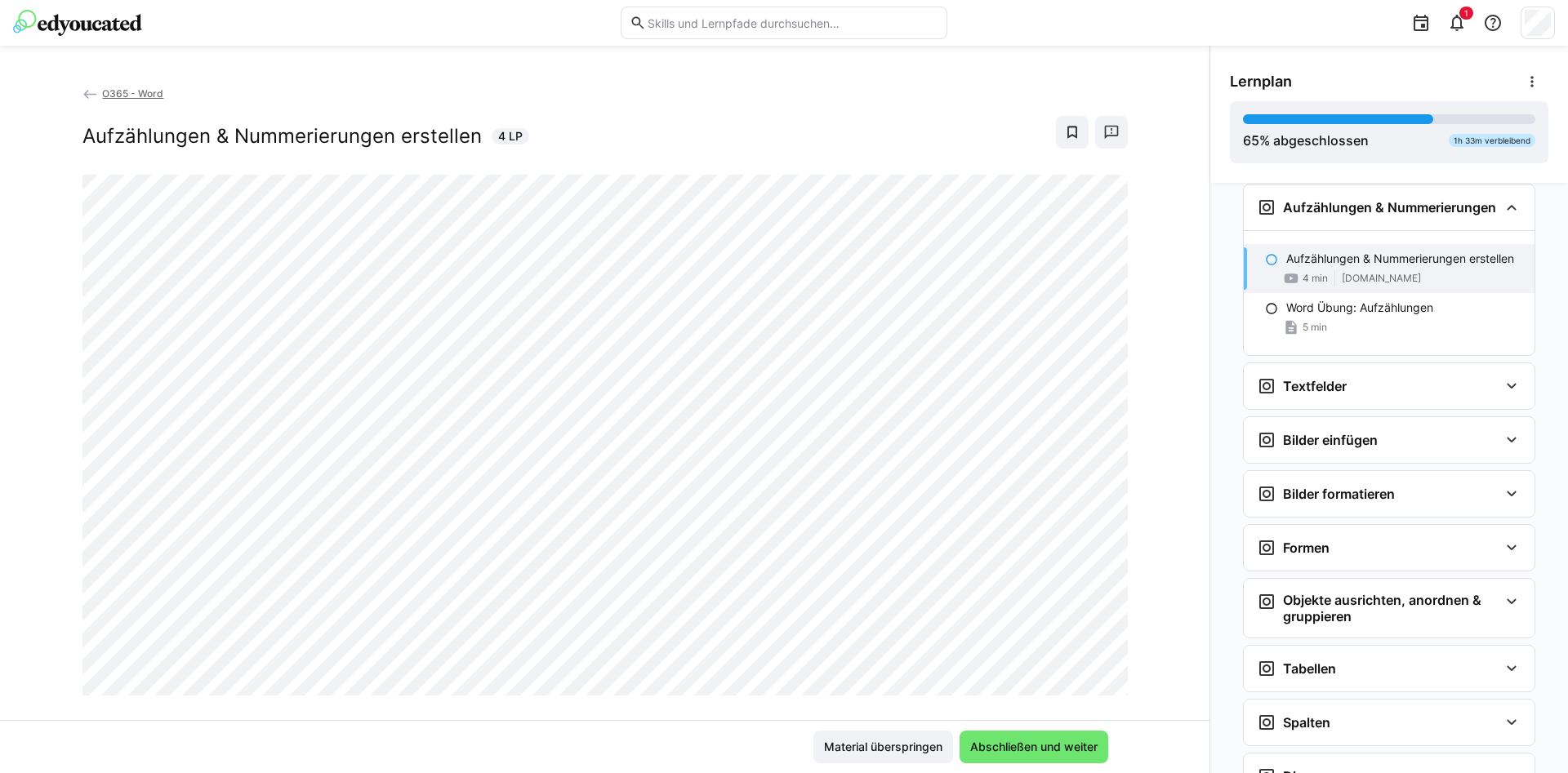
scroll to position [2159, 0]
click at [1459, 23] on eds-icon at bounding box center [1456, 23] width 19 height 19
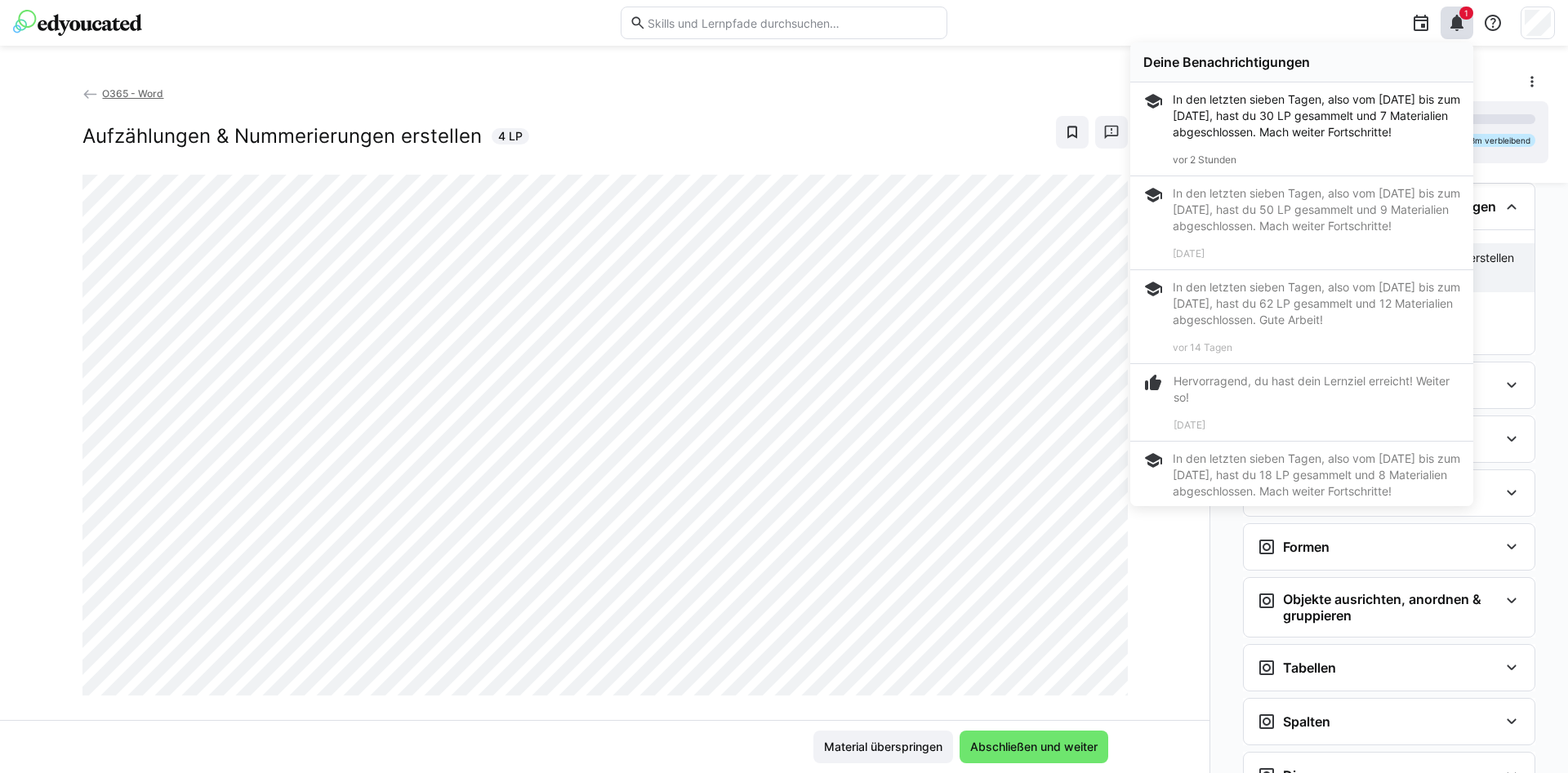
click at [1241, 104] on div "In den letzten sieben Tagen, also vom [DATE] bis zum [DATE], hast du 30 LP gesa…" at bounding box center [1316, 115] width 288 height 49
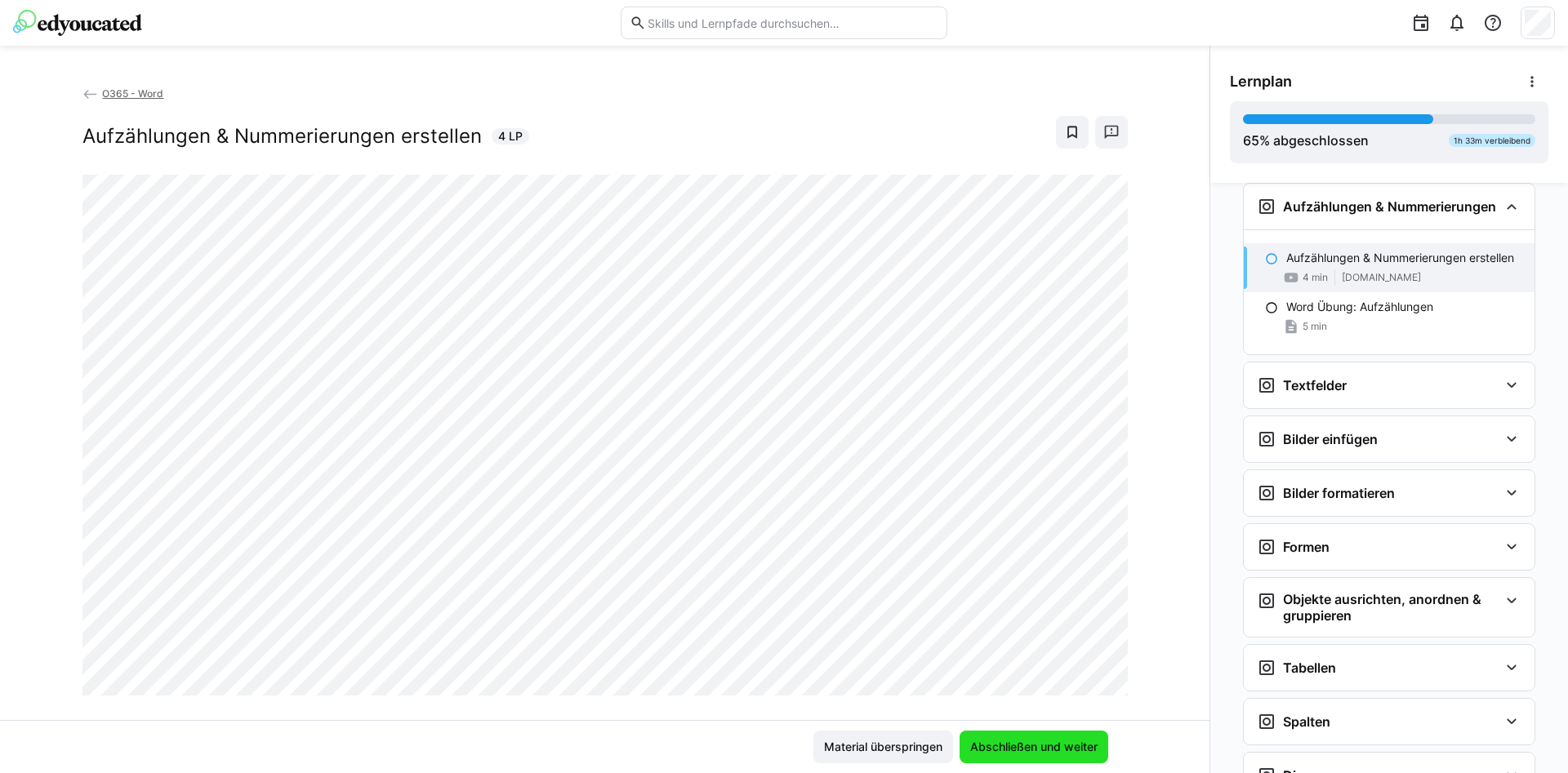
click at [1024, 742] on span "Abschließen und weiter" at bounding box center [1034, 746] width 133 height 16
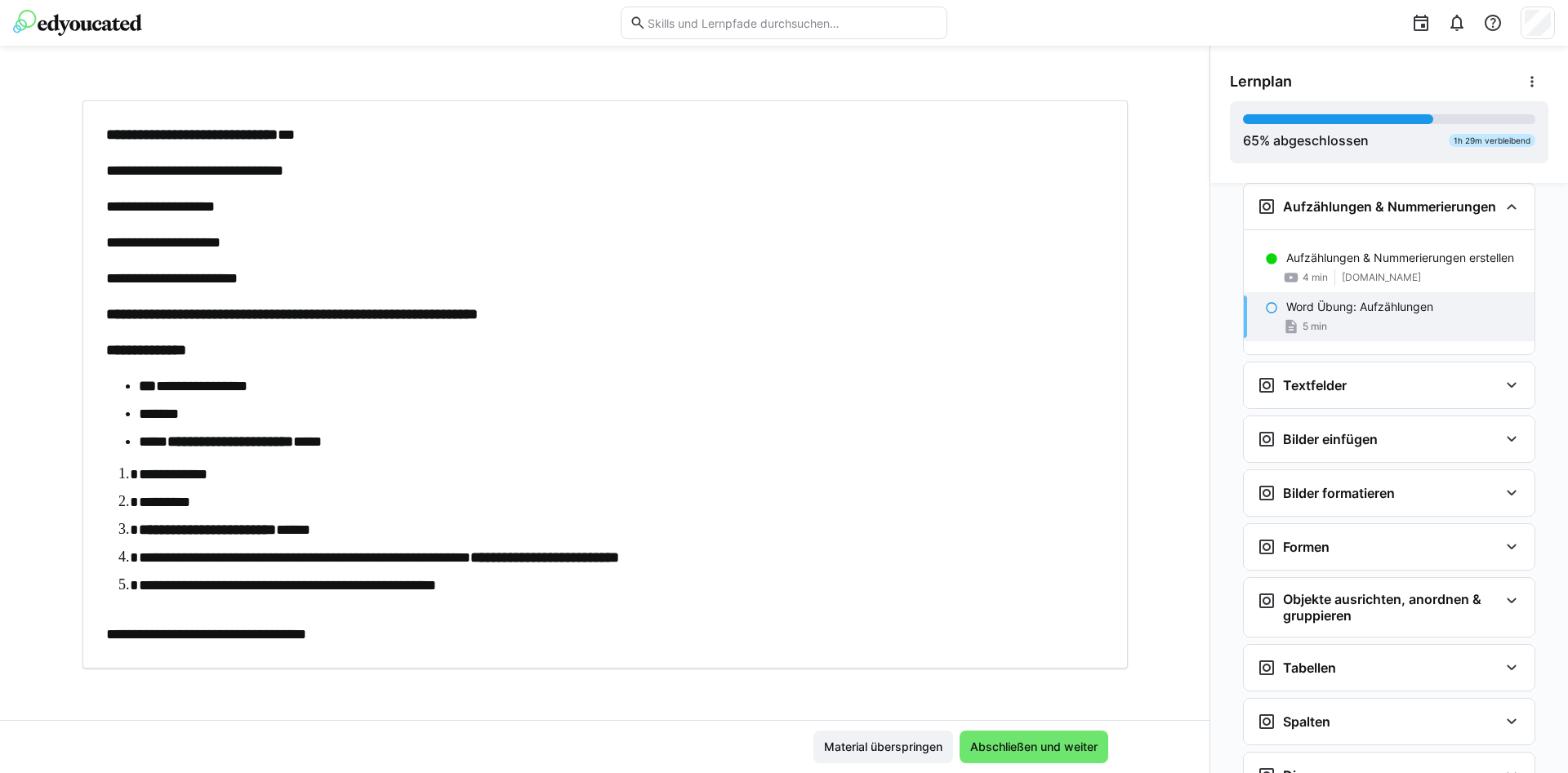
scroll to position [75, 0]
click at [1029, 733] on span "Abschließen und weiter" at bounding box center [1034, 747] width 149 height 33
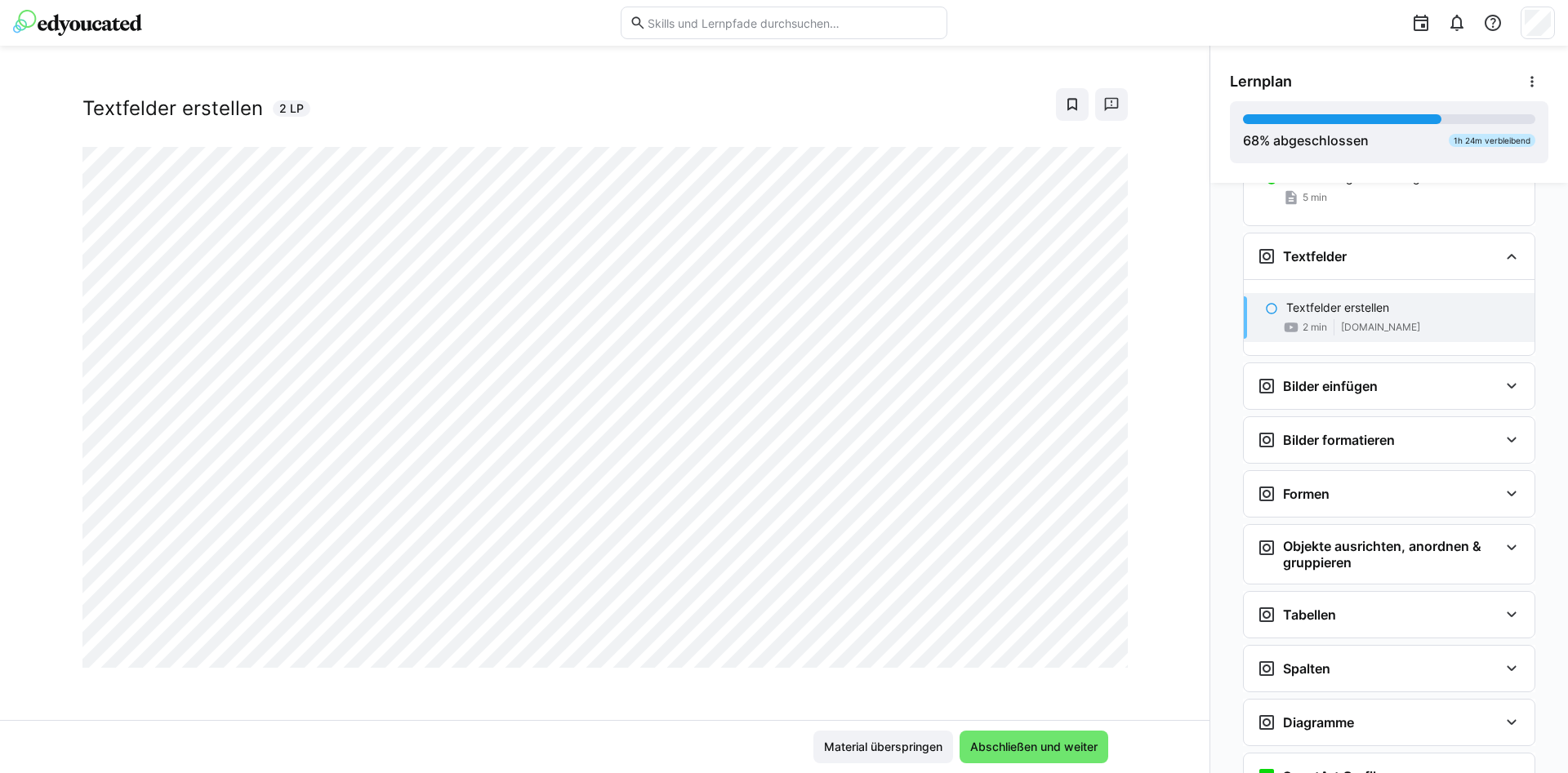
scroll to position [2290, 0]
click at [1022, 745] on span "Abschließen und weiter" at bounding box center [1034, 746] width 133 height 16
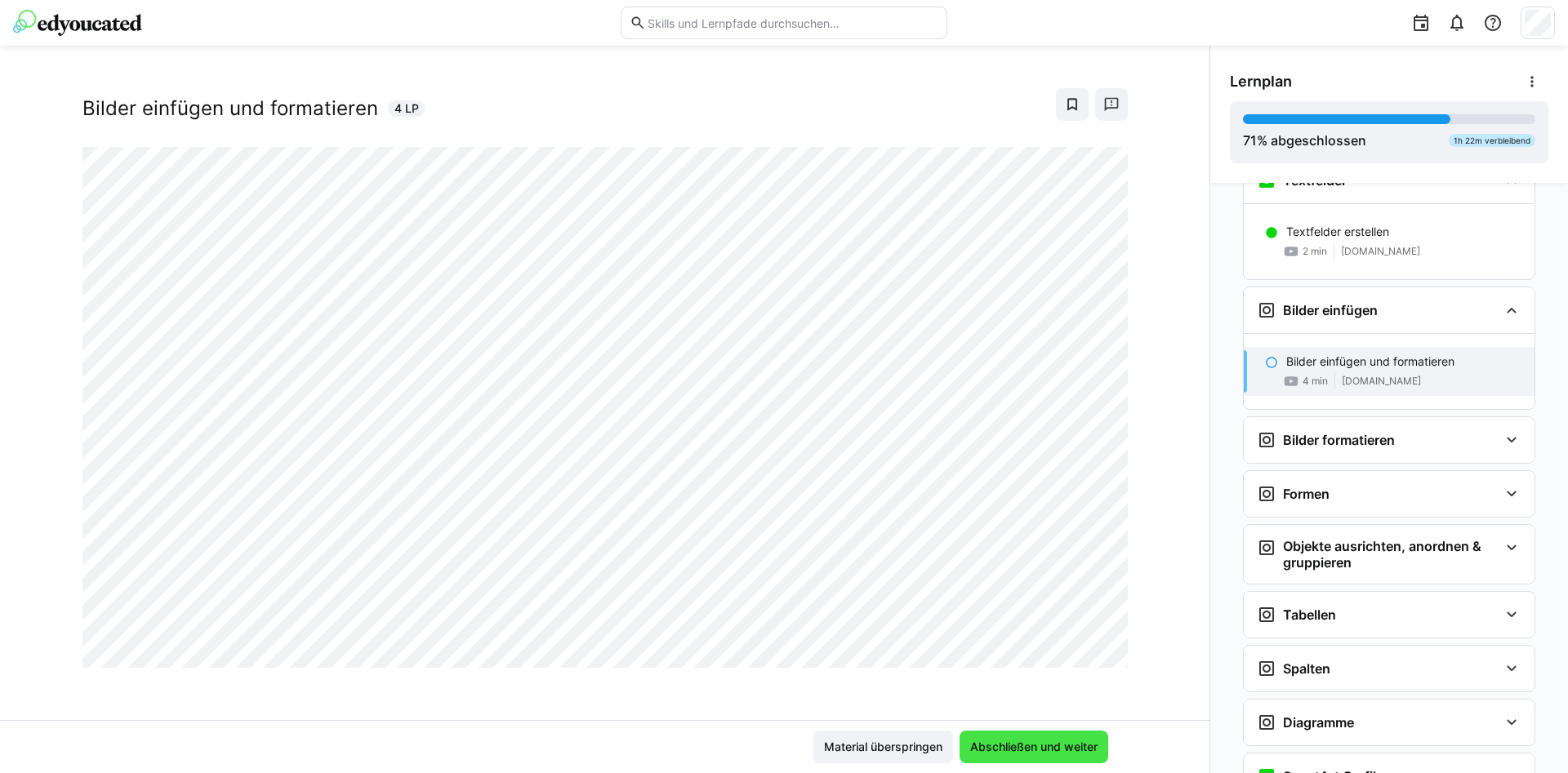
scroll to position [2366, 0]
click at [1057, 744] on span "Abschließen und weiter" at bounding box center [1034, 746] width 133 height 16
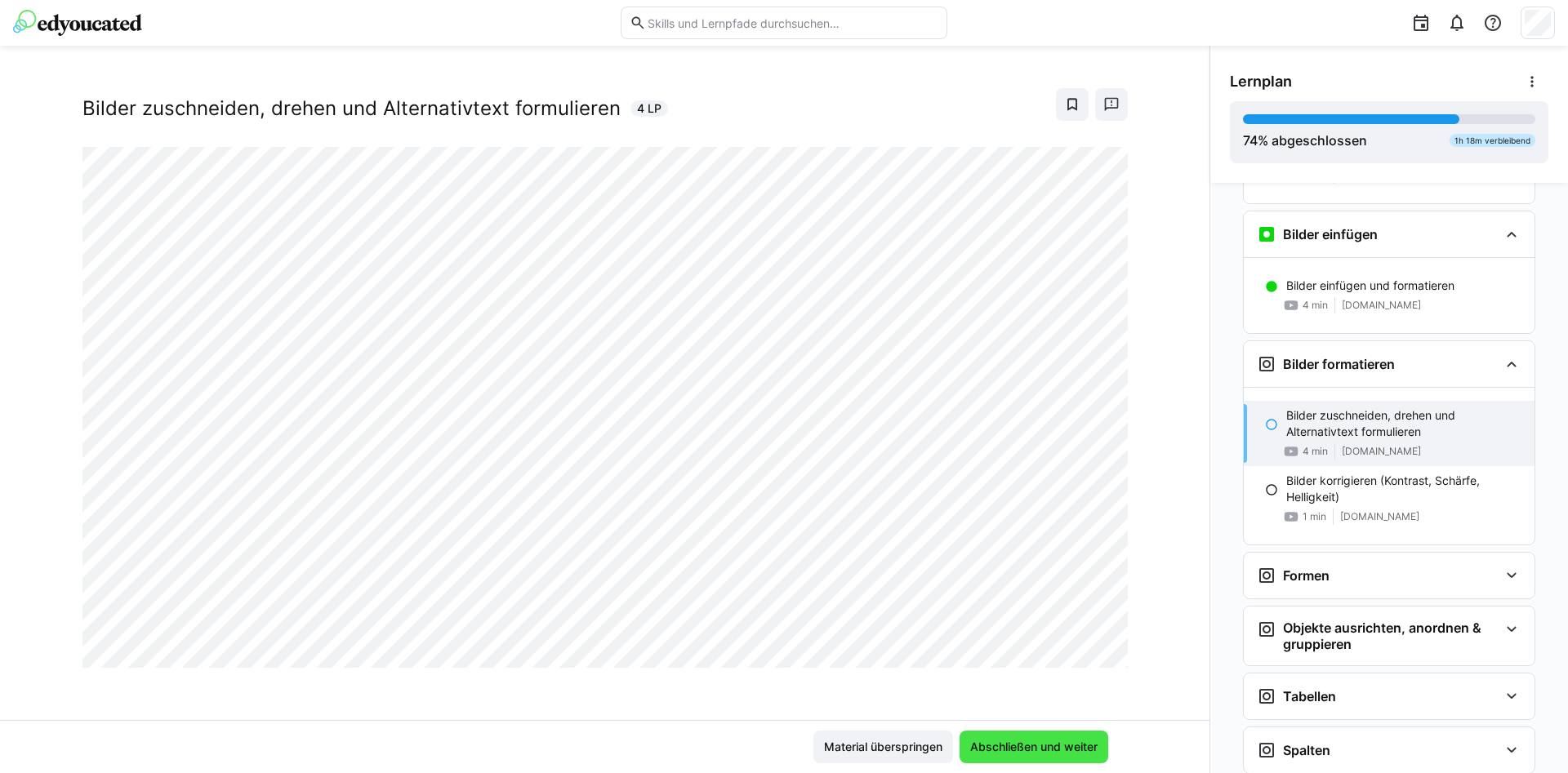
scroll to position [2441, 0]
click at [993, 734] on span "Abschließen und weiter" at bounding box center [1034, 747] width 149 height 33
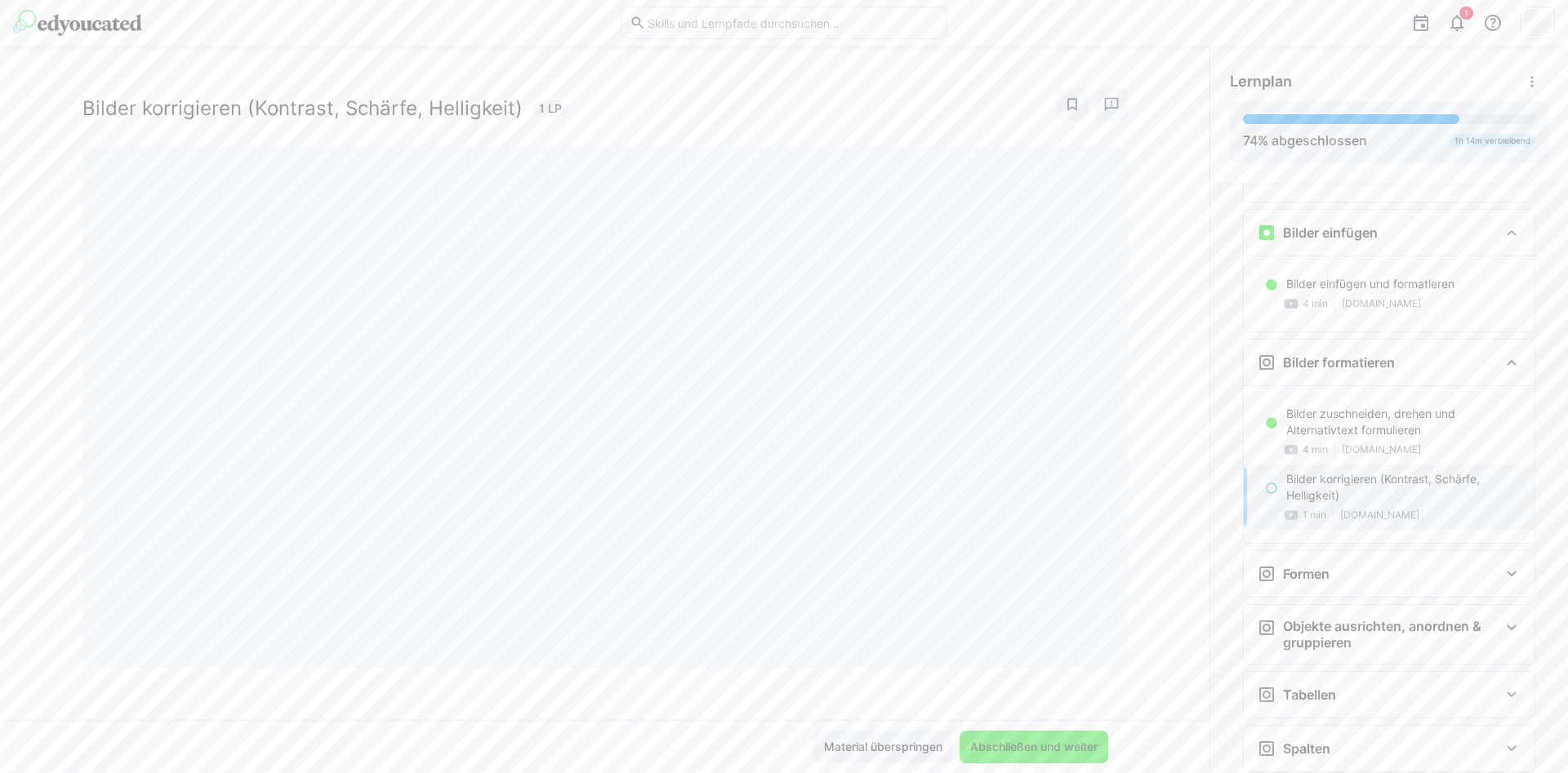
click at [1003, 743] on span "Abschließen und weiter" at bounding box center [1034, 746] width 133 height 16
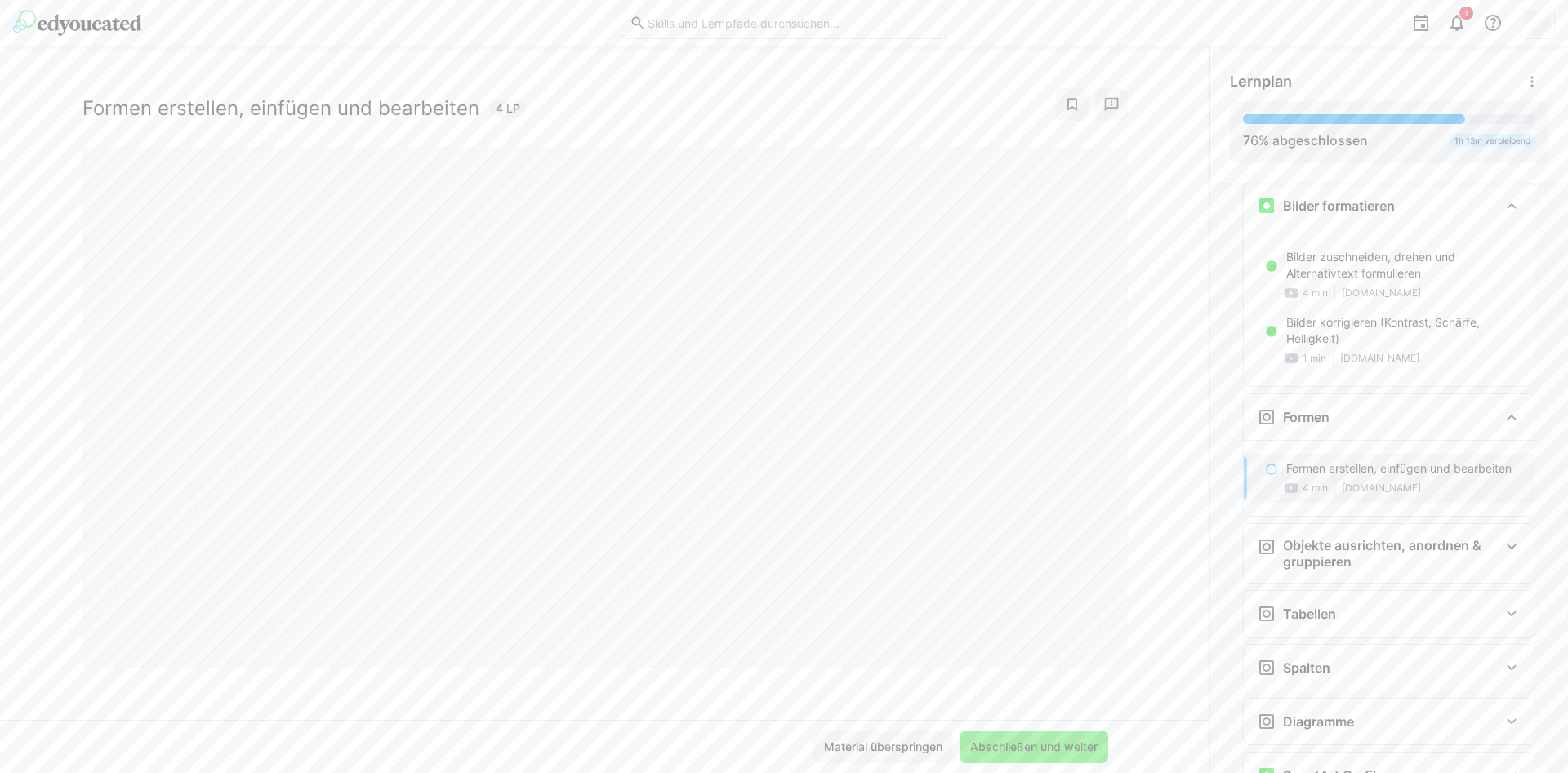
scroll to position [2599, 0]
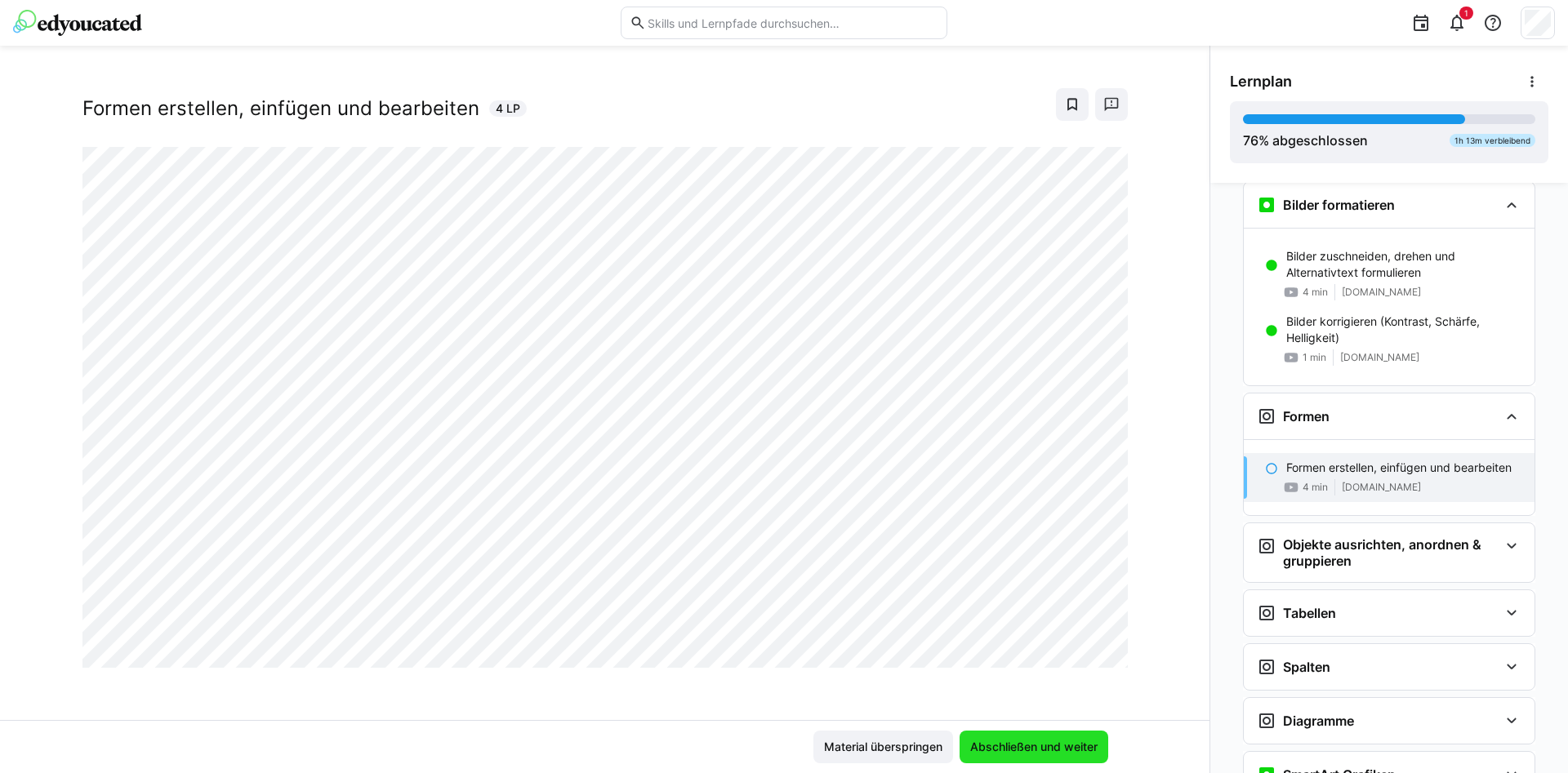
click at [1003, 743] on span "Abschließen und weiter" at bounding box center [1034, 746] width 133 height 16
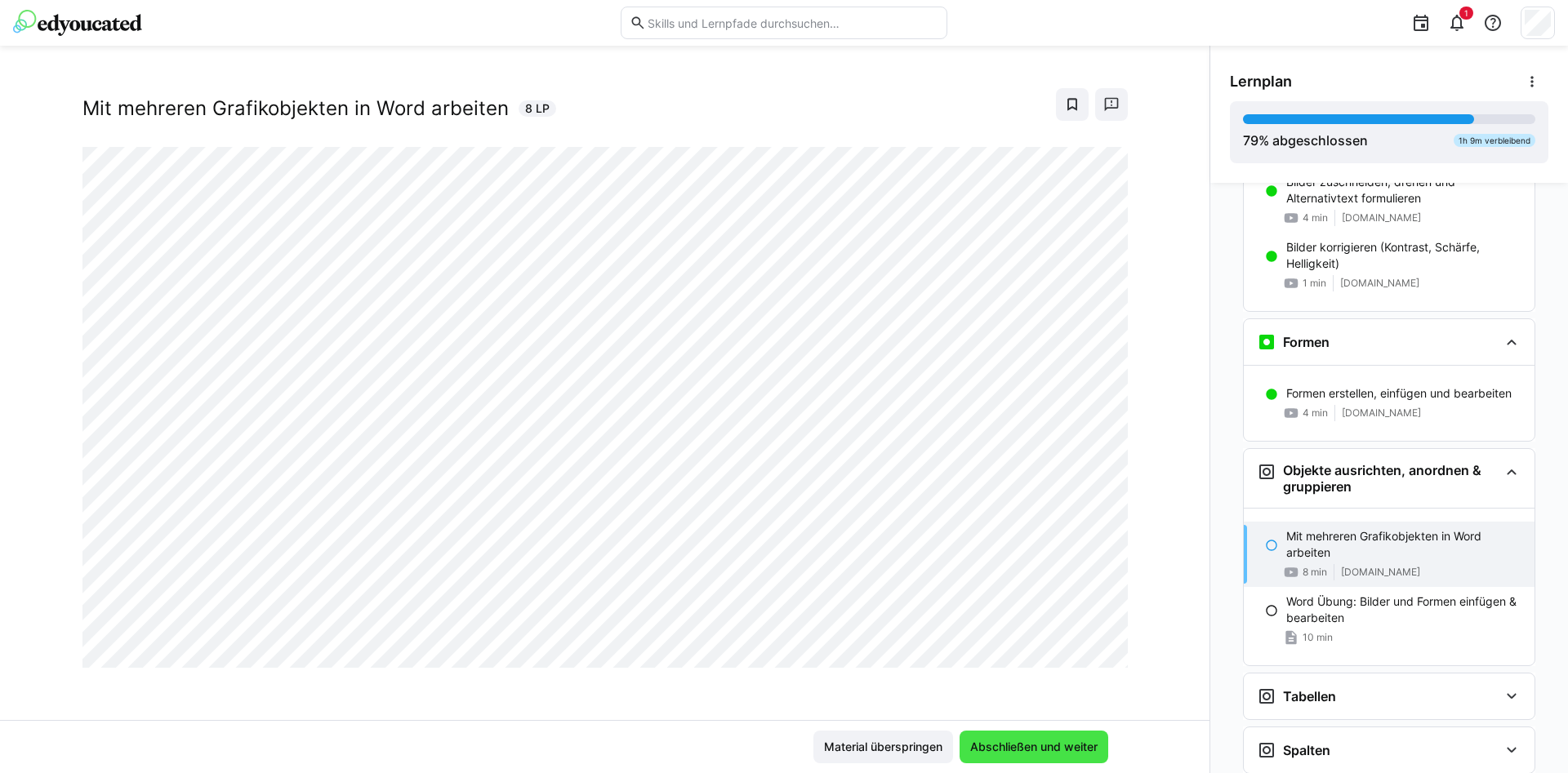
scroll to position [2675, 0]
click at [1003, 743] on span "Abschließen und weiter" at bounding box center [1034, 746] width 133 height 16
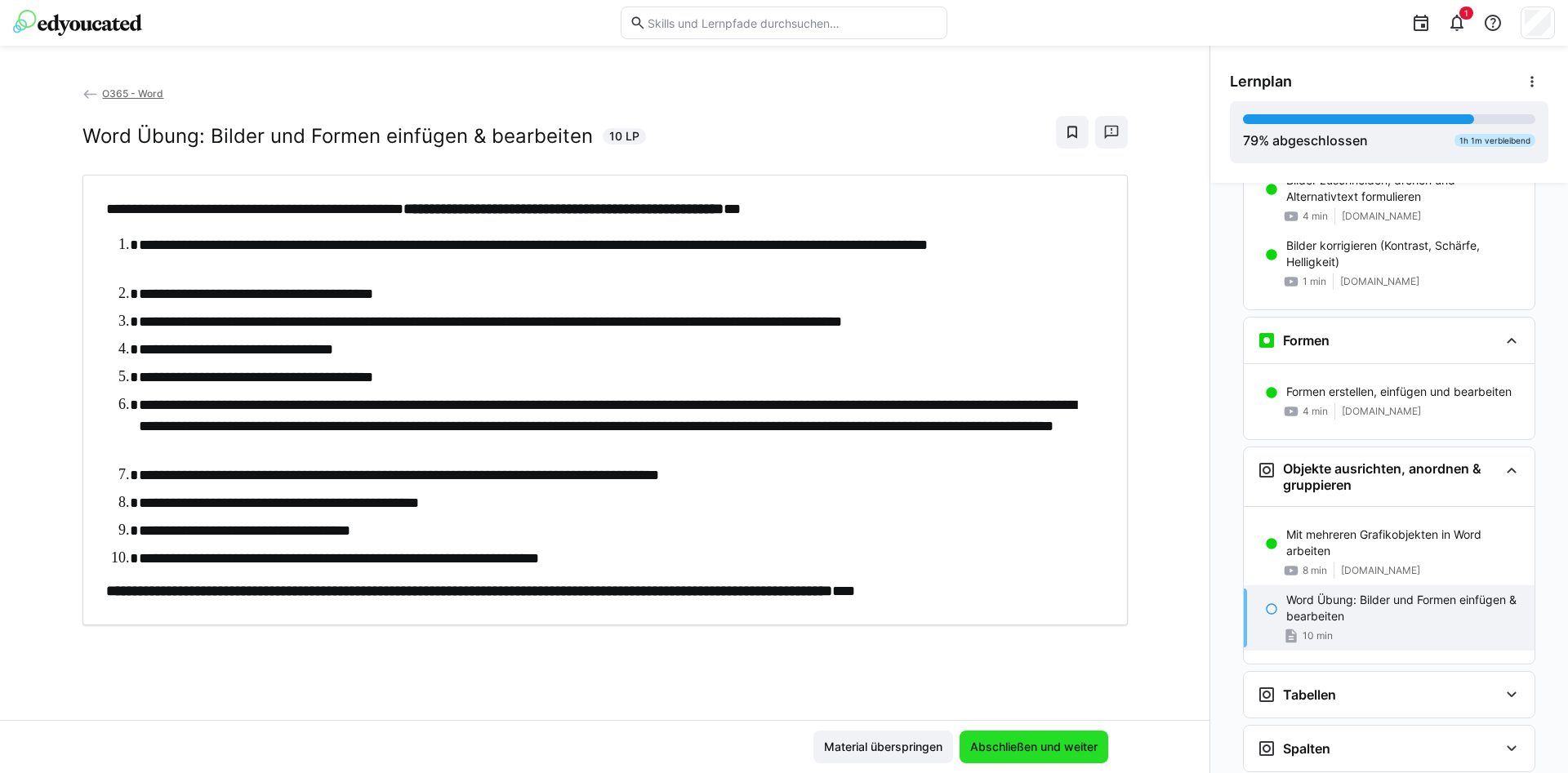
click at [1003, 743] on span "Abschließen und weiter" at bounding box center [1034, 746] width 133 height 16
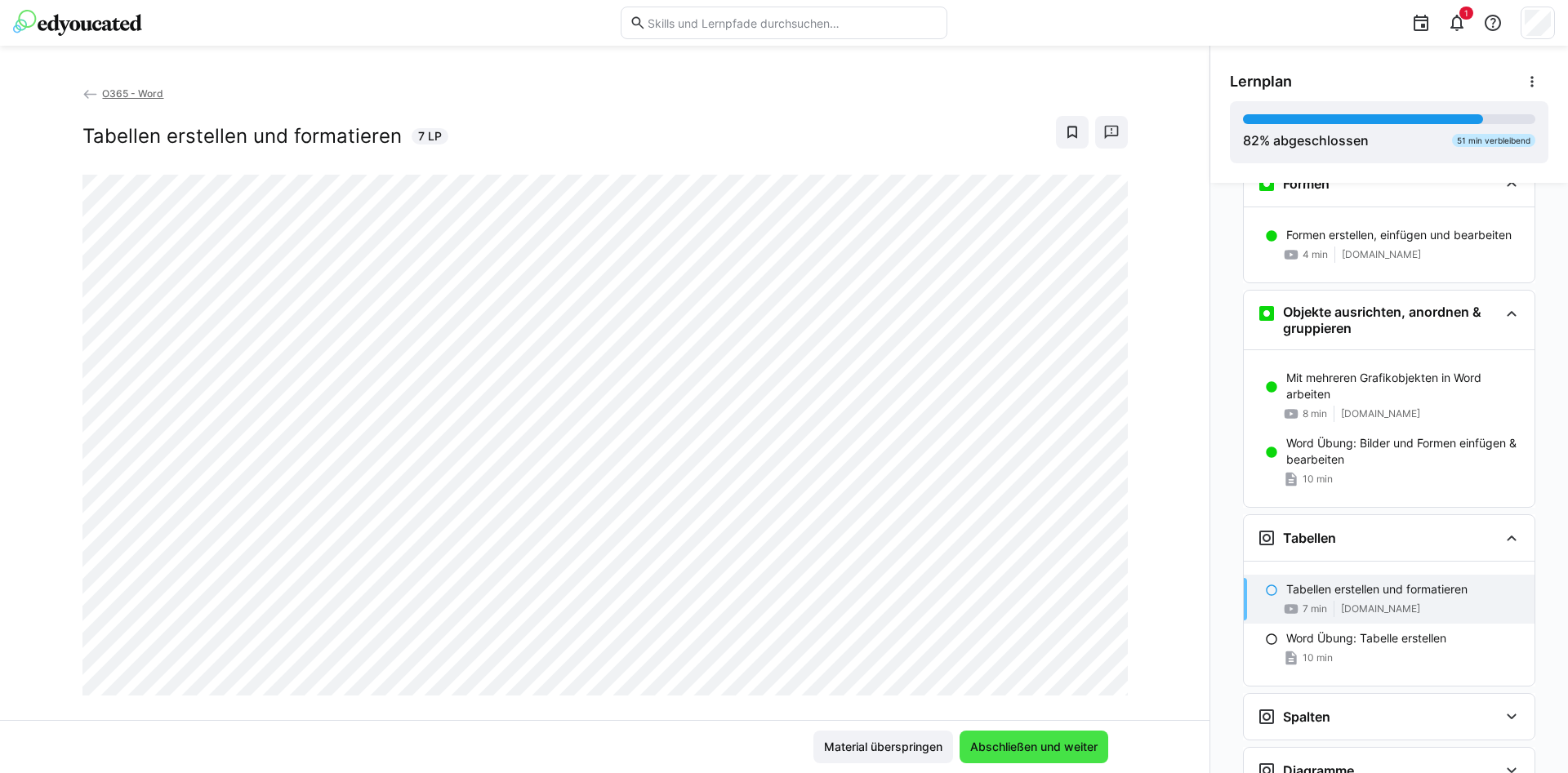
scroll to position [2832, 0]
click at [1003, 743] on span "Abschließen und weiter" at bounding box center [1034, 746] width 133 height 16
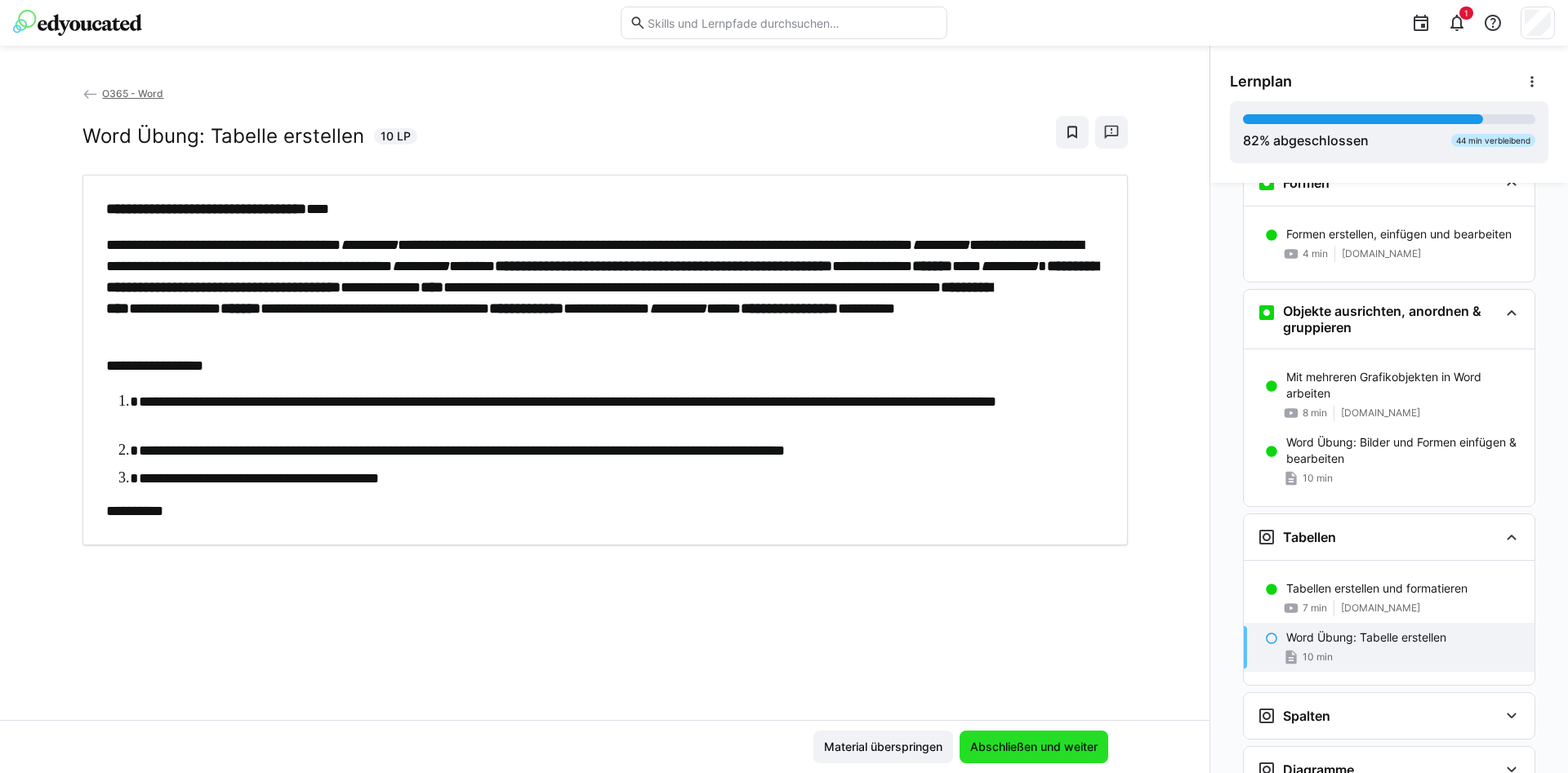
click at [1003, 743] on span "Abschließen und weiter" at bounding box center [1034, 746] width 133 height 16
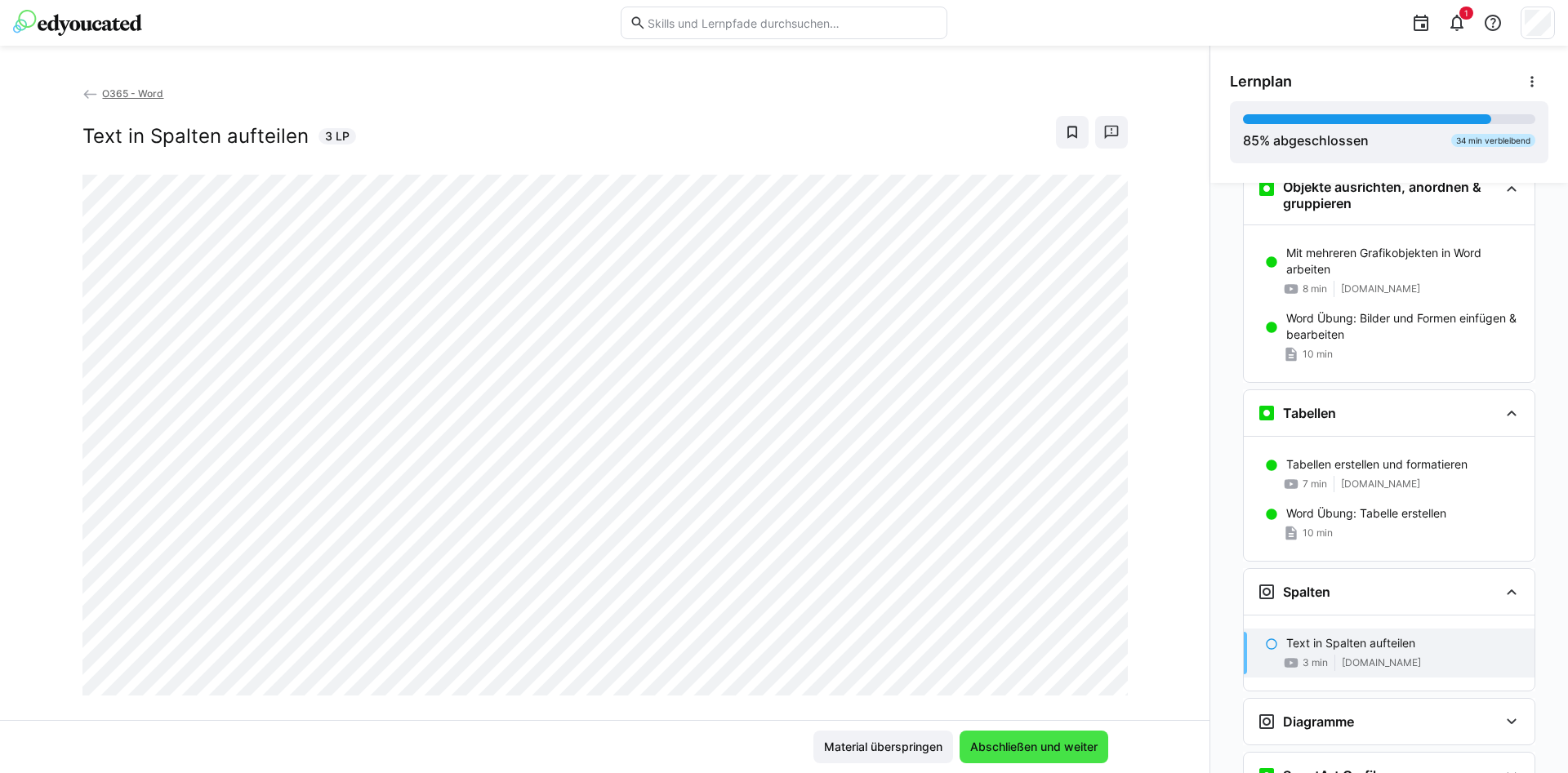
scroll to position [2957, 0]
click at [1003, 743] on span "Abschließen und weiter" at bounding box center [1034, 746] width 133 height 16
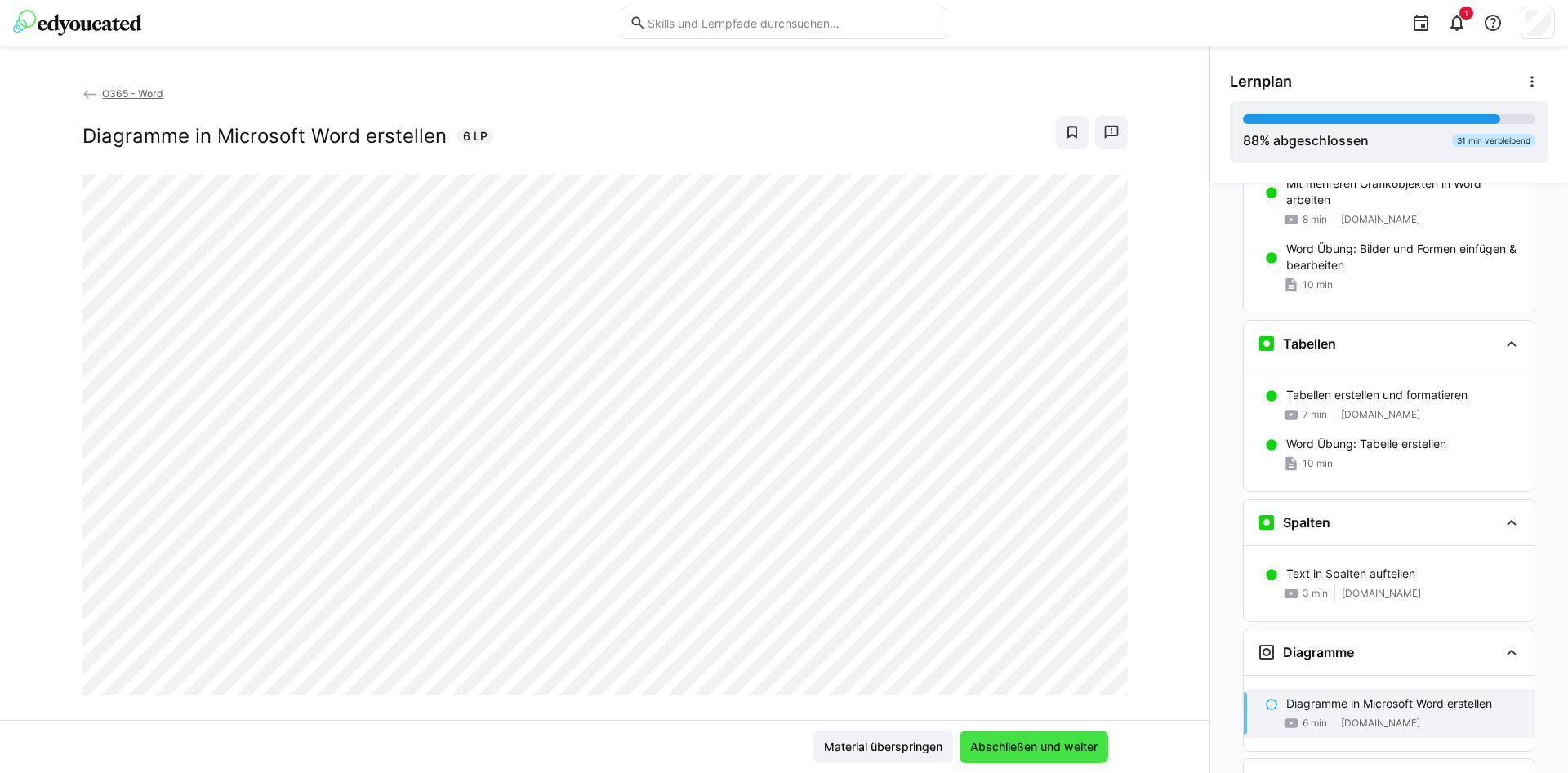
scroll to position [3033, 0]
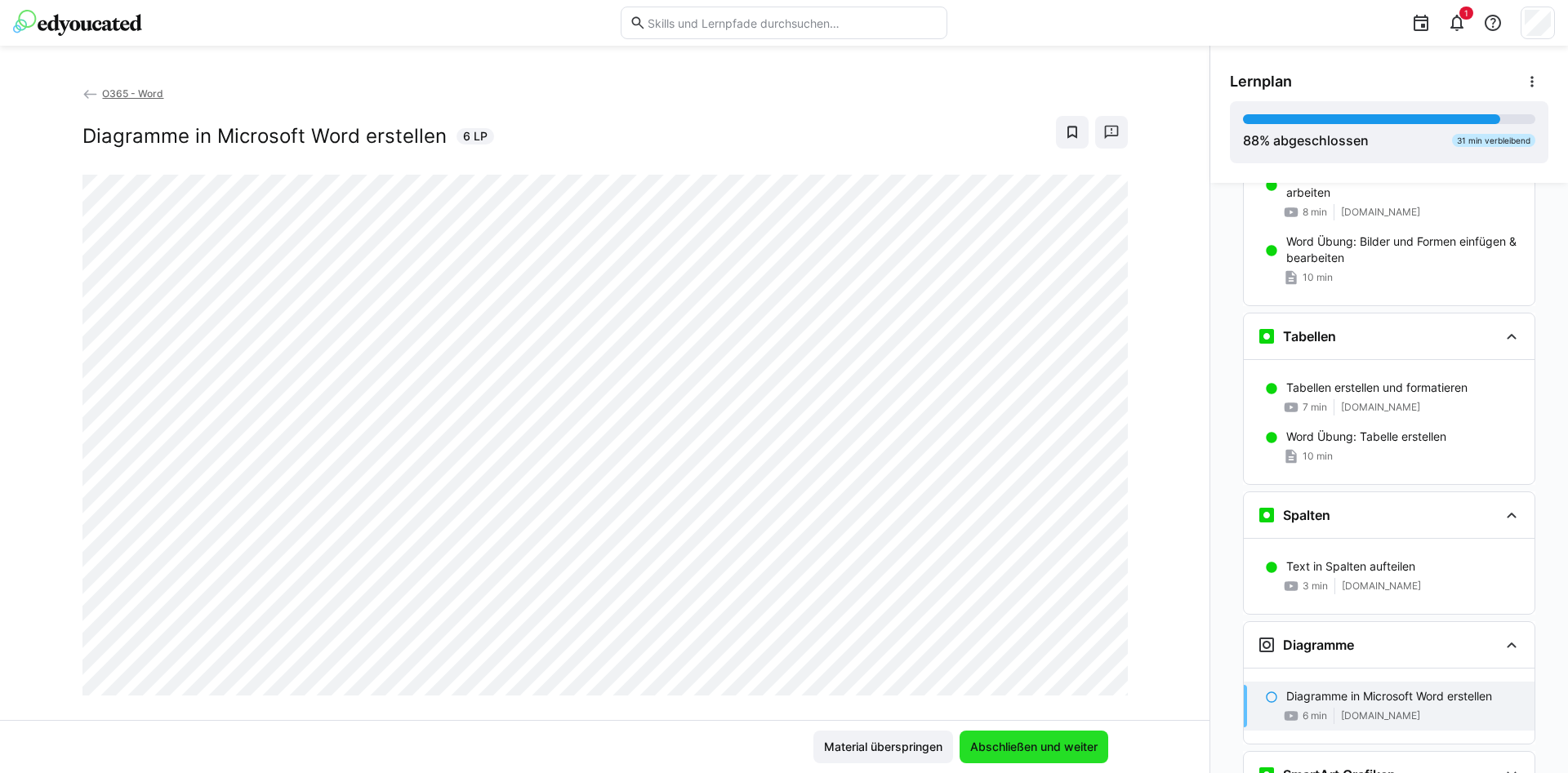
click at [1002, 736] on span "Abschließen und weiter" at bounding box center [1034, 747] width 149 height 33
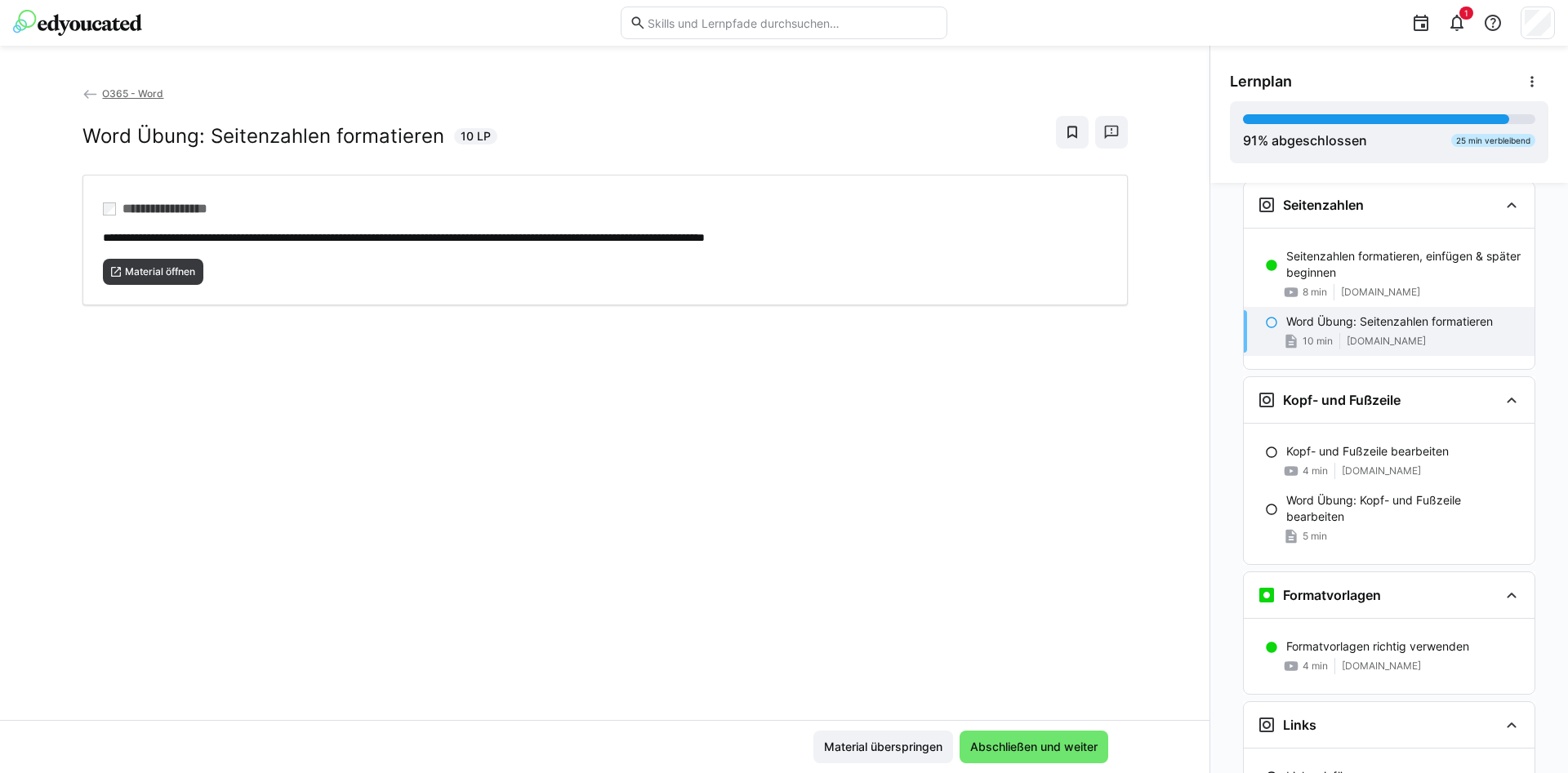
scroll to position [1509, 0]
click at [1013, 738] on span "Abschließen und weiter" at bounding box center [1034, 746] width 133 height 16
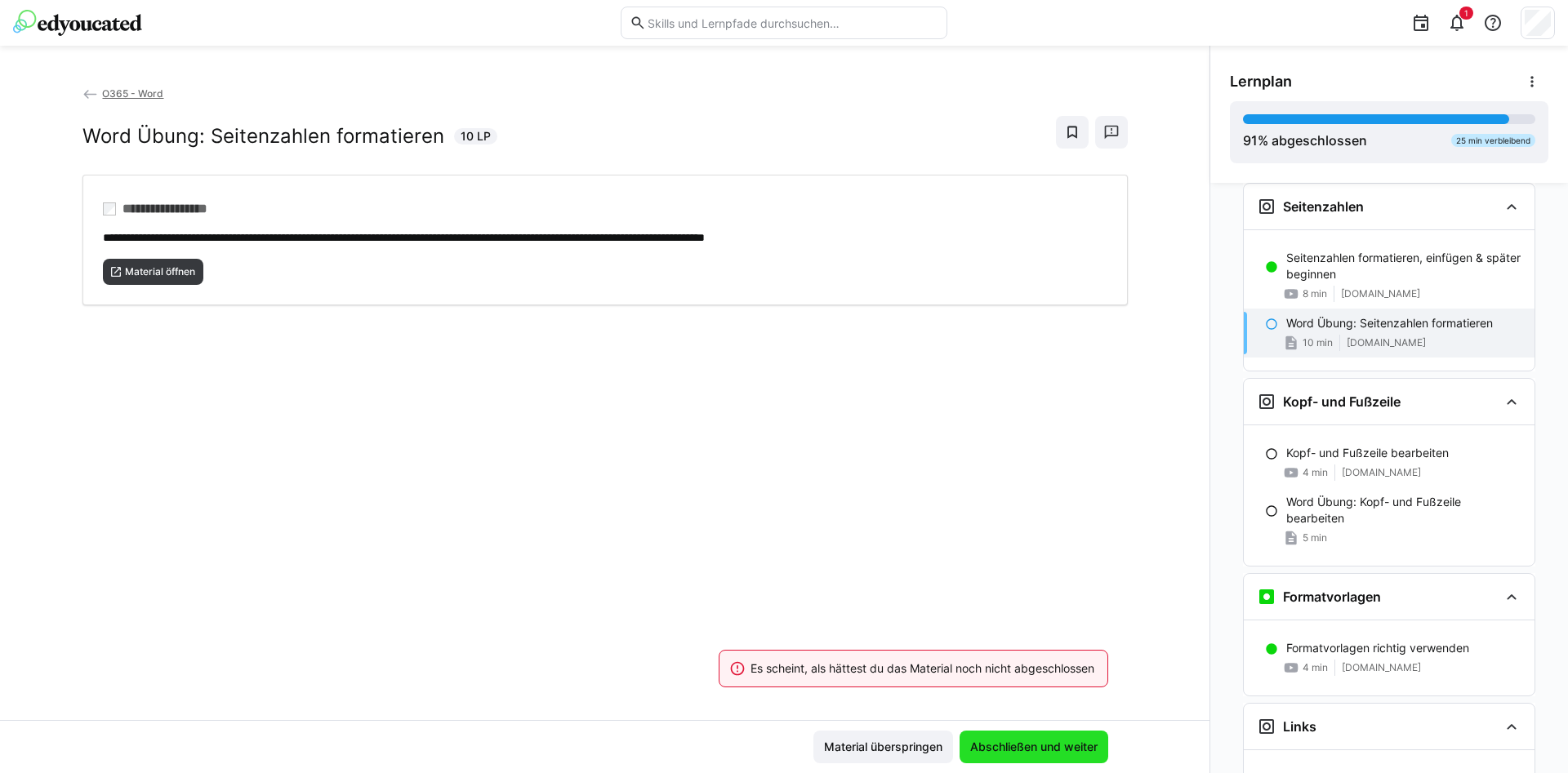
click at [1024, 738] on span "Abschließen und weiter" at bounding box center [1034, 746] width 133 height 16
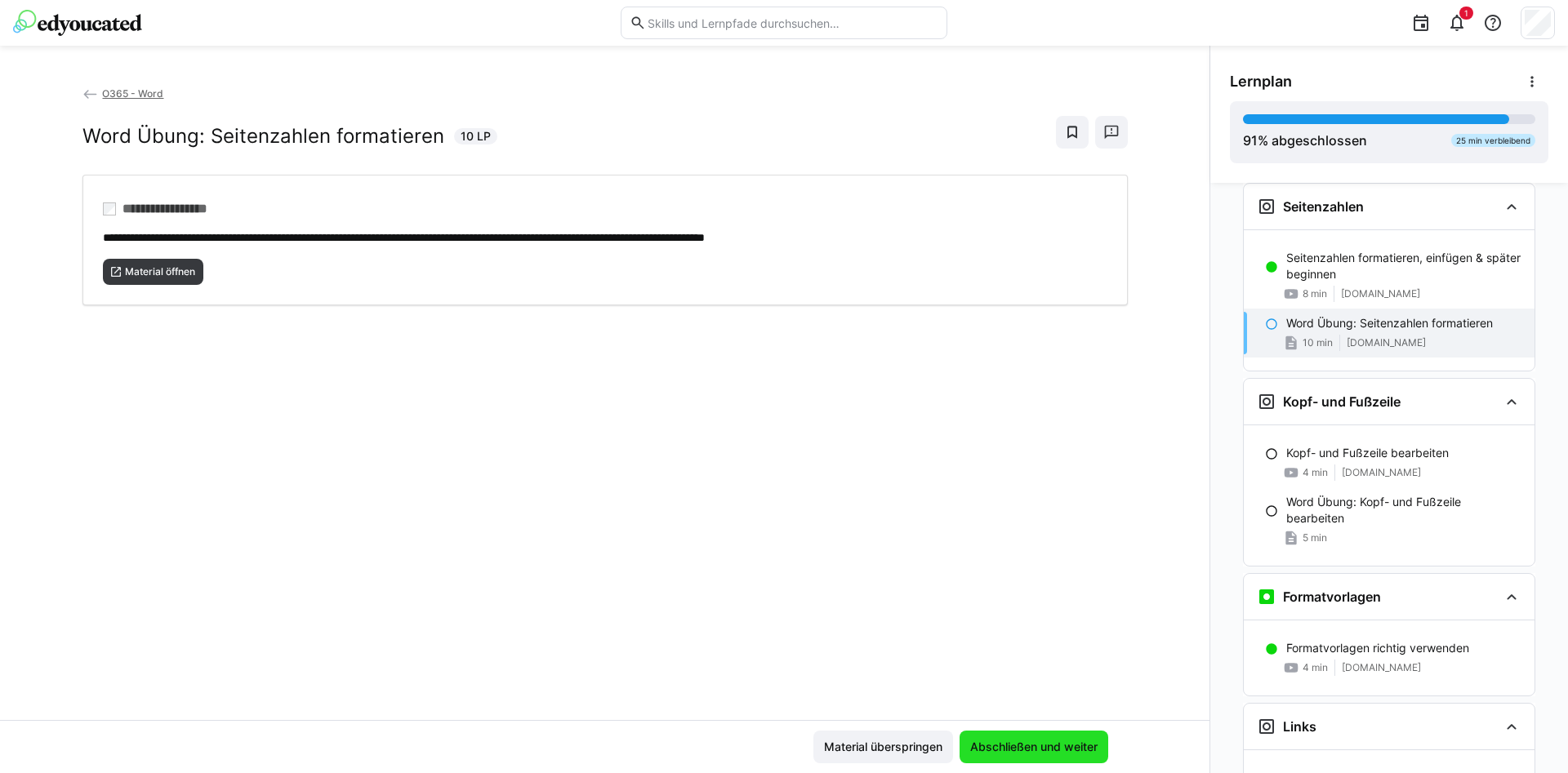
click at [1022, 735] on span "Abschließen und weiter" at bounding box center [1034, 747] width 149 height 33
click at [1456, 24] on eds-icon at bounding box center [1456, 23] width 19 height 19
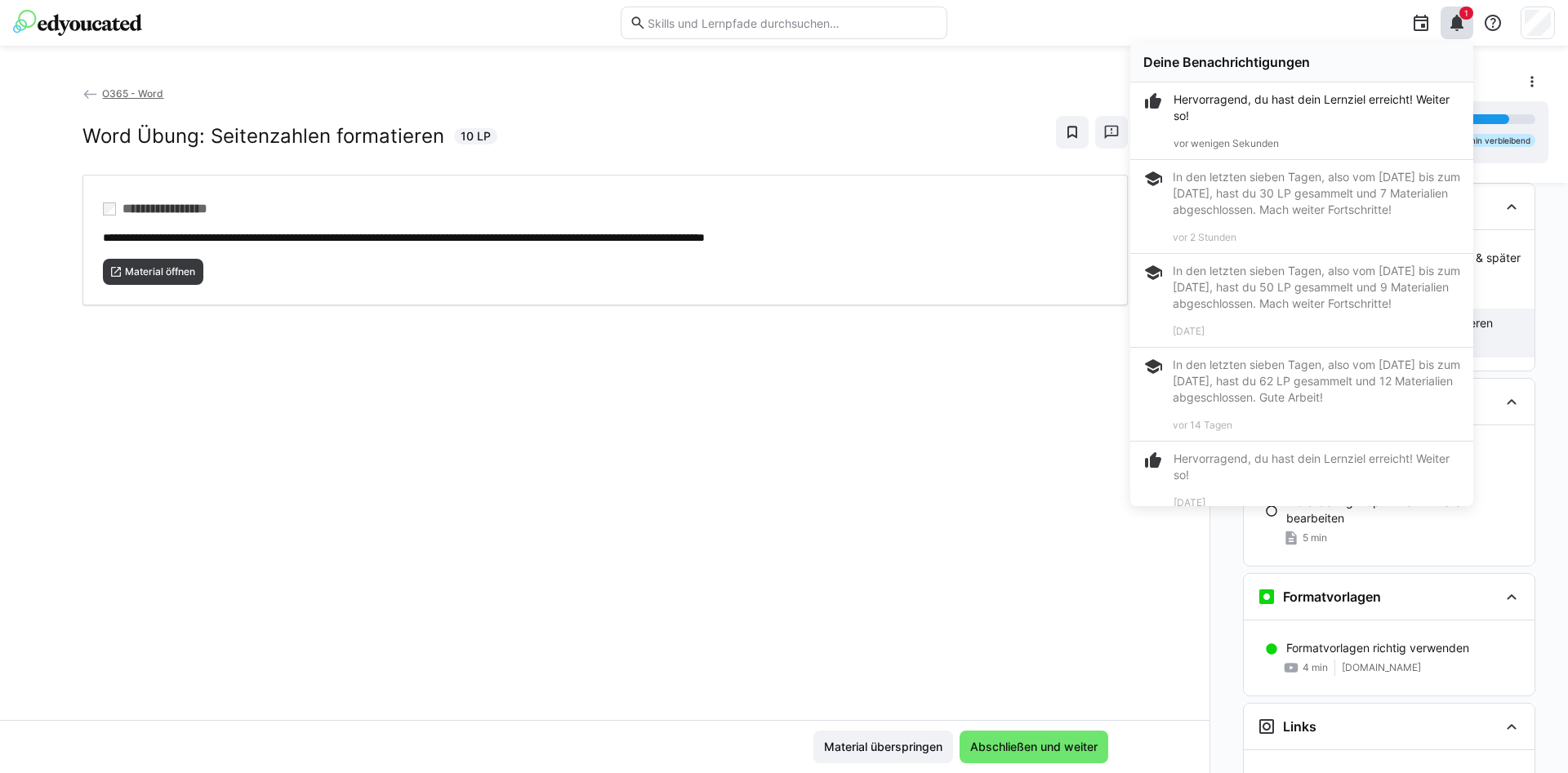
click at [1252, 110] on p "Hervorragend, du hast dein Lernziel erreicht! Weiter so!" at bounding box center [1317, 108] width 287 height 33
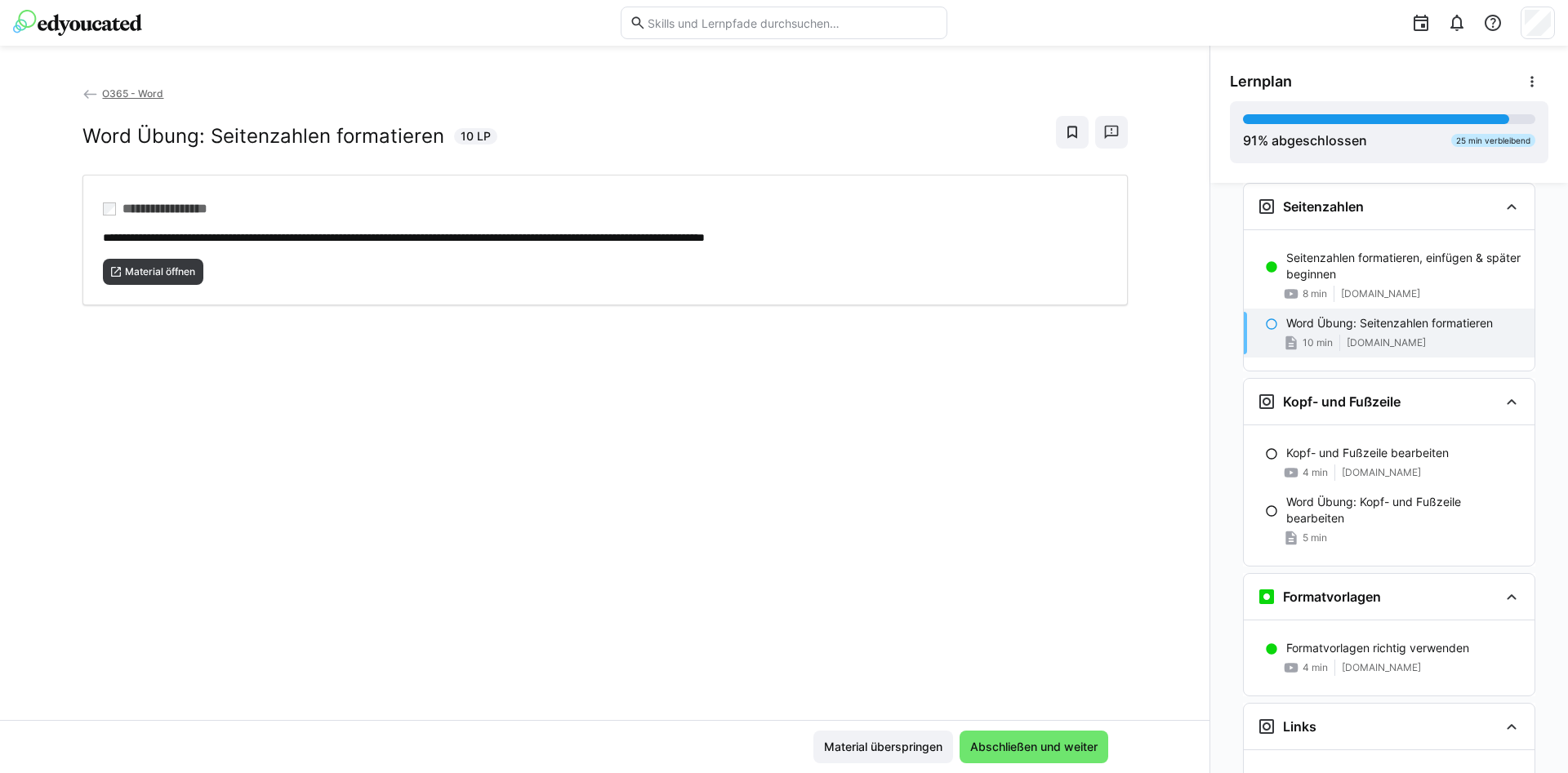
click at [1017, 395] on div "**********" at bounding box center [604, 402] width 1209 height 636
click at [1028, 738] on span "Abschließen und weiter" at bounding box center [1034, 747] width 149 height 33
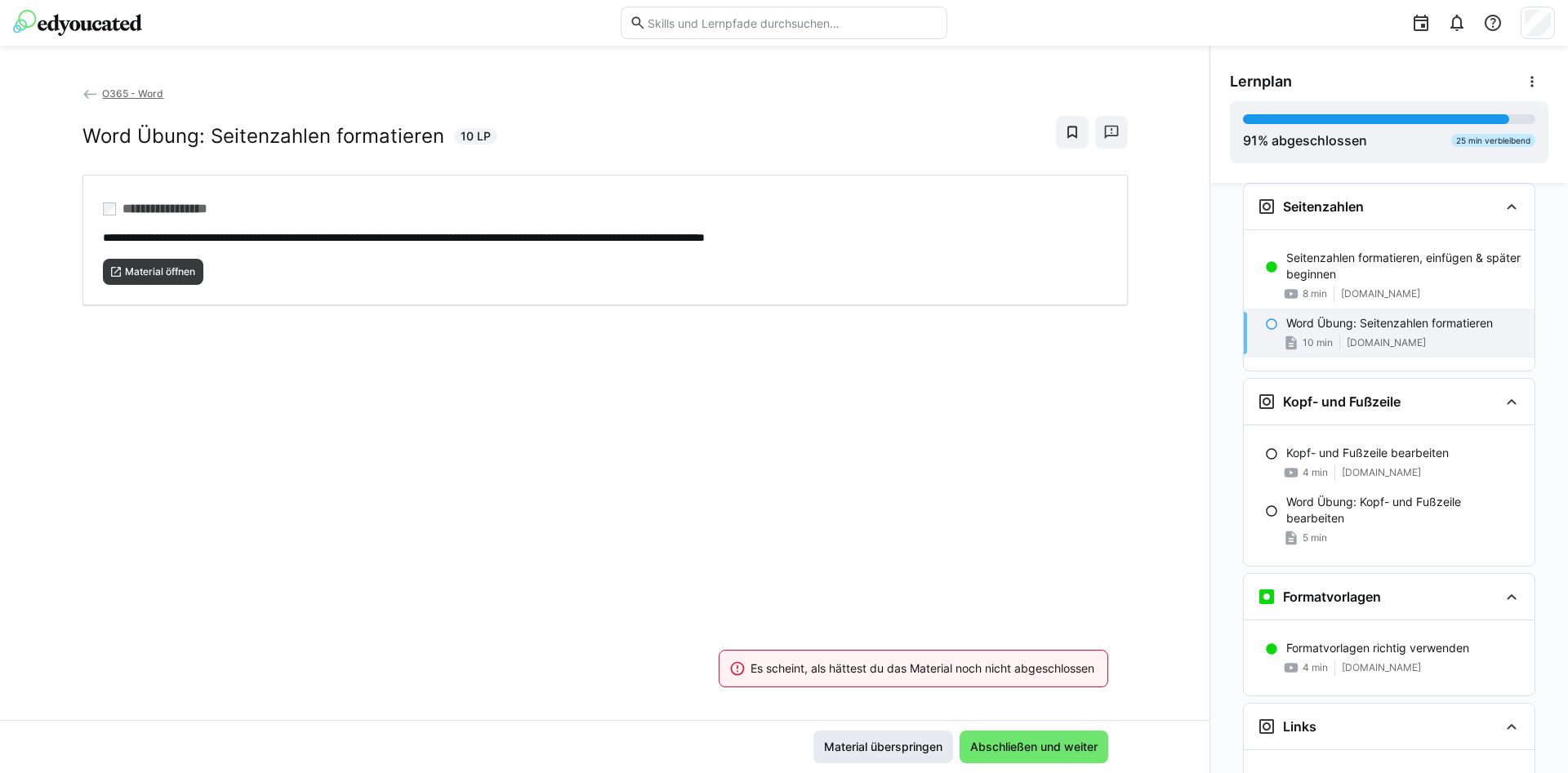
click at [862, 745] on span "Material überspringen" at bounding box center [883, 746] width 123 height 16
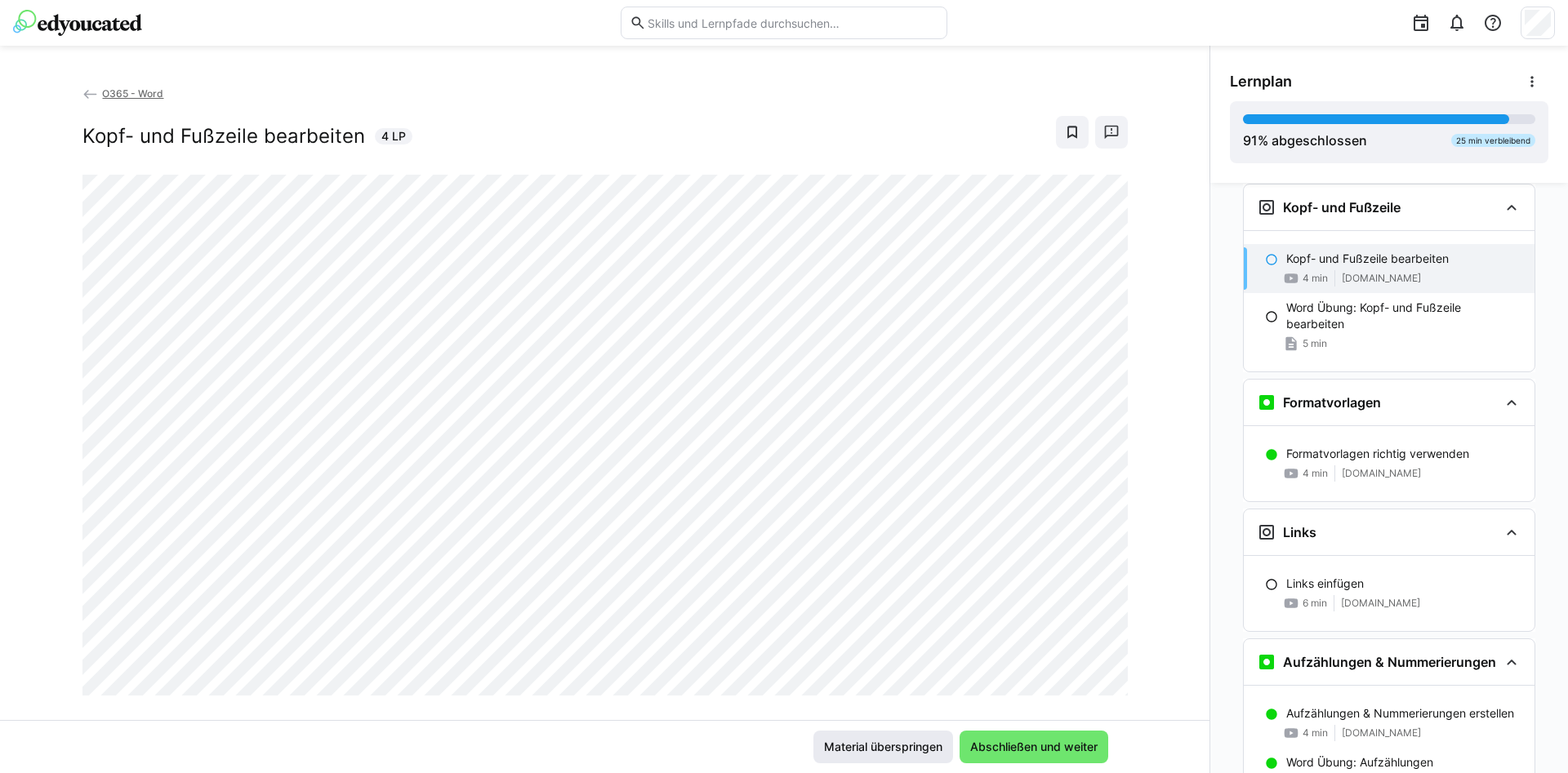
scroll to position [1705, 0]
click at [893, 742] on span "Material überspringen" at bounding box center [883, 746] width 123 height 16
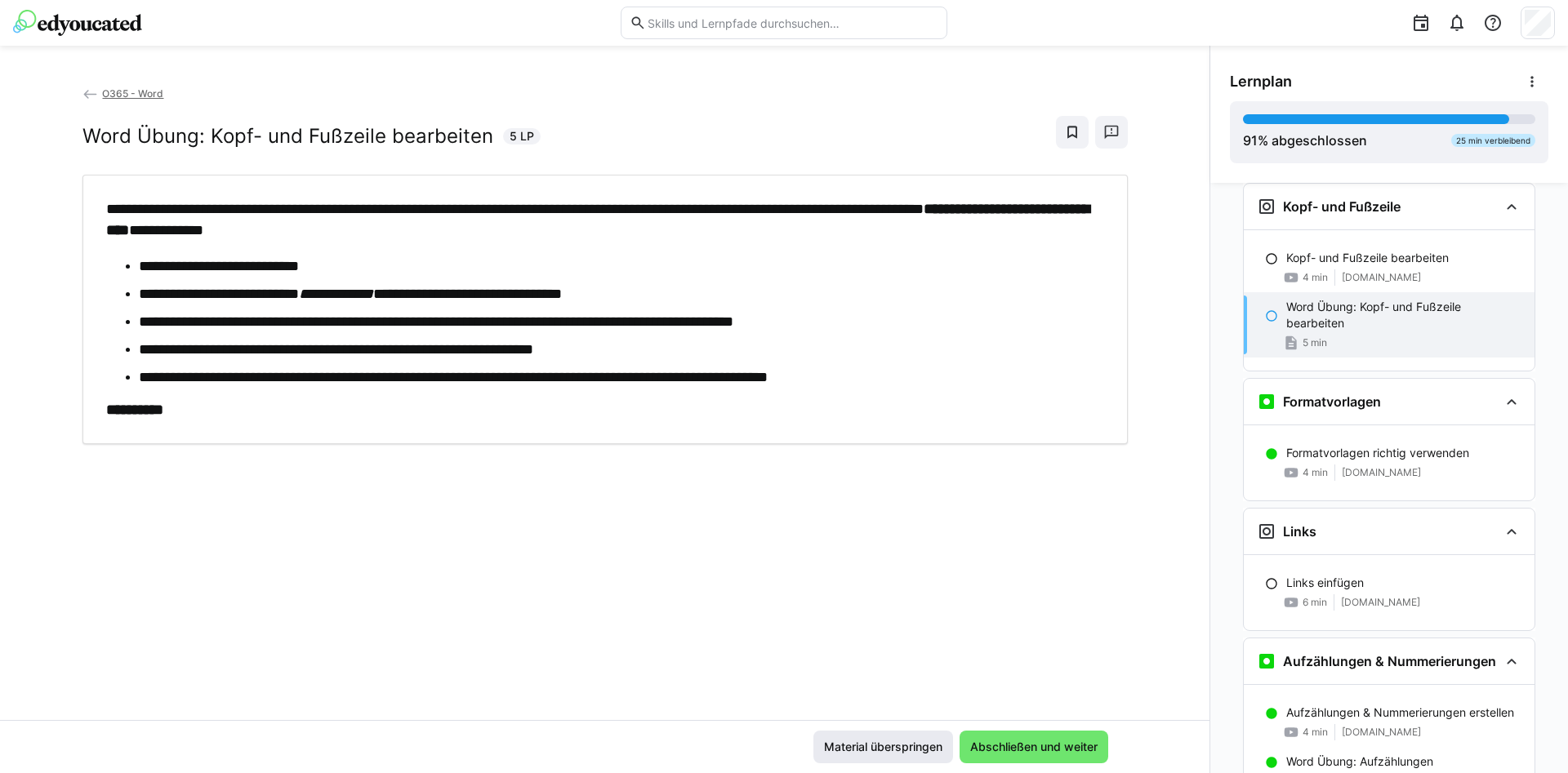
click at [835, 751] on span "Material überspringen" at bounding box center [883, 746] width 123 height 16
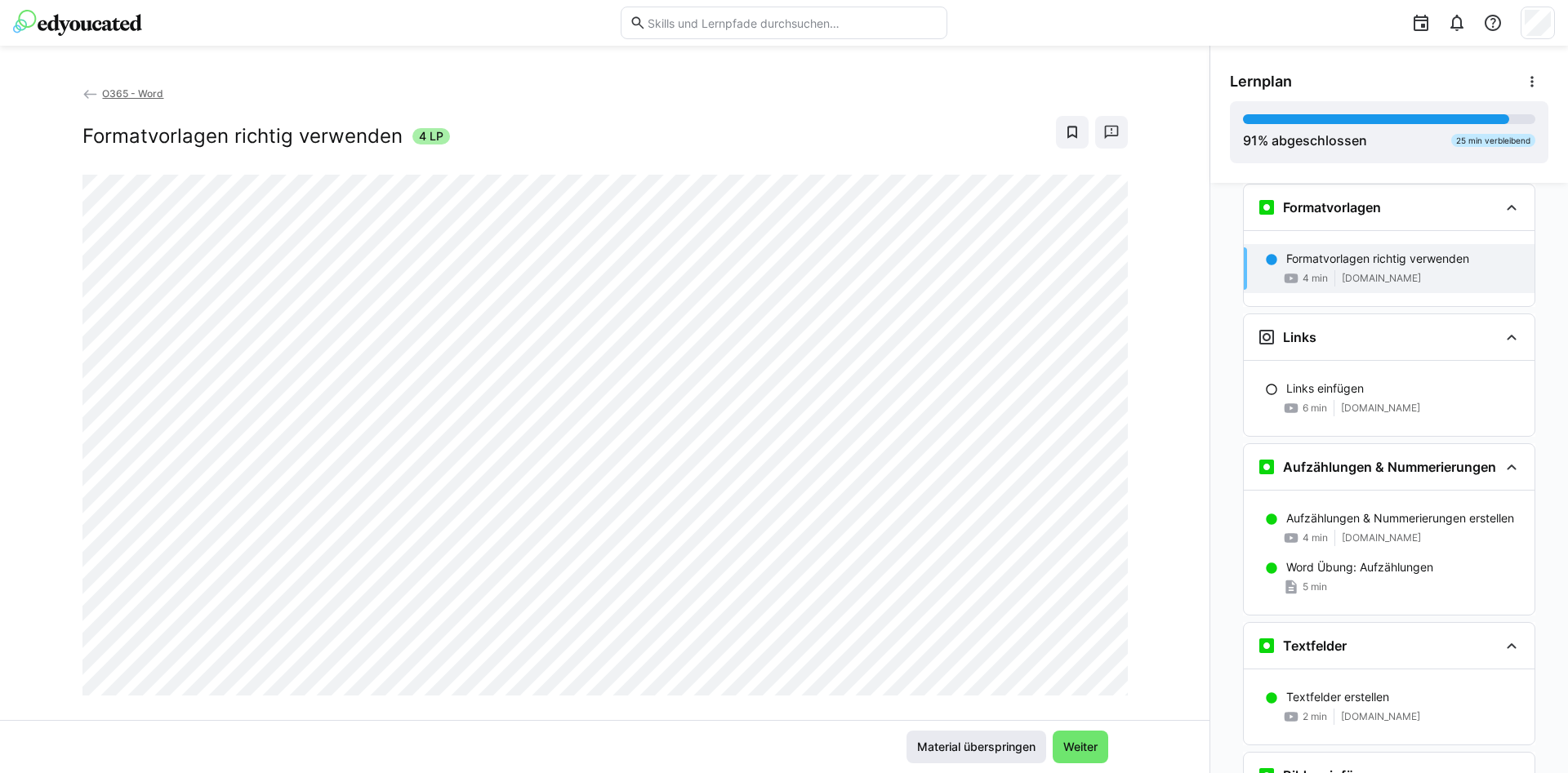
scroll to position [1900, 0]
